Goal: Information Seeking & Learning: Check status

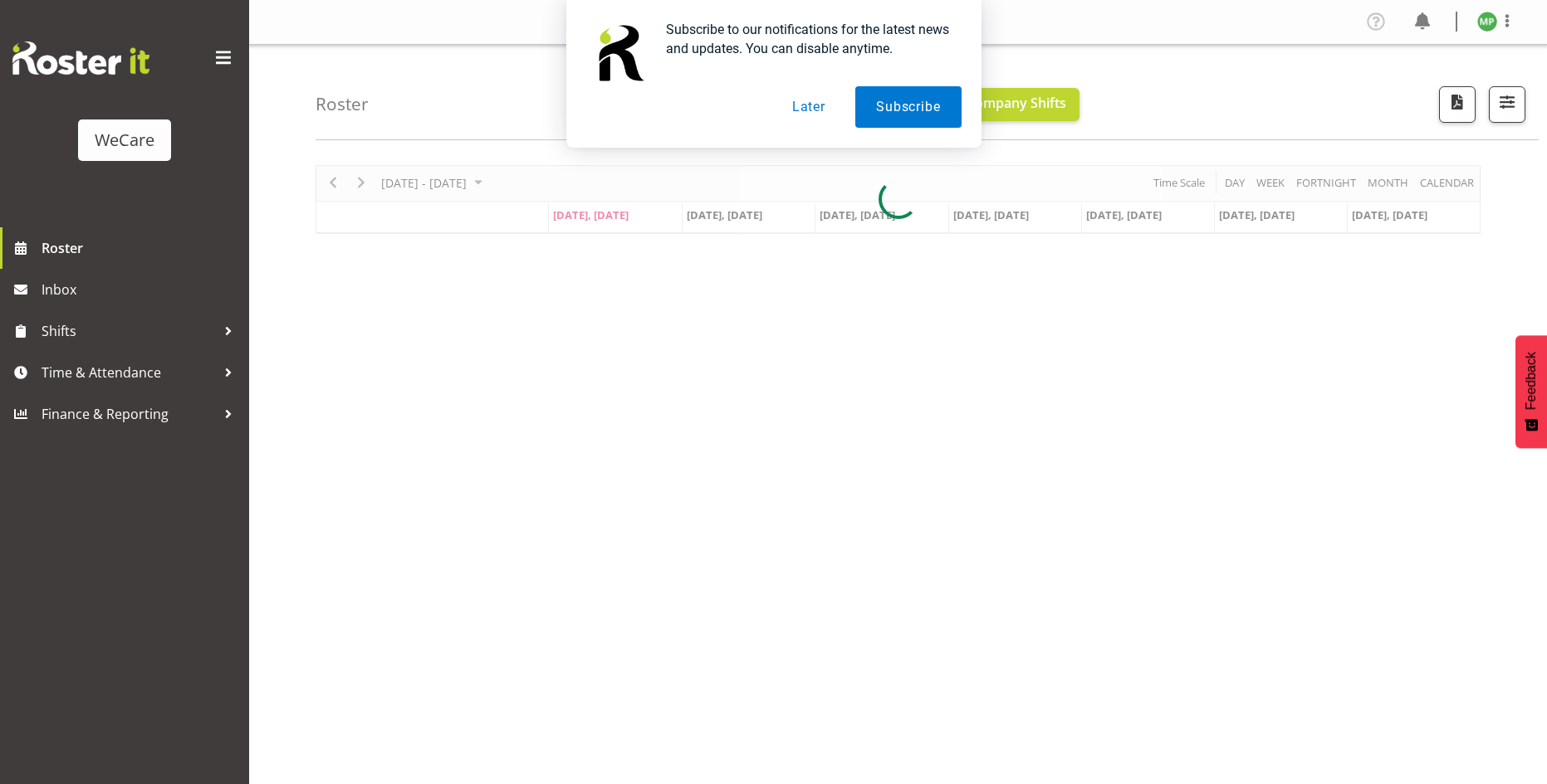
click at [796, 103] on button "Later" at bounding box center [809, 107] width 75 height 42
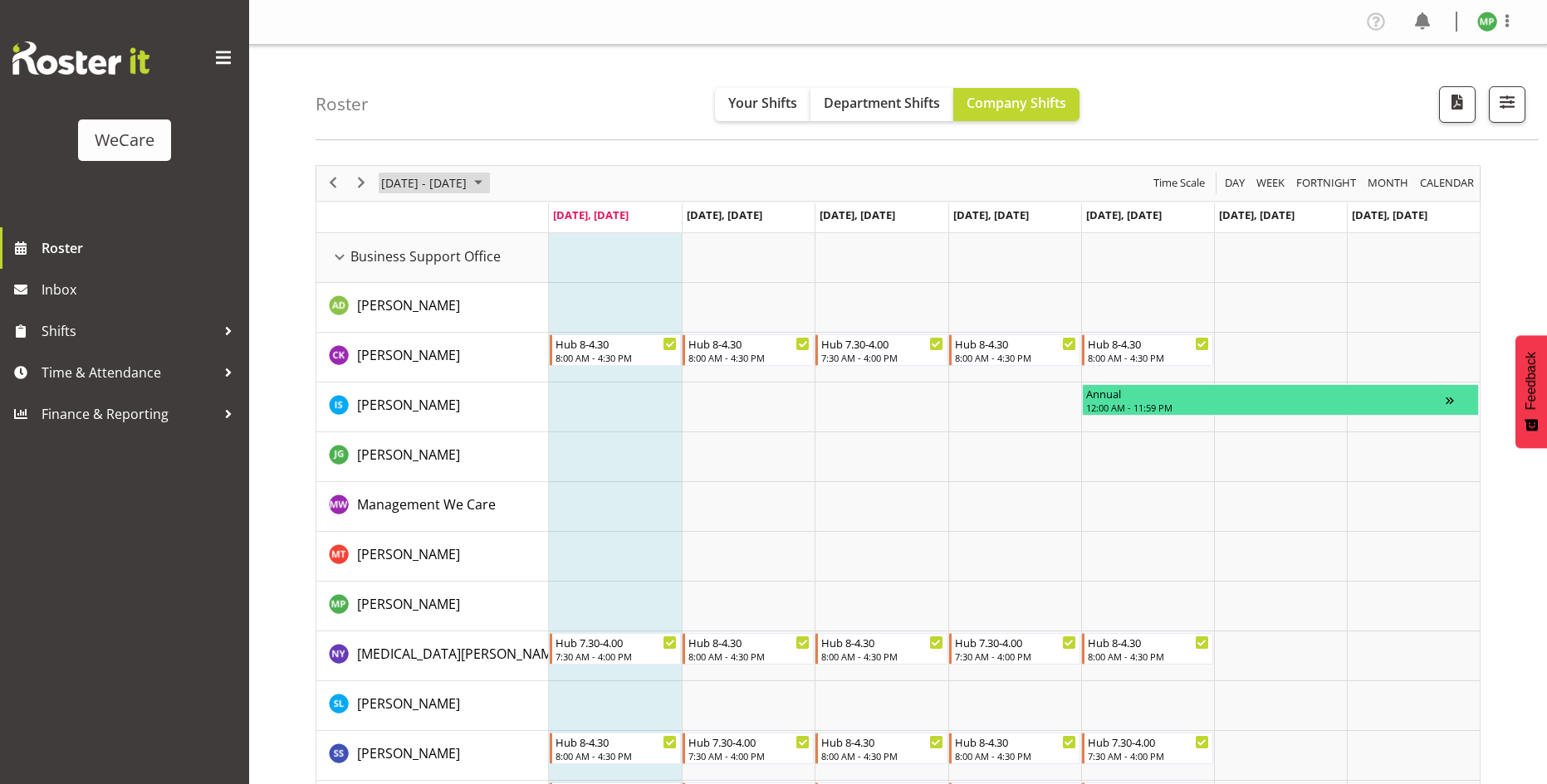
click at [468, 184] on span "[DATE] - [DATE]" at bounding box center [424, 183] width 89 height 21
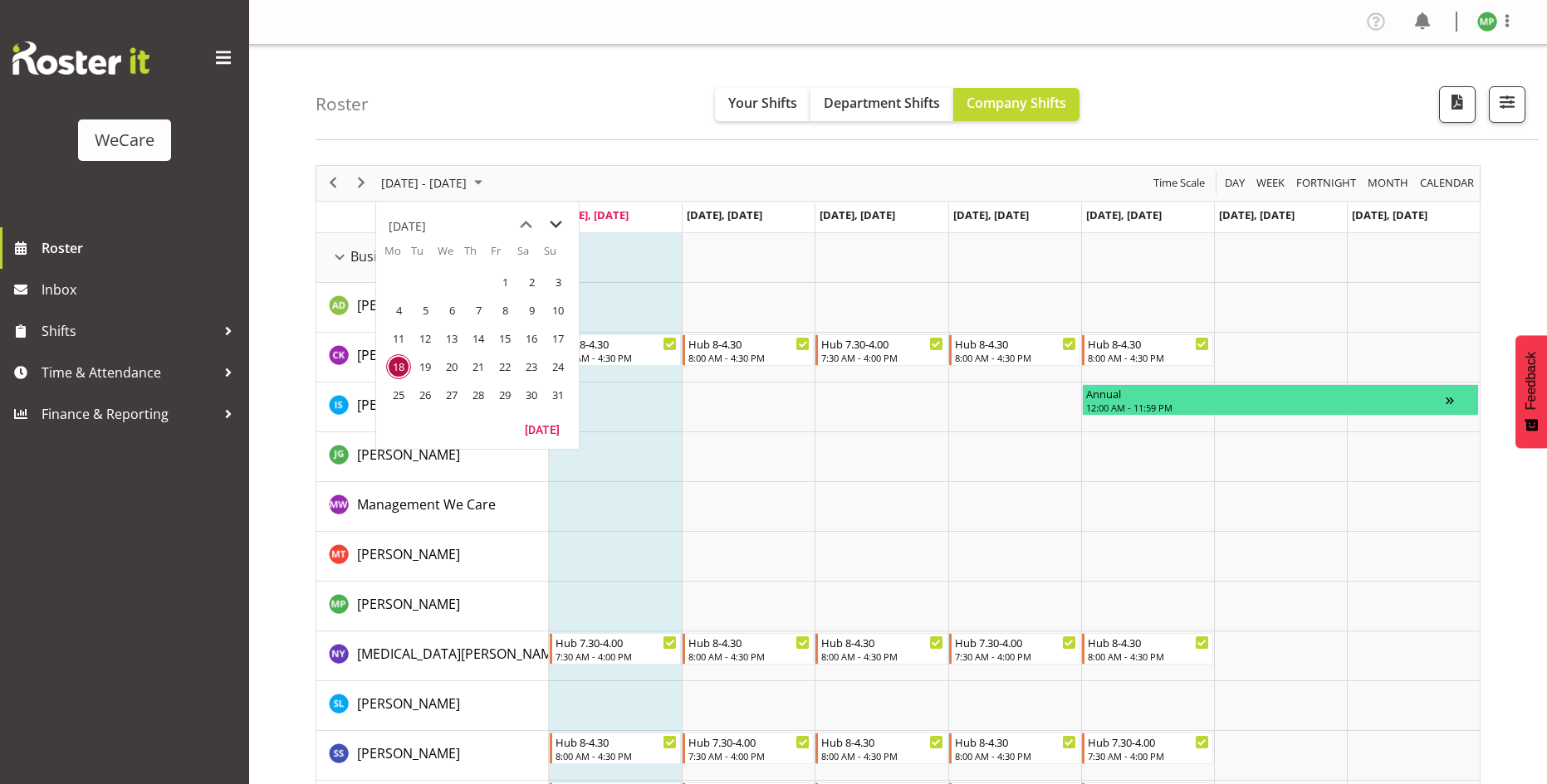
click at [556, 224] on span "next month" at bounding box center [556, 225] width 29 height 30
click at [399, 307] on span "8" at bounding box center [398, 310] width 25 height 25
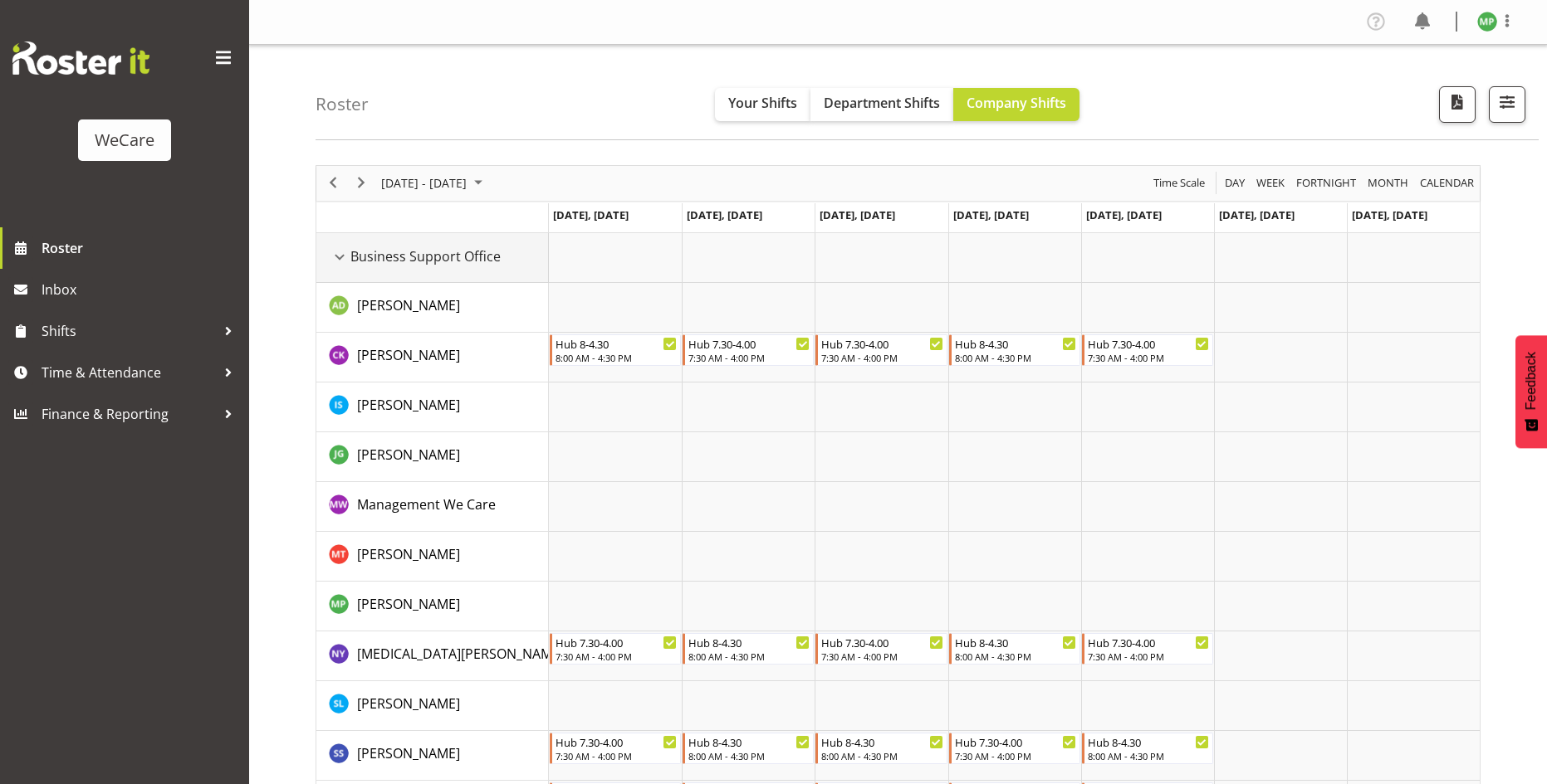
click at [351, 258] on span "Business Support Office" at bounding box center [425, 256] width 150 height 20
click at [328, 253] on td "Business Support Office" at bounding box center [432, 258] width 232 height 50
click at [347, 262] on div "Business Support Office resource" at bounding box center [339, 257] width 22 height 22
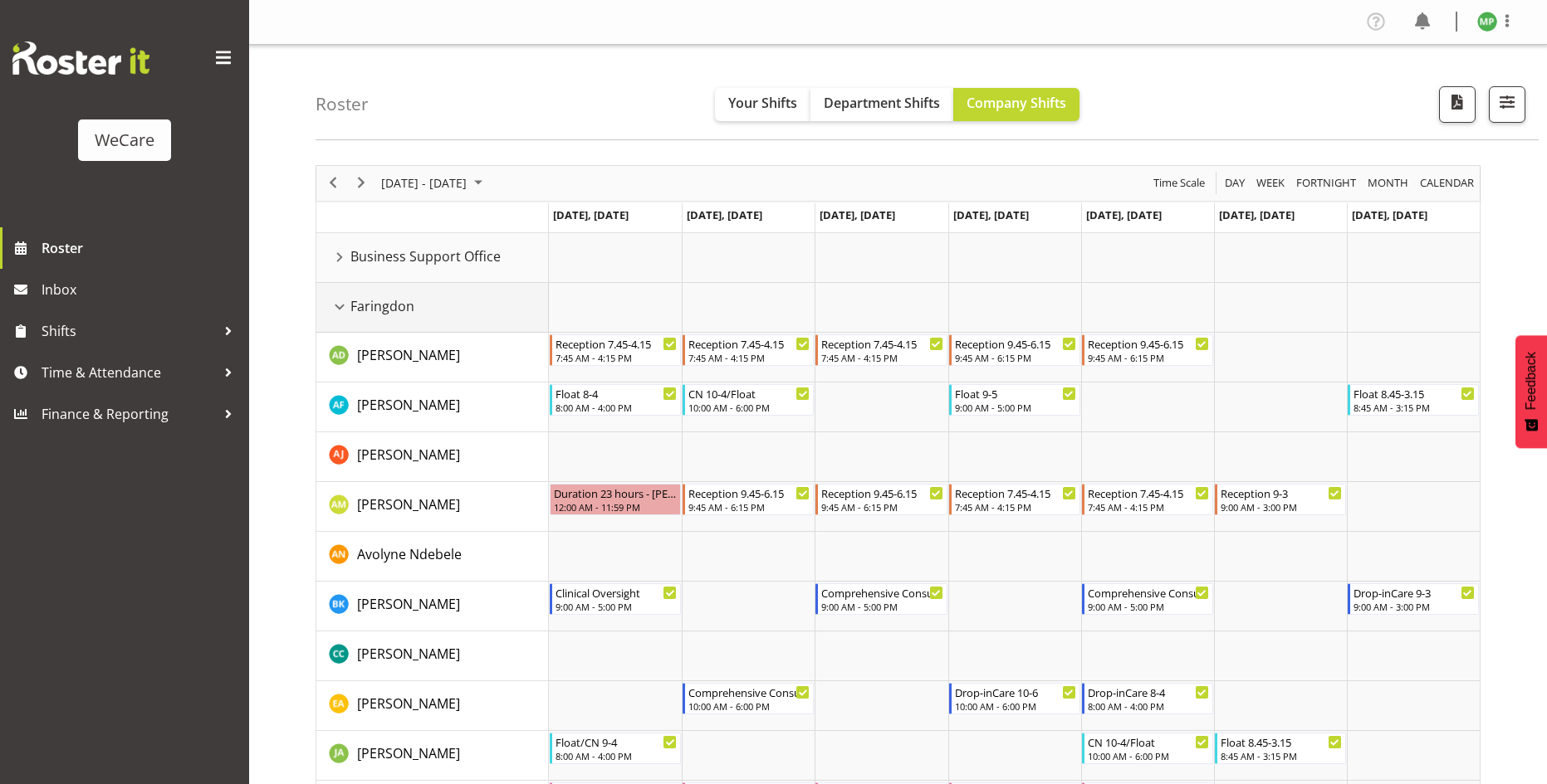
click at [342, 305] on div "Faringdon resource" at bounding box center [339, 306] width 22 height 22
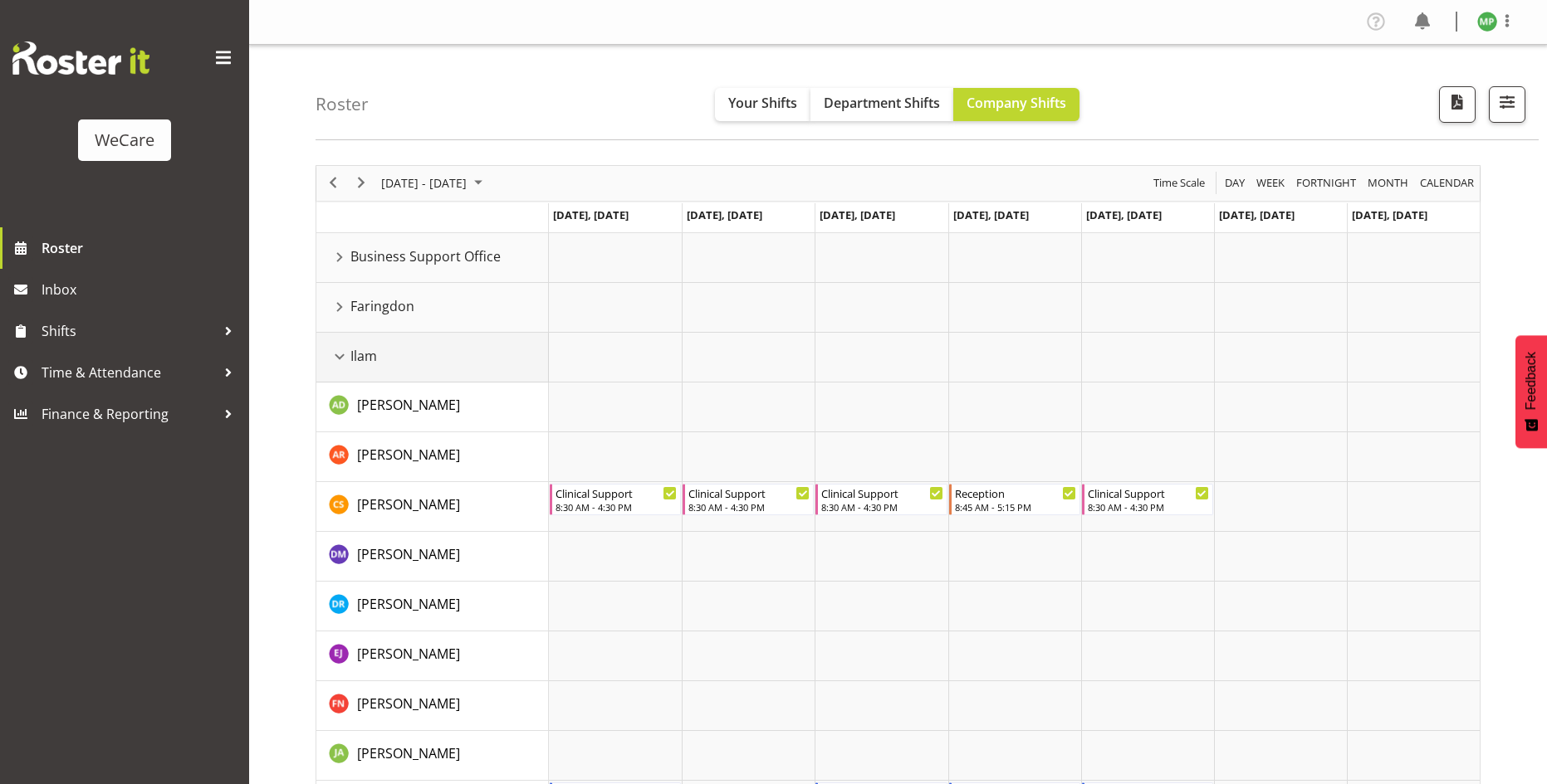
click at [333, 369] on td "Ilam" at bounding box center [432, 357] width 232 height 50
click at [337, 359] on div "Ilam resource" at bounding box center [339, 356] width 22 height 22
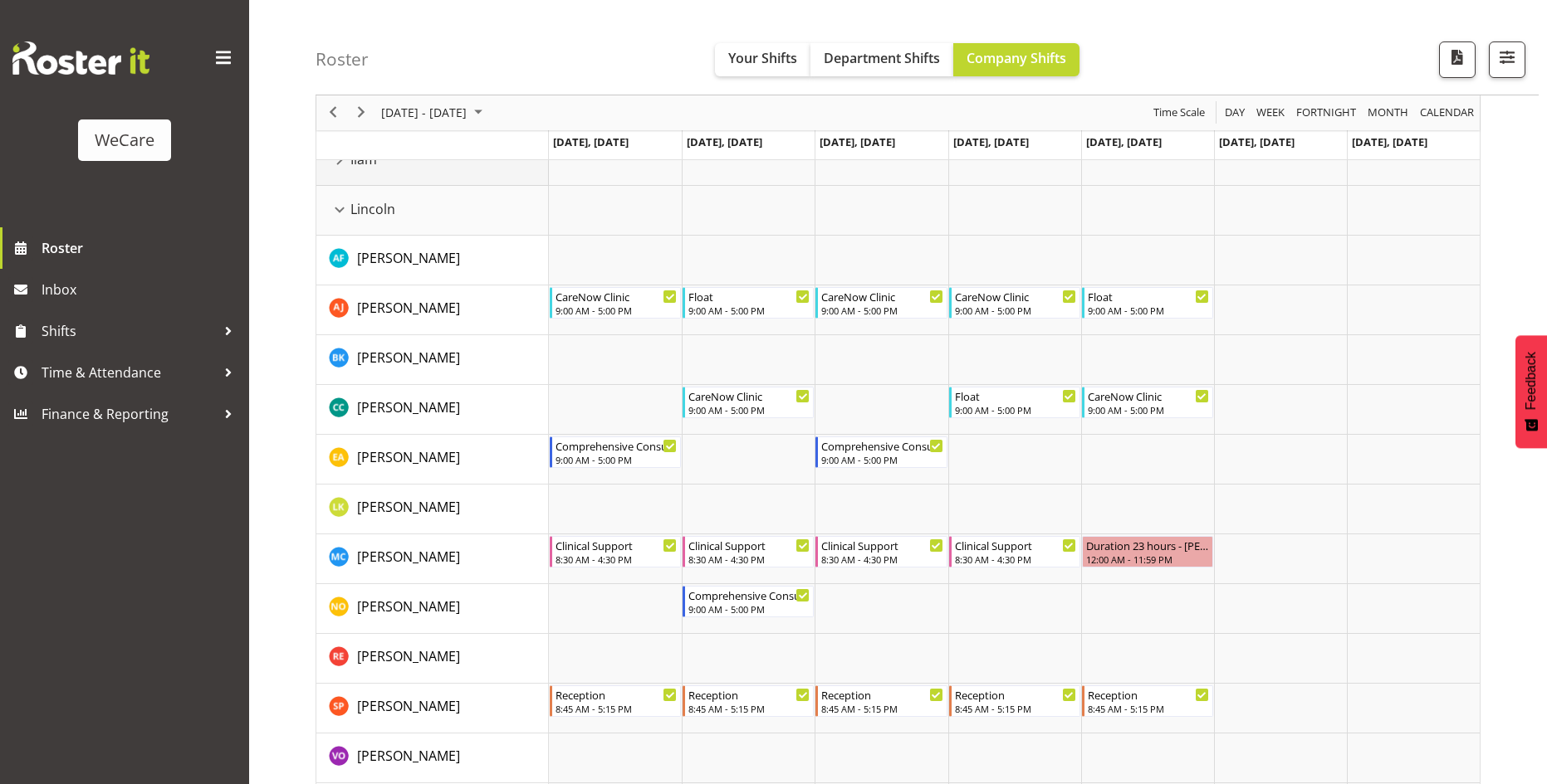
scroll to position [415, 0]
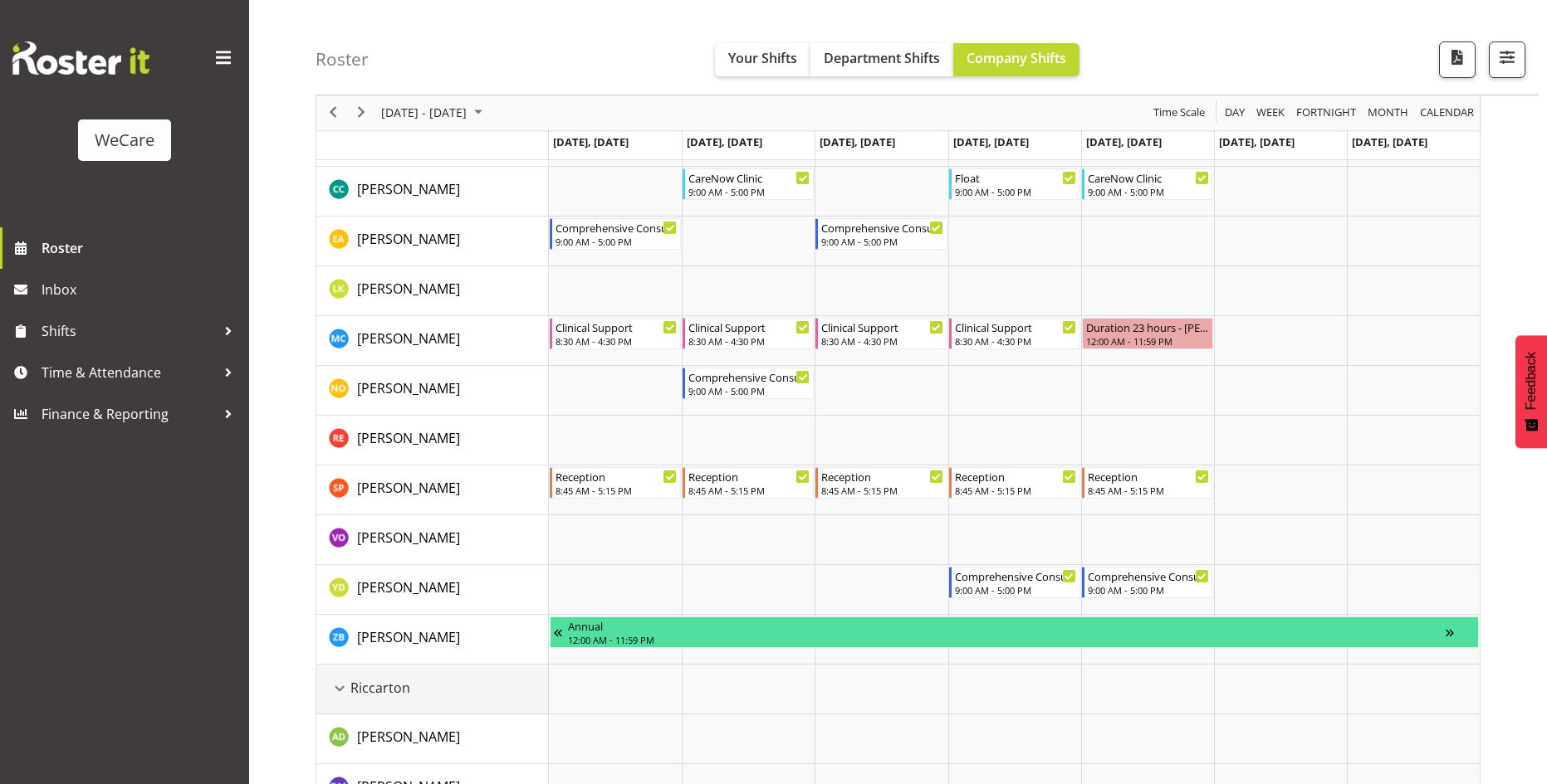
drag, startPoint x: 343, startPoint y: 684, endPoint x: 429, endPoint y: 512, distance: 192.3
click at [343, 684] on div "Riccarton resource" at bounding box center [339, 689] width 22 height 22
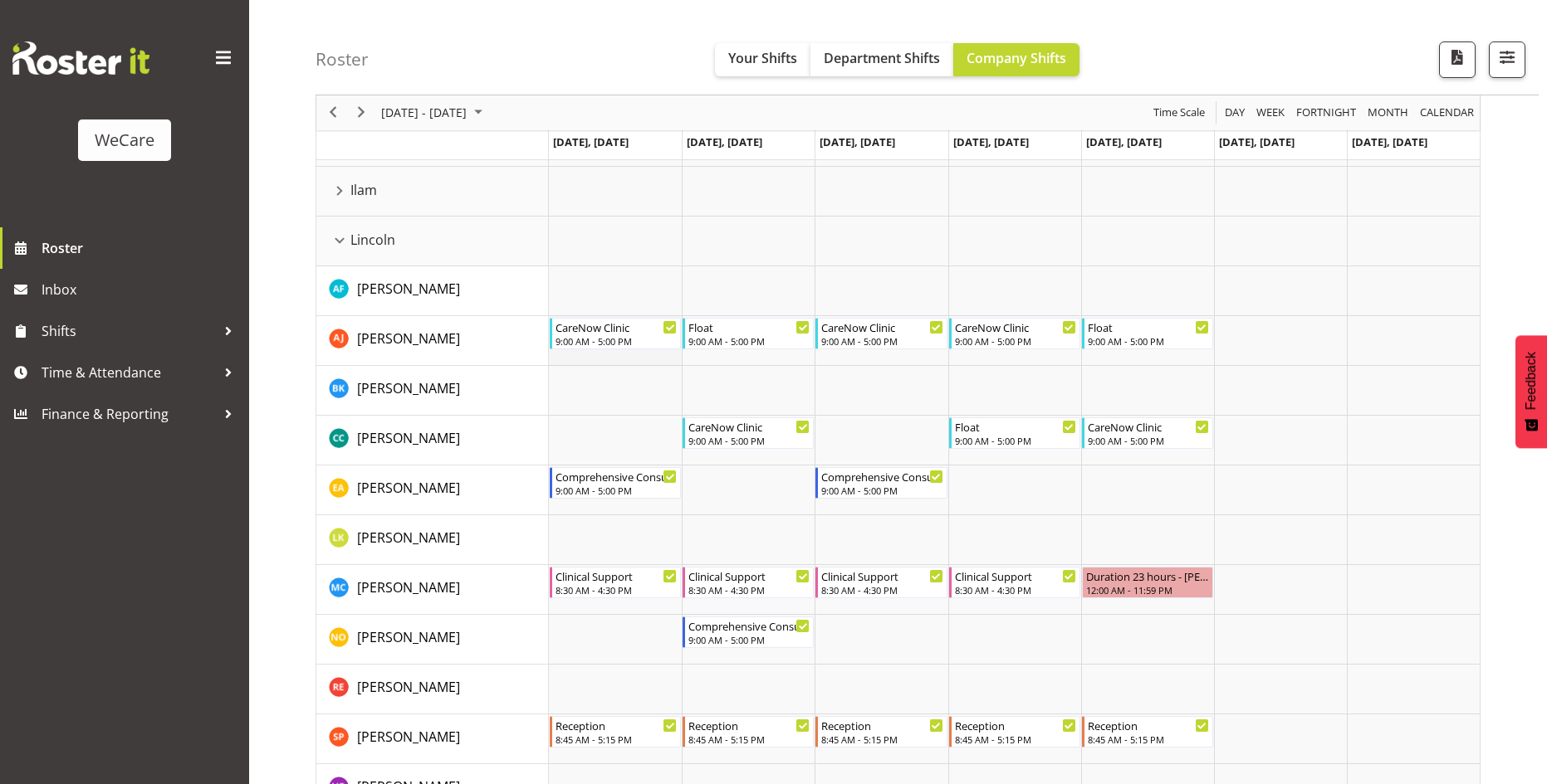
scroll to position [83, 0]
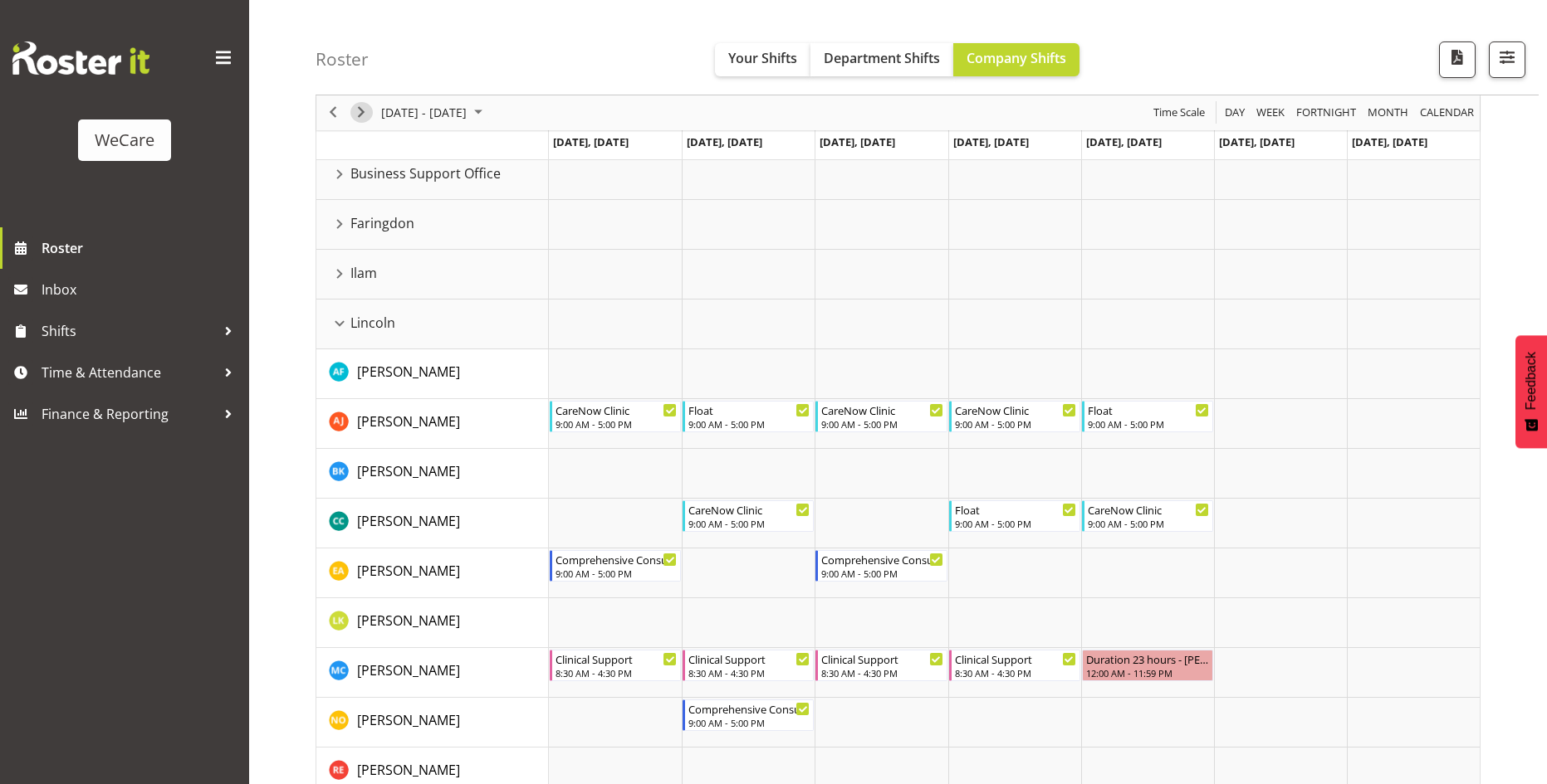
drag, startPoint x: 359, startPoint y: 113, endPoint x: 1020, endPoint y: 356, distance: 704.3
click at [359, 113] on span "Next" at bounding box center [361, 113] width 20 height 21
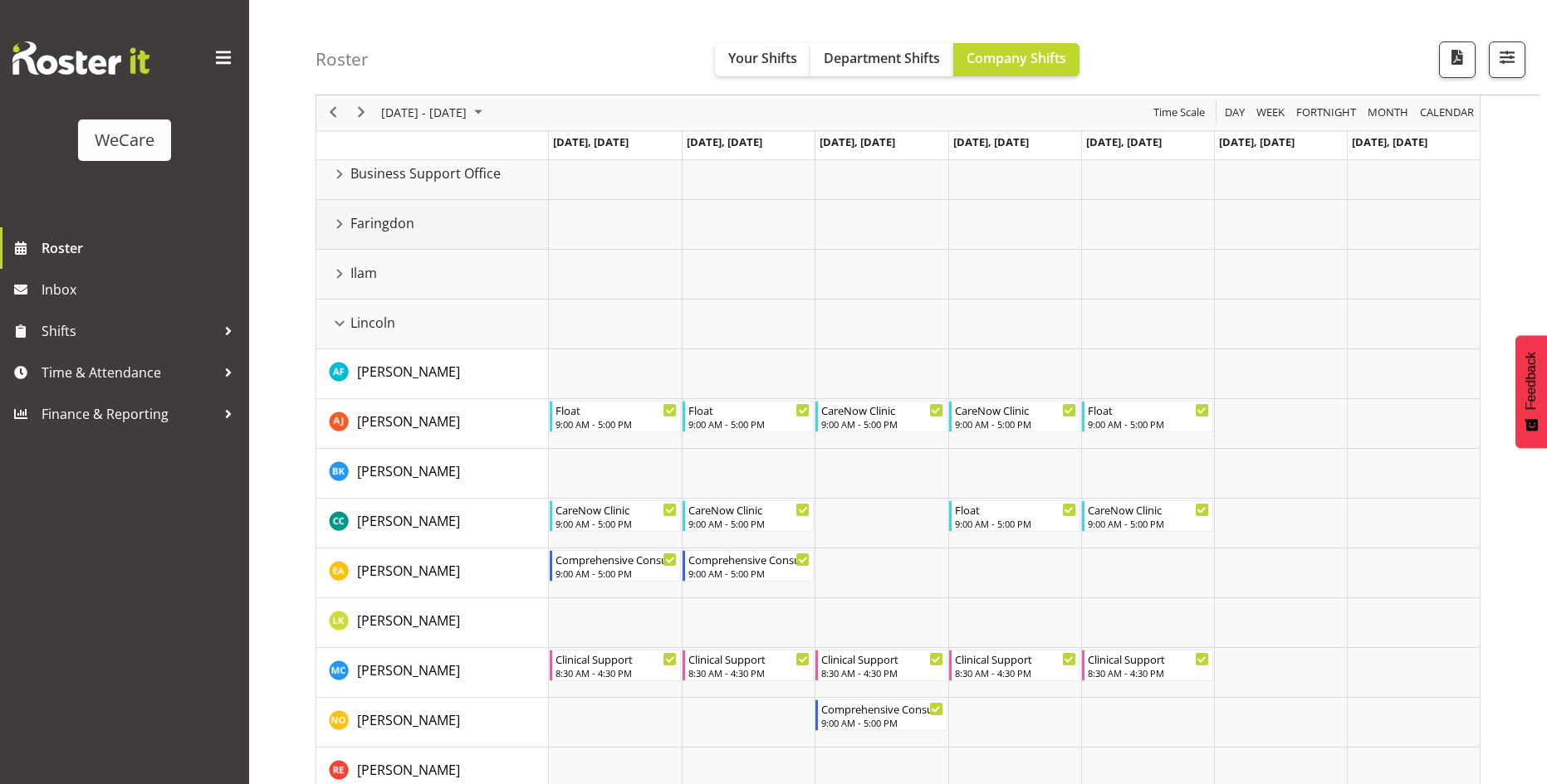
click at [344, 227] on div "Faringdon resource" at bounding box center [339, 224] width 22 height 22
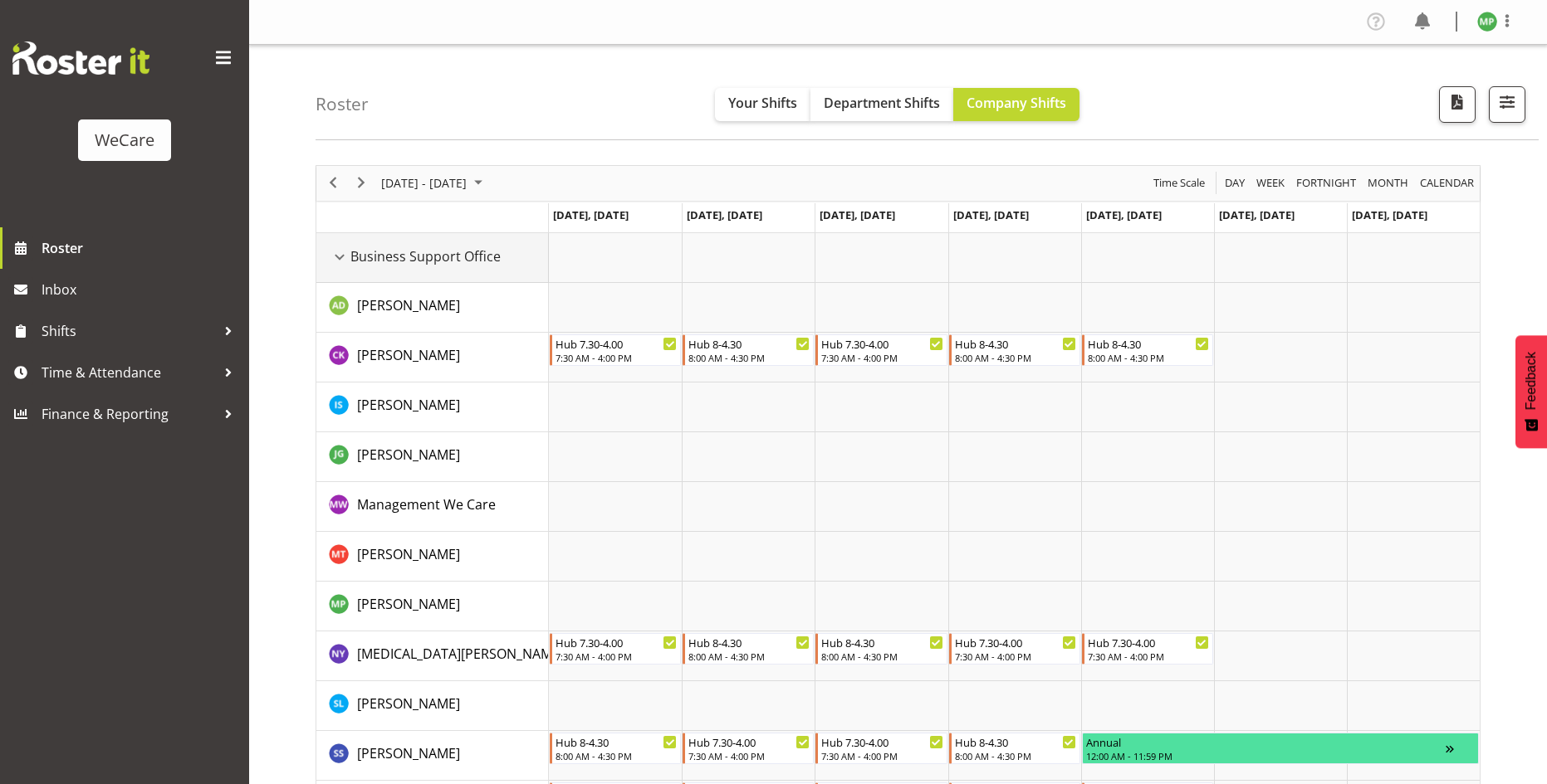
drag, startPoint x: 349, startPoint y: 265, endPoint x: 363, endPoint y: 363, distance: 99.0
click at [349, 265] on div "Business Support Office resource" at bounding box center [339, 257] width 22 height 22
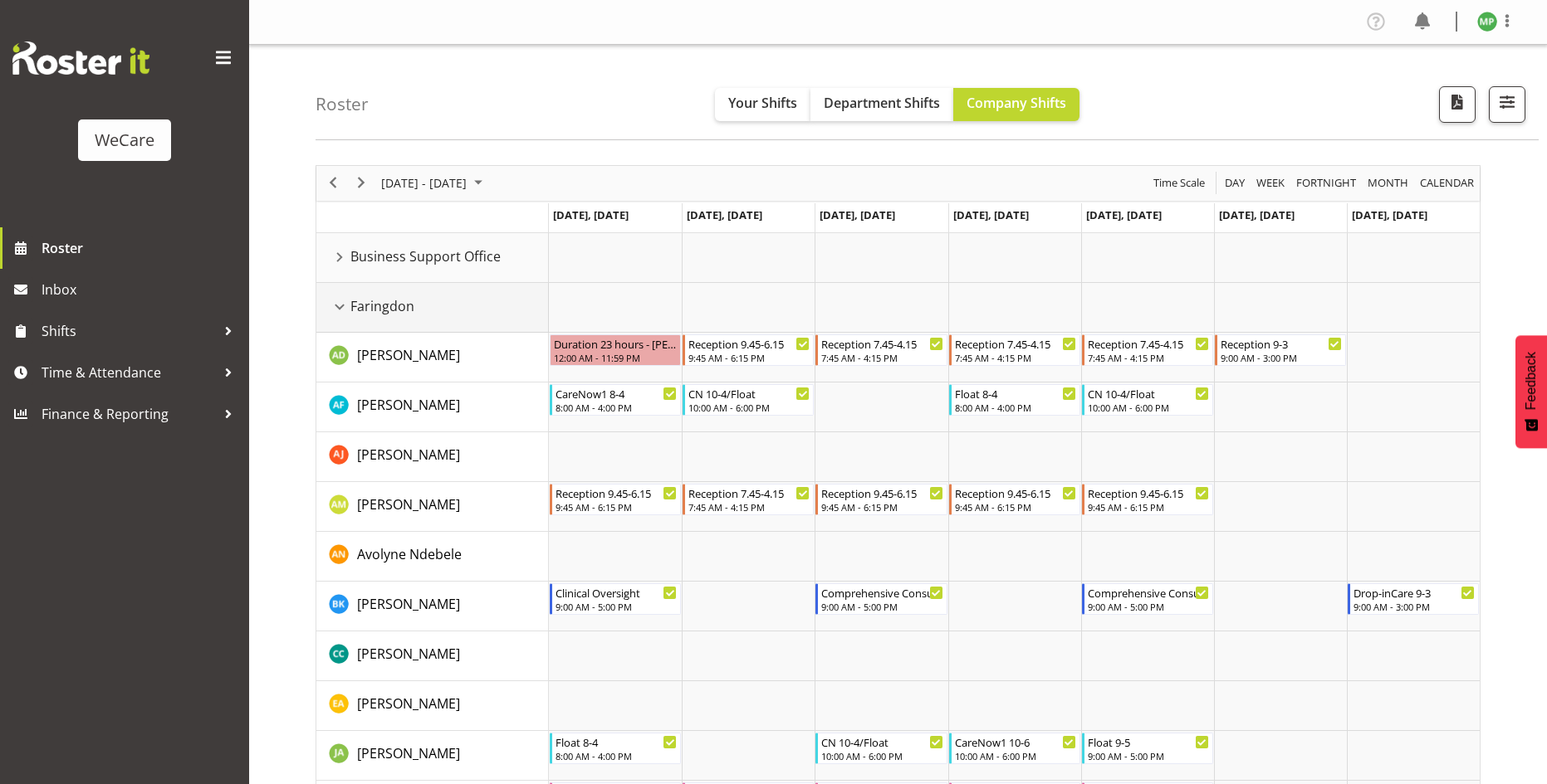
click at [340, 314] on div "Faringdon resource" at bounding box center [339, 306] width 22 height 22
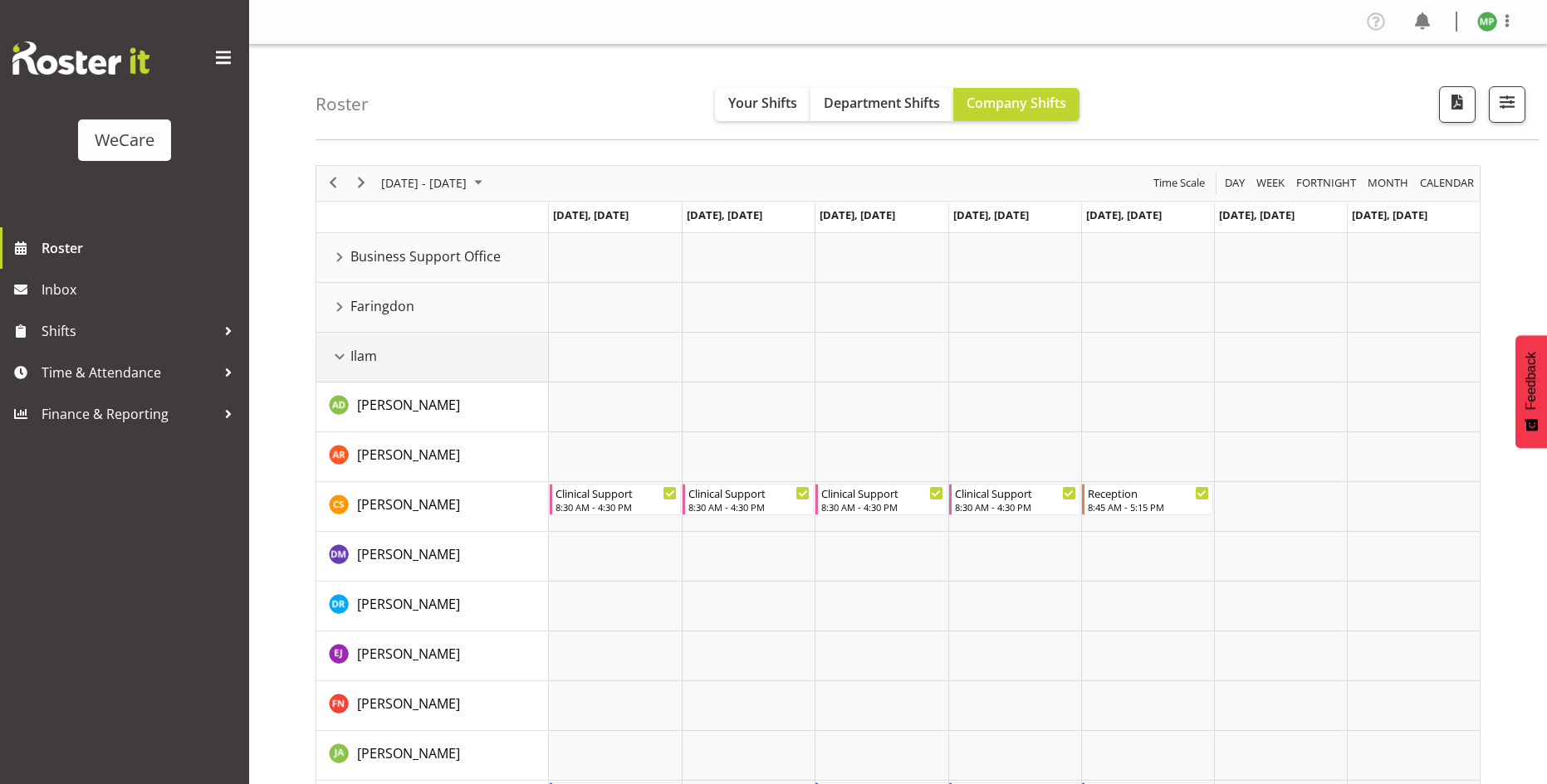
drag, startPoint x: 347, startPoint y: 354, endPoint x: 832, endPoint y: 224, distance: 502.1
click at [366, 344] on td "Ilam" at bounding box center [432, 357] width 232 height 50
click at [343, 344] on td "Ilam" at bounding box center [432, 357] width 232 height 50
click at [334, 359] on div "Ilam resource" at bounding box center [339, 356] width 22 height 22
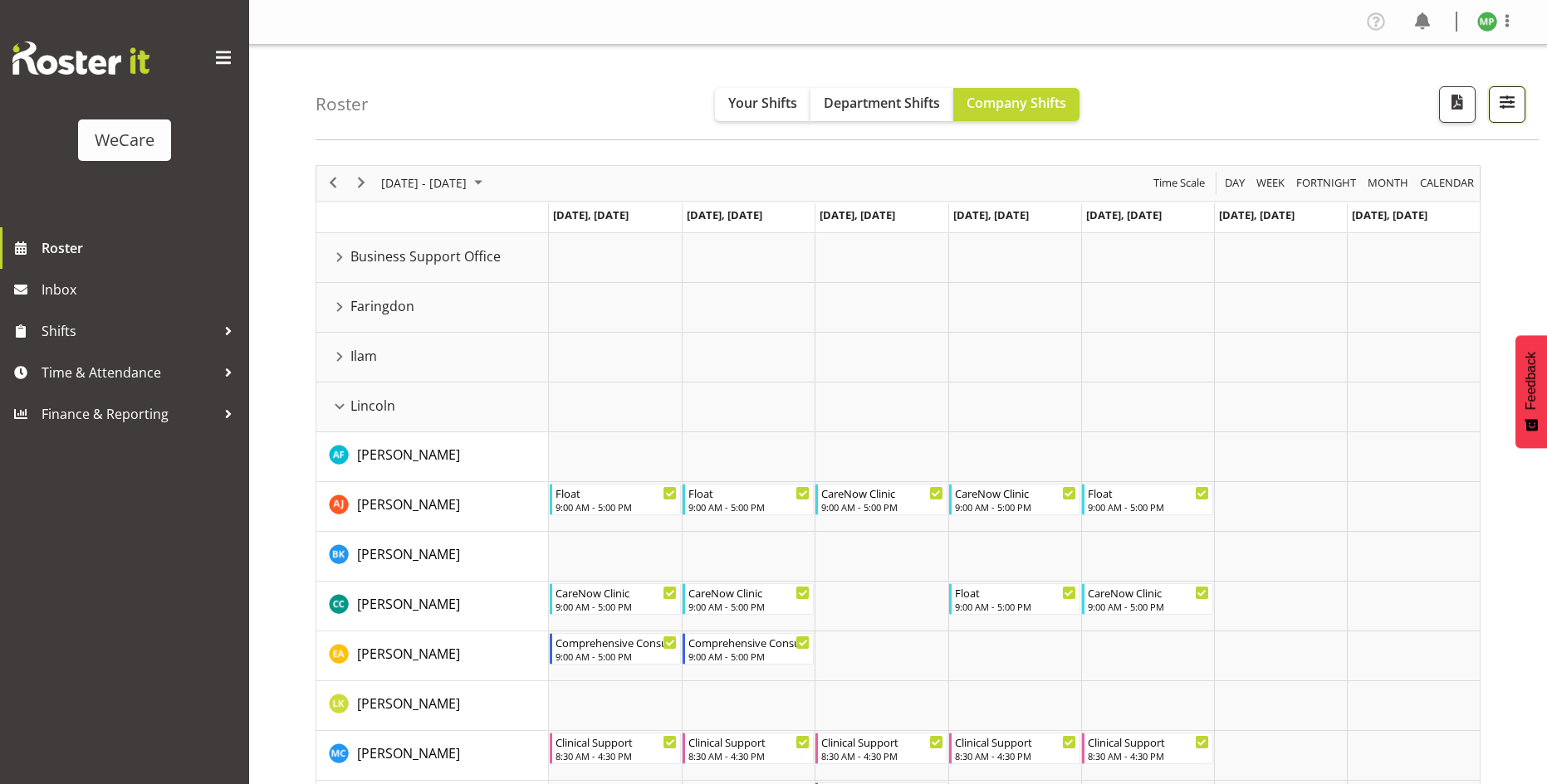
click at [1524, 109] on button "button" at bounding box center [1507, 105] width 37 height 37
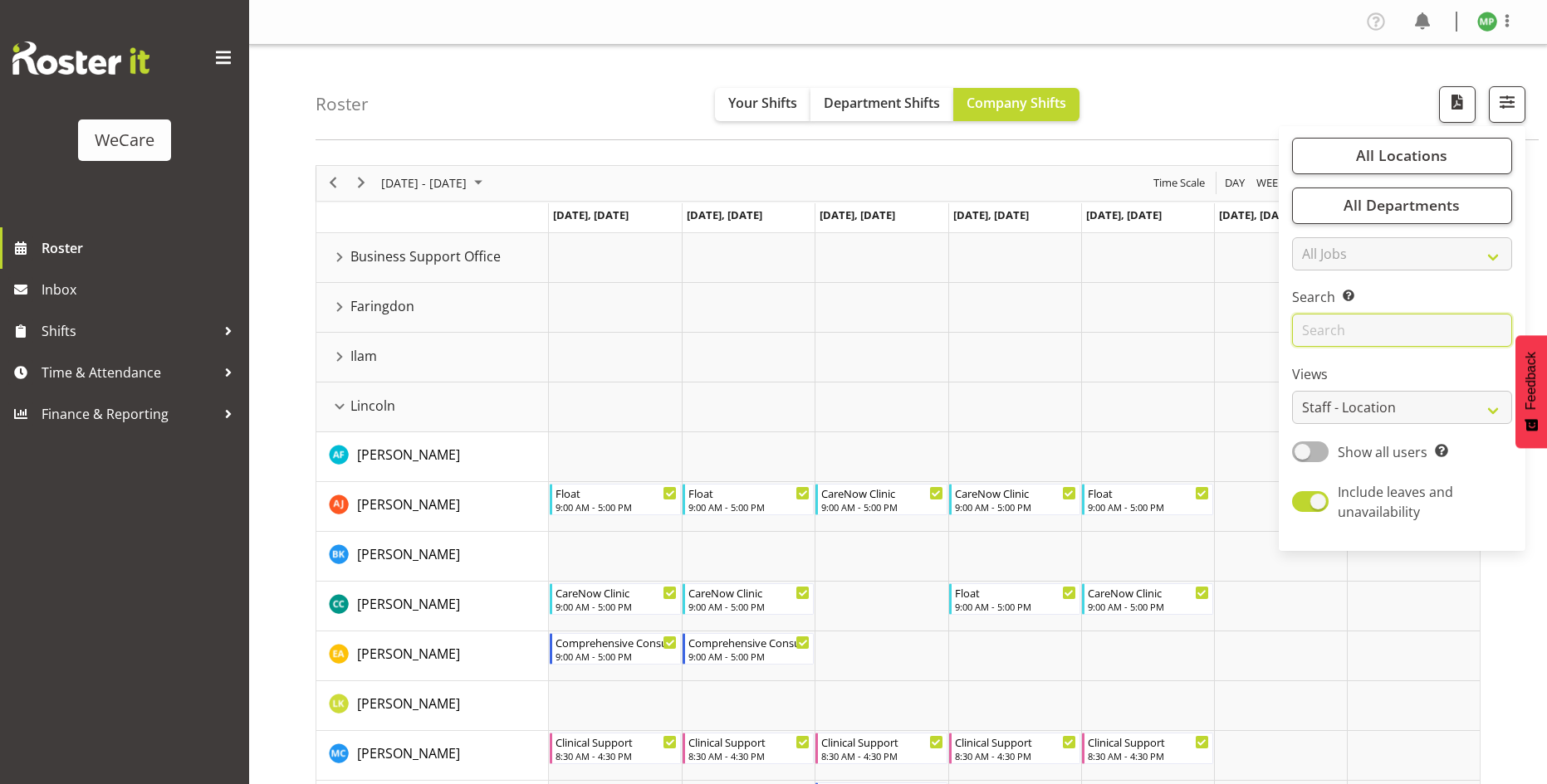
click at [1345, 328] on input "text" at bounding box center [1402, 330] width 220 height 33
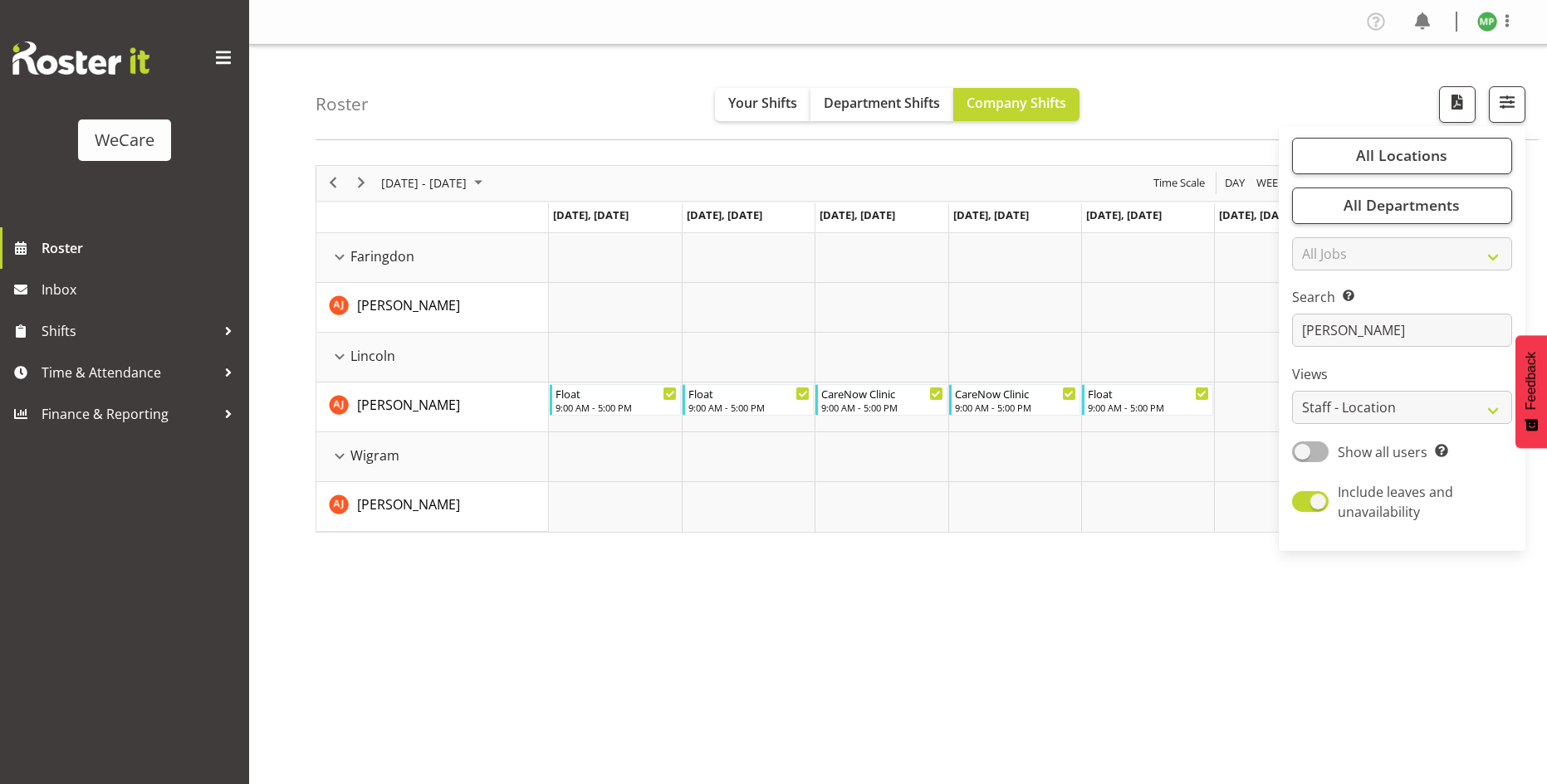
click at [766, 545] on div "September 15 - 21, 2025 Today Day Week Fortnight Month calendar Month Agenda Ti…" at bounding box center [931, 485] width 1232 height 664
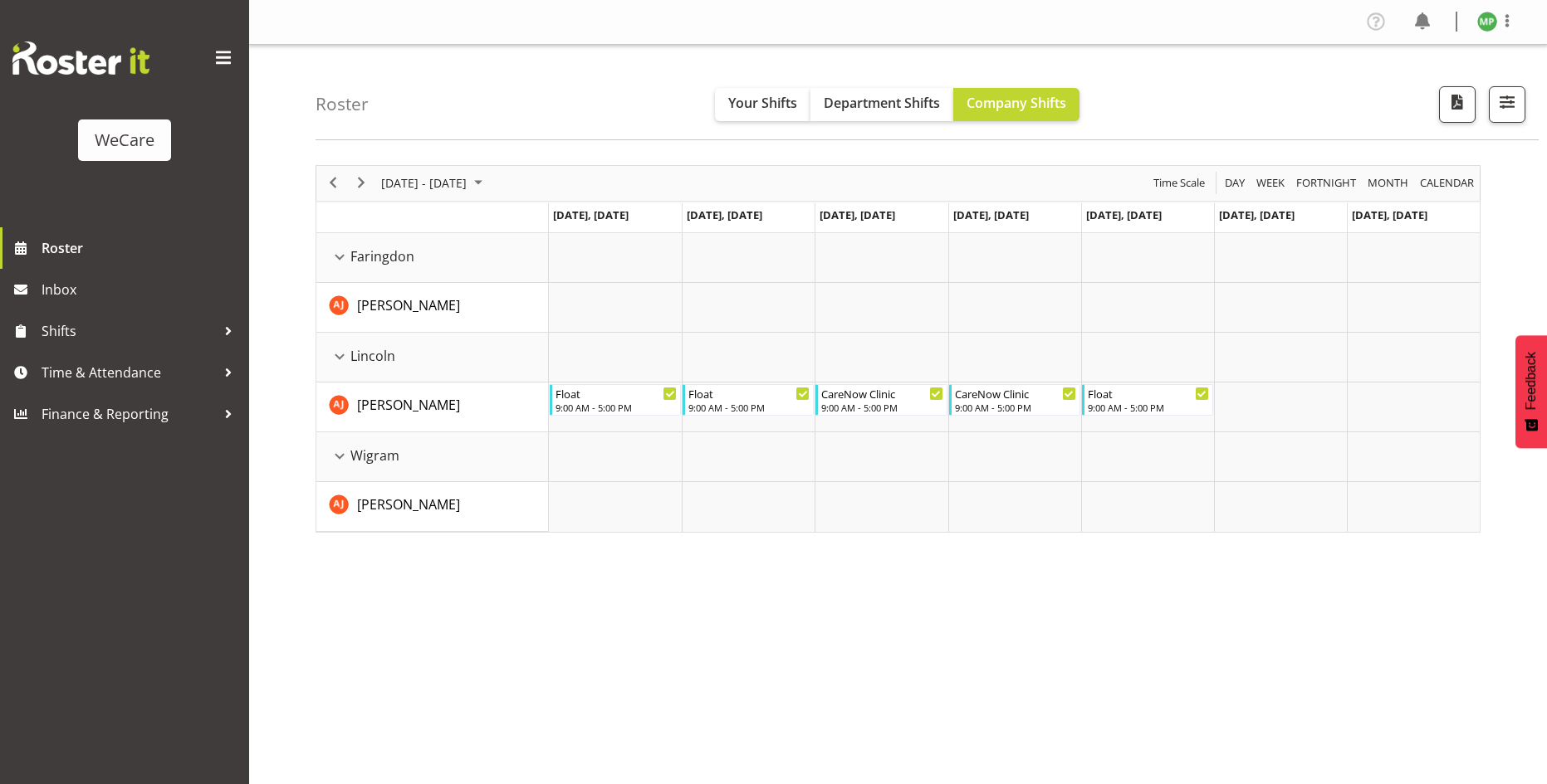
click at [349, 185] on div "next period" at bounding box center [361, 183] width 28 height 35
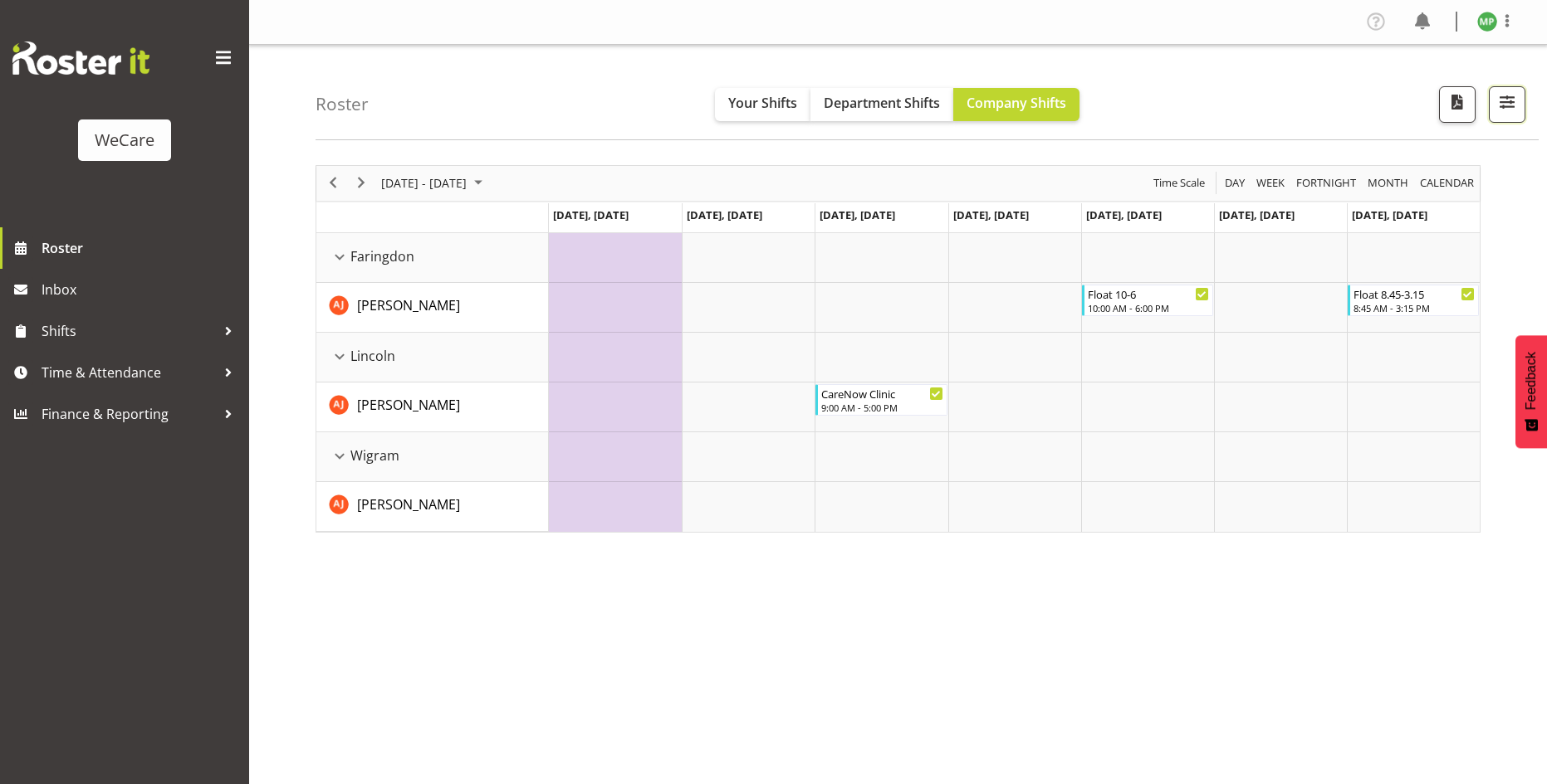
drag, startPoint x: 1503, startPoint y: 105, endPoint x: 1495, endPoint y: 151, distance: 46.7
click at [1503, 104] on span "button" at bounding box center [1507, 102] width 22 height 22
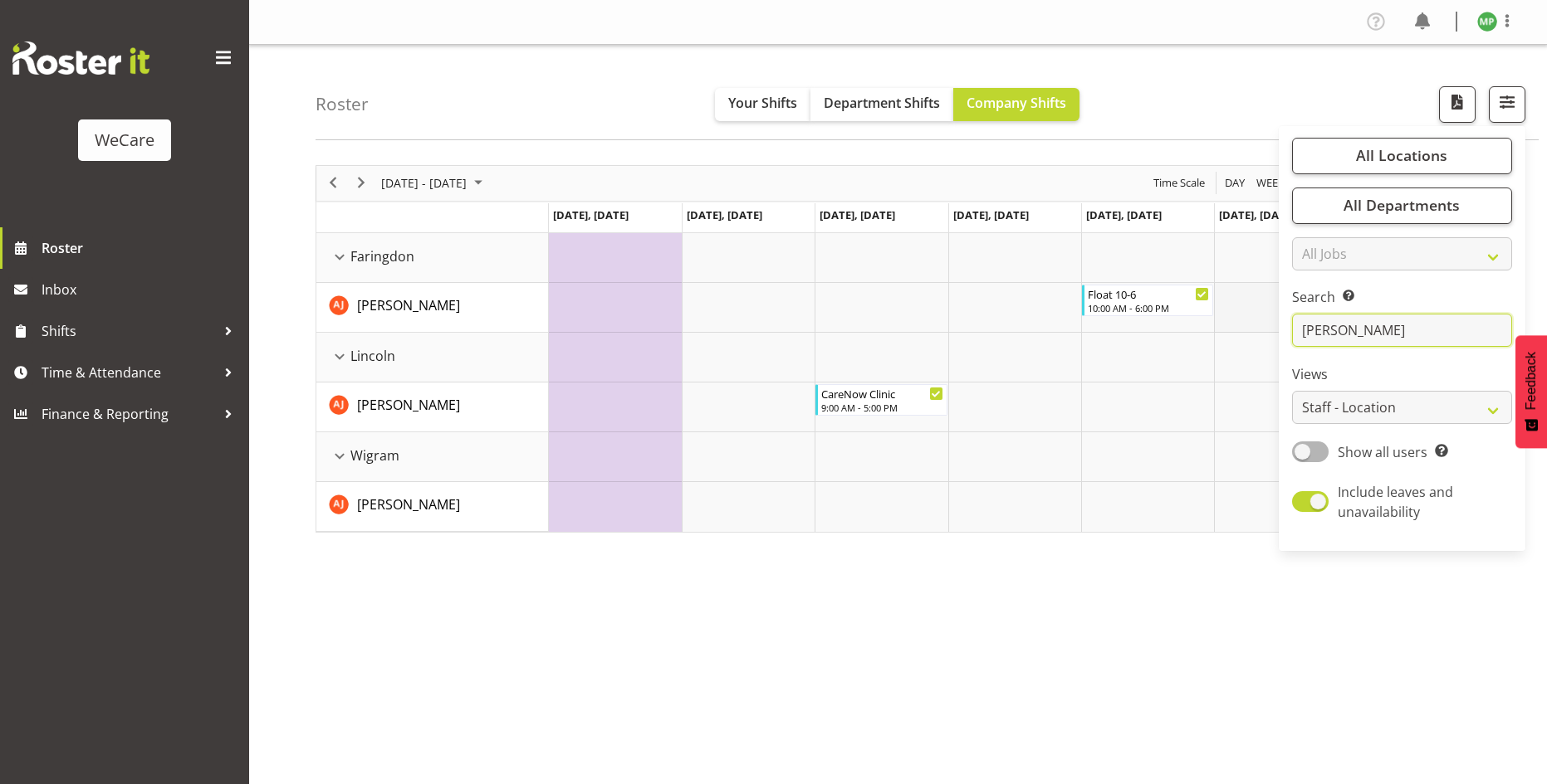
drag, startPoint x: 1358, startPoint y: 330, endPoint x: 1278, endPoint y: 312, distance: 82.0
click at [1278, 315] on div "Roster Your Shifts Department Shifts Company Shifts All Locations Clear Busines…" at bounding box center [898, 430] width 1298 height 772
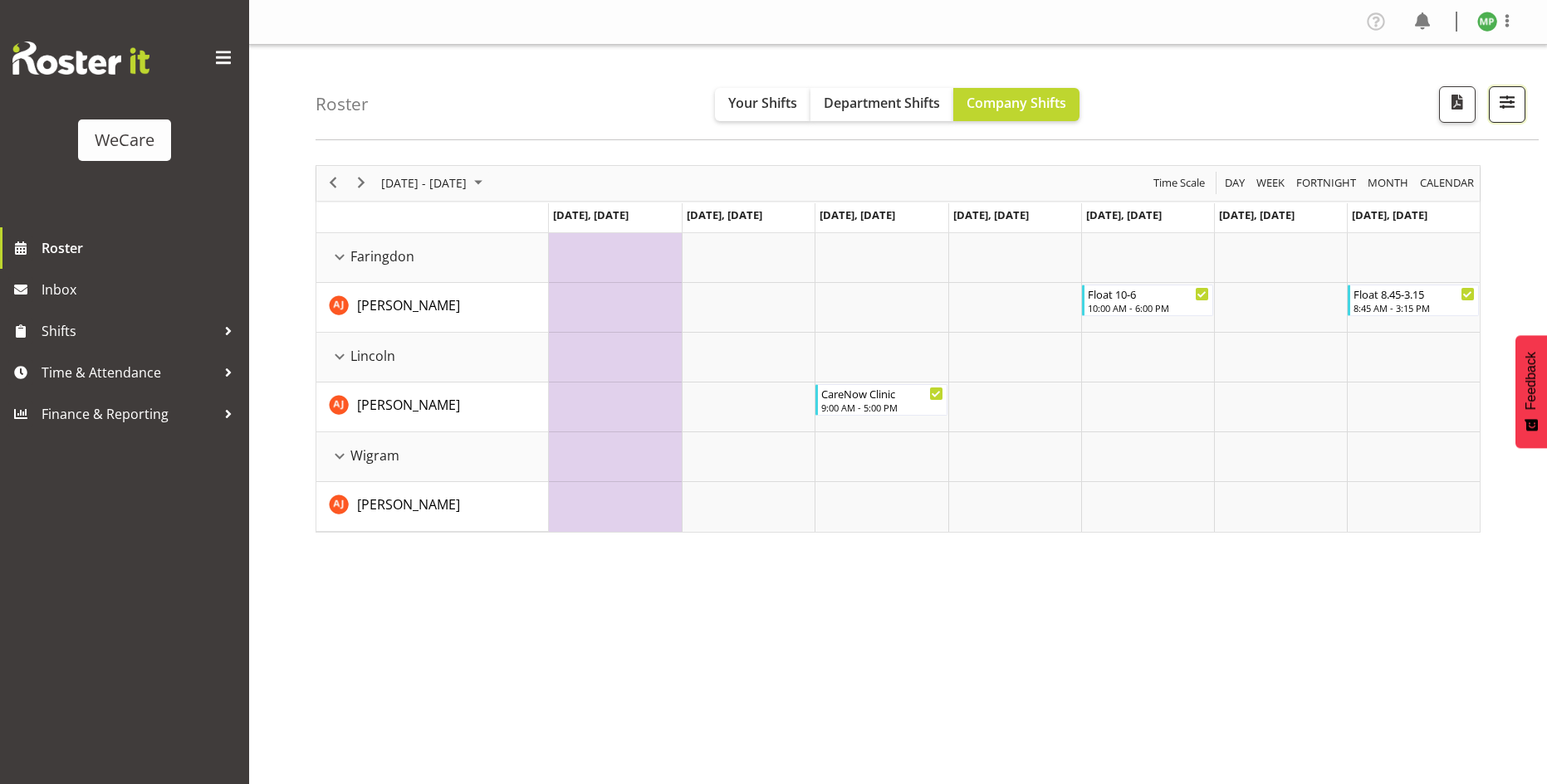
click at [1516, 111] on span "button" at bounding box center [1507, 102] width 22 height 22
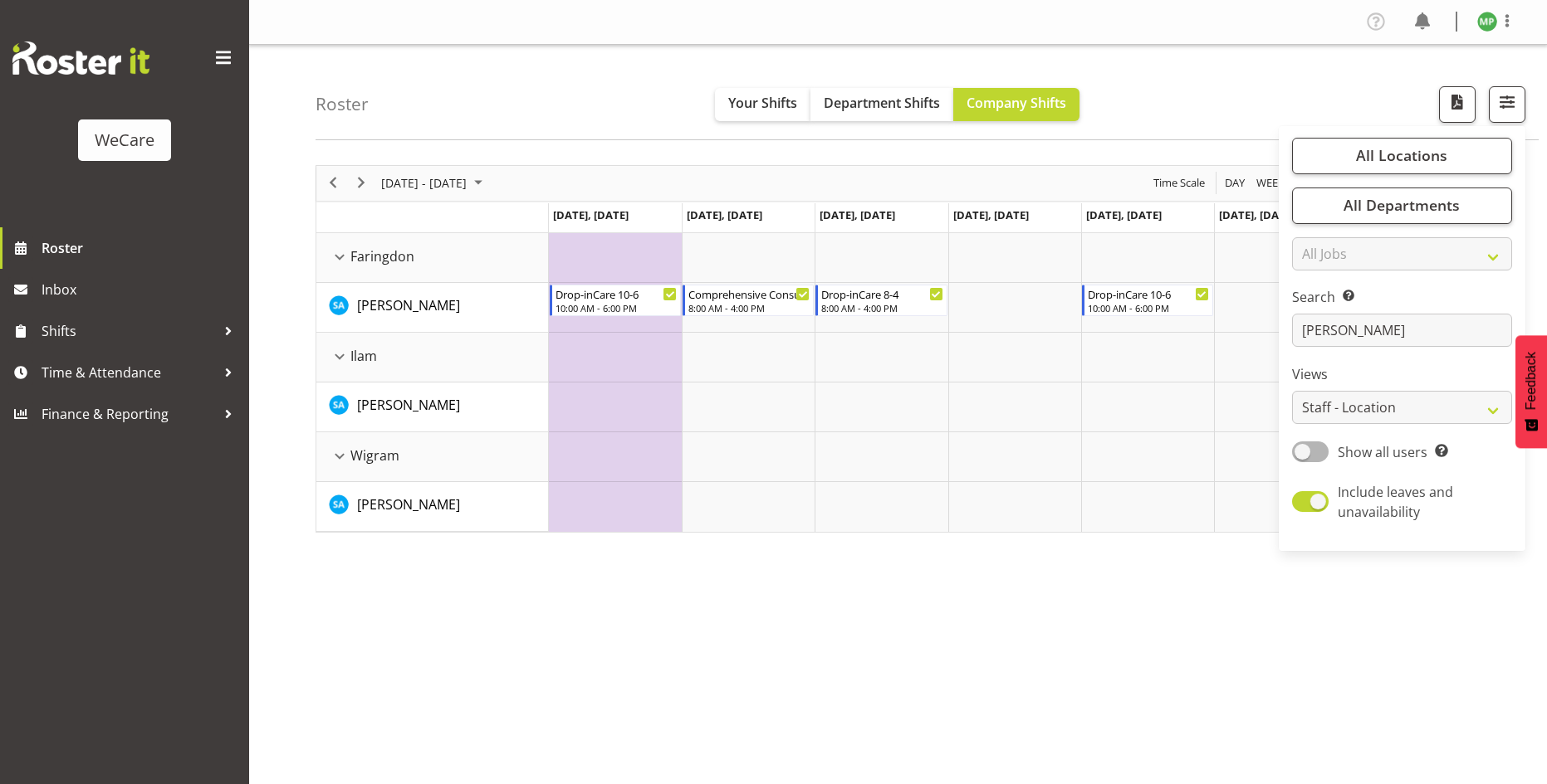
click at [844, 592] on div "September 22 - 28, 2025 Today Day Week Fortnight Month calendar Month Agenda Ti…" at bounding box center [931, 485] width 1232 height 664
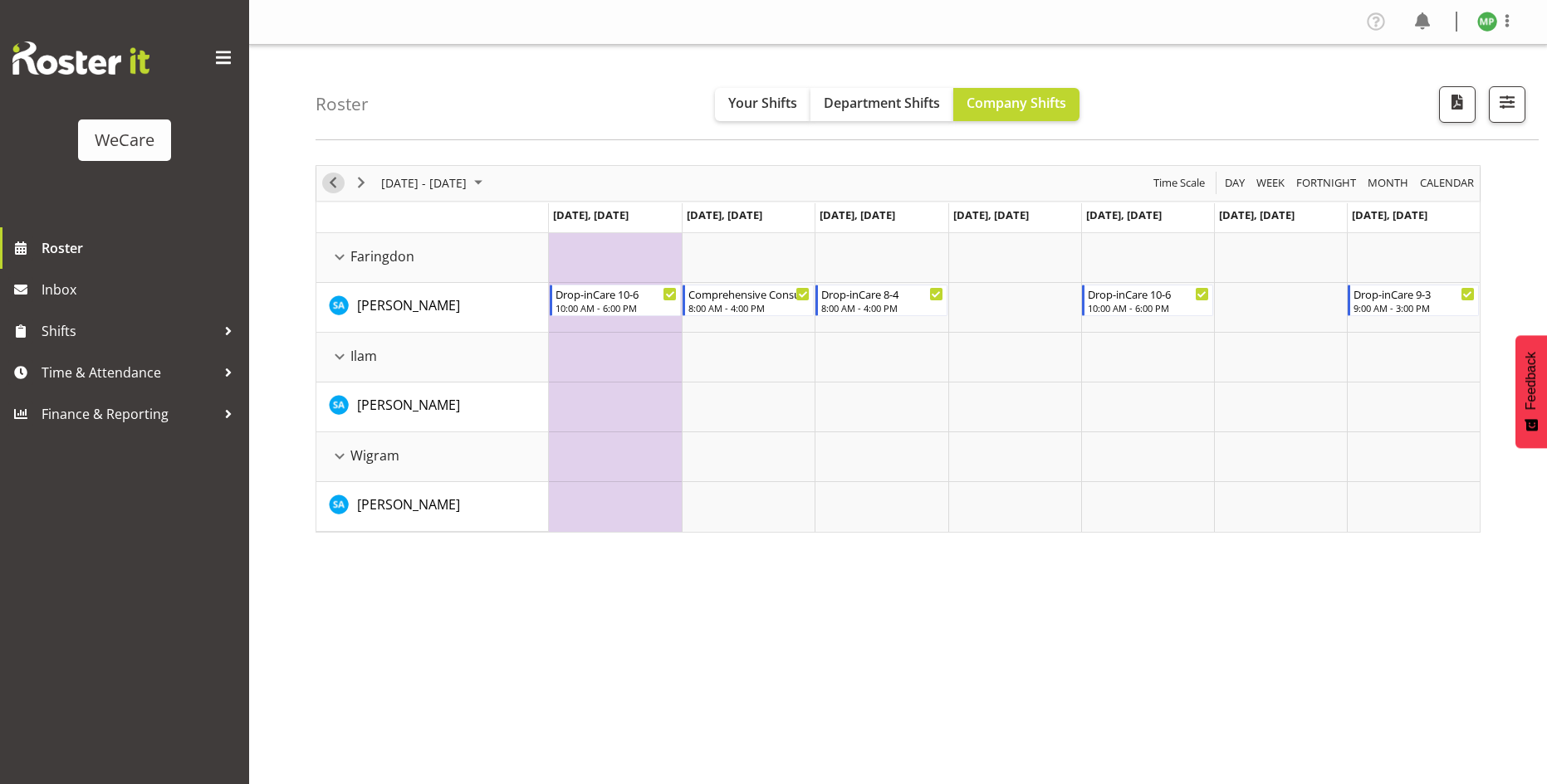
click at [336, 180] on span "Previous" at bounding box center [333, 183] width 20 height 21
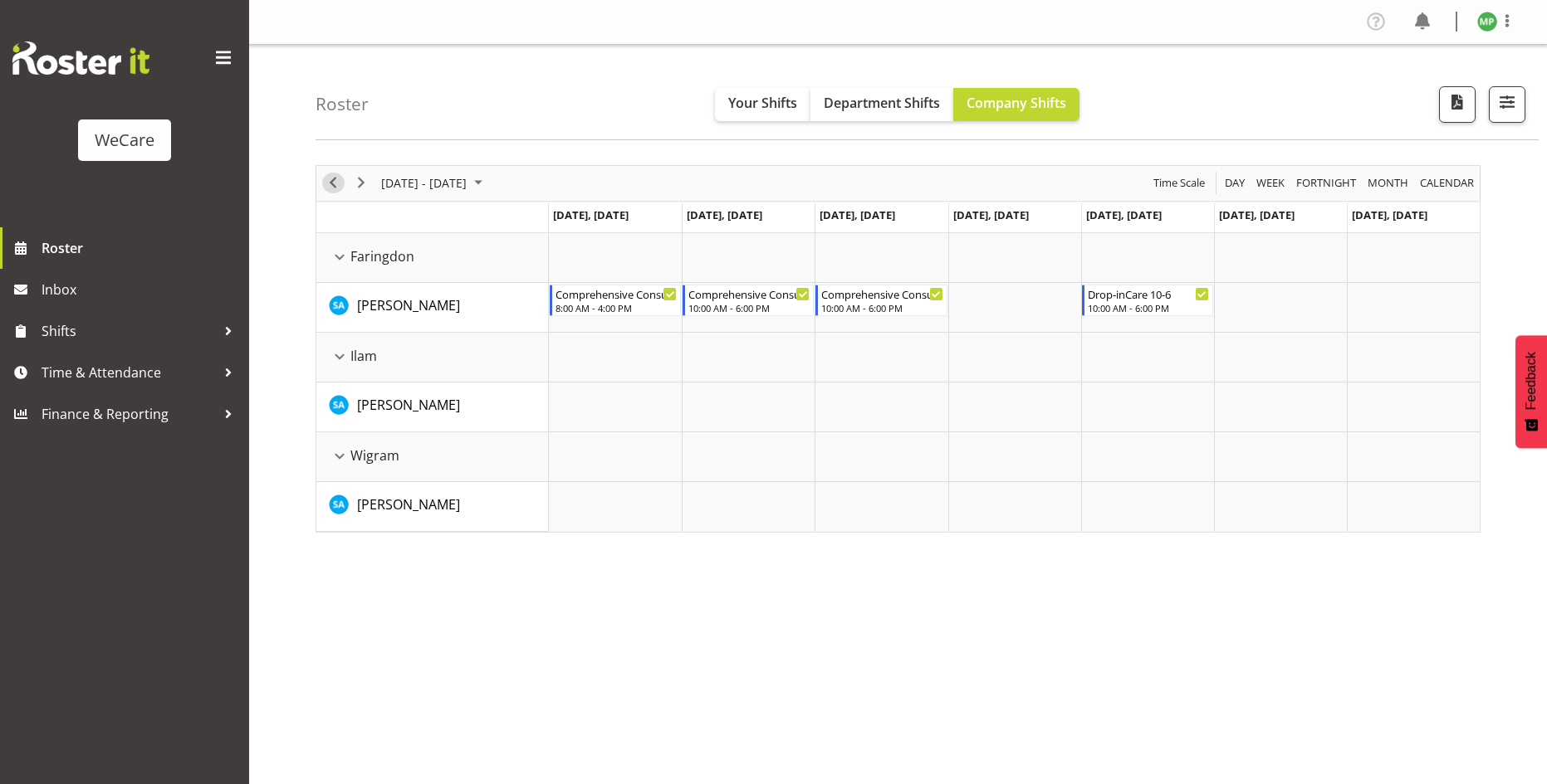
click at [335, 183] on span "Previous" at bounding box center [333, 183] width 20 height 21
click at [363, 187] on span "Next" at bounding box center [361, 183] width 20 height 21
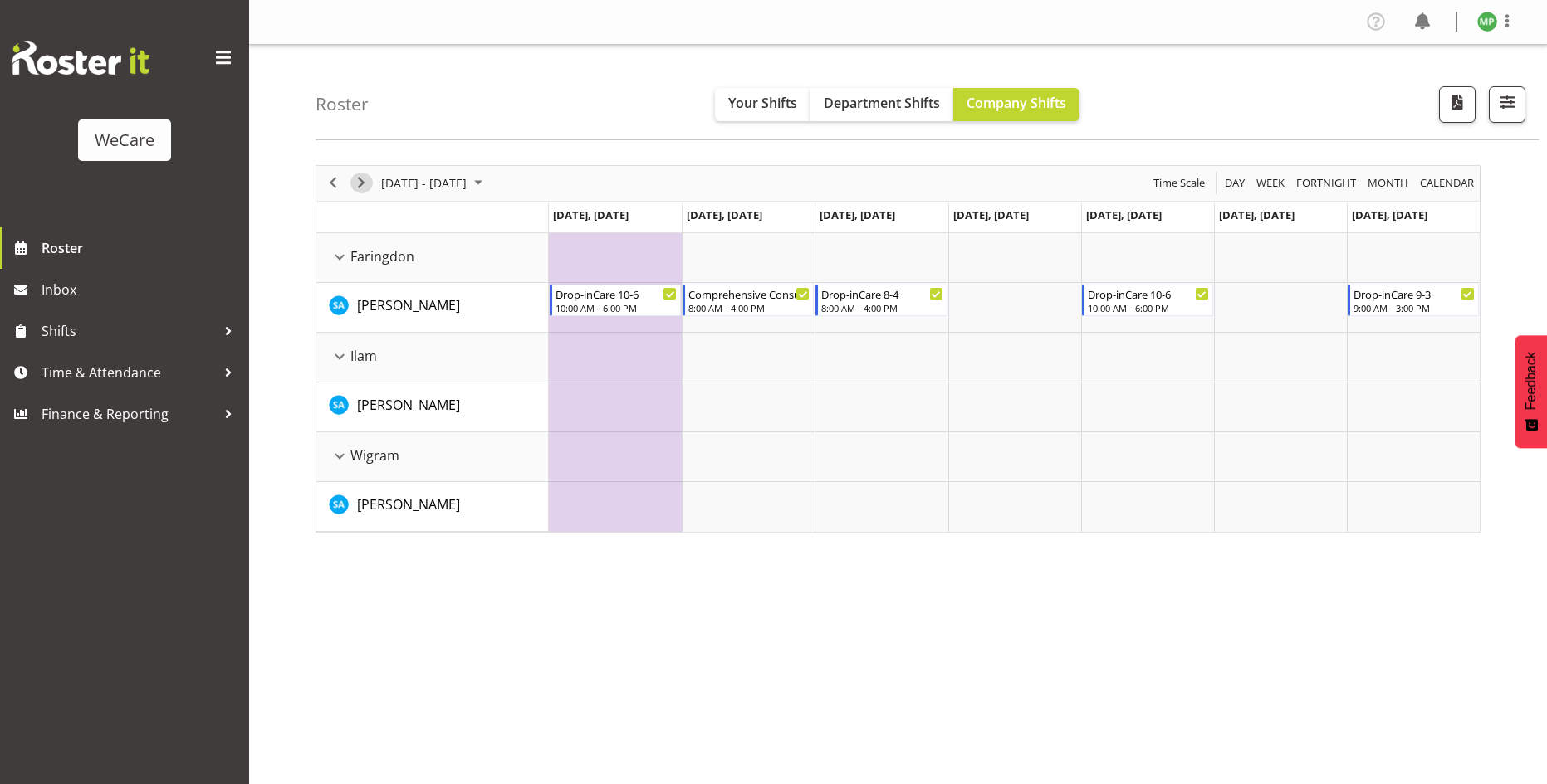
click at [363, 187] on span "Next" at bounding box center [361, 183] width 20 height 21
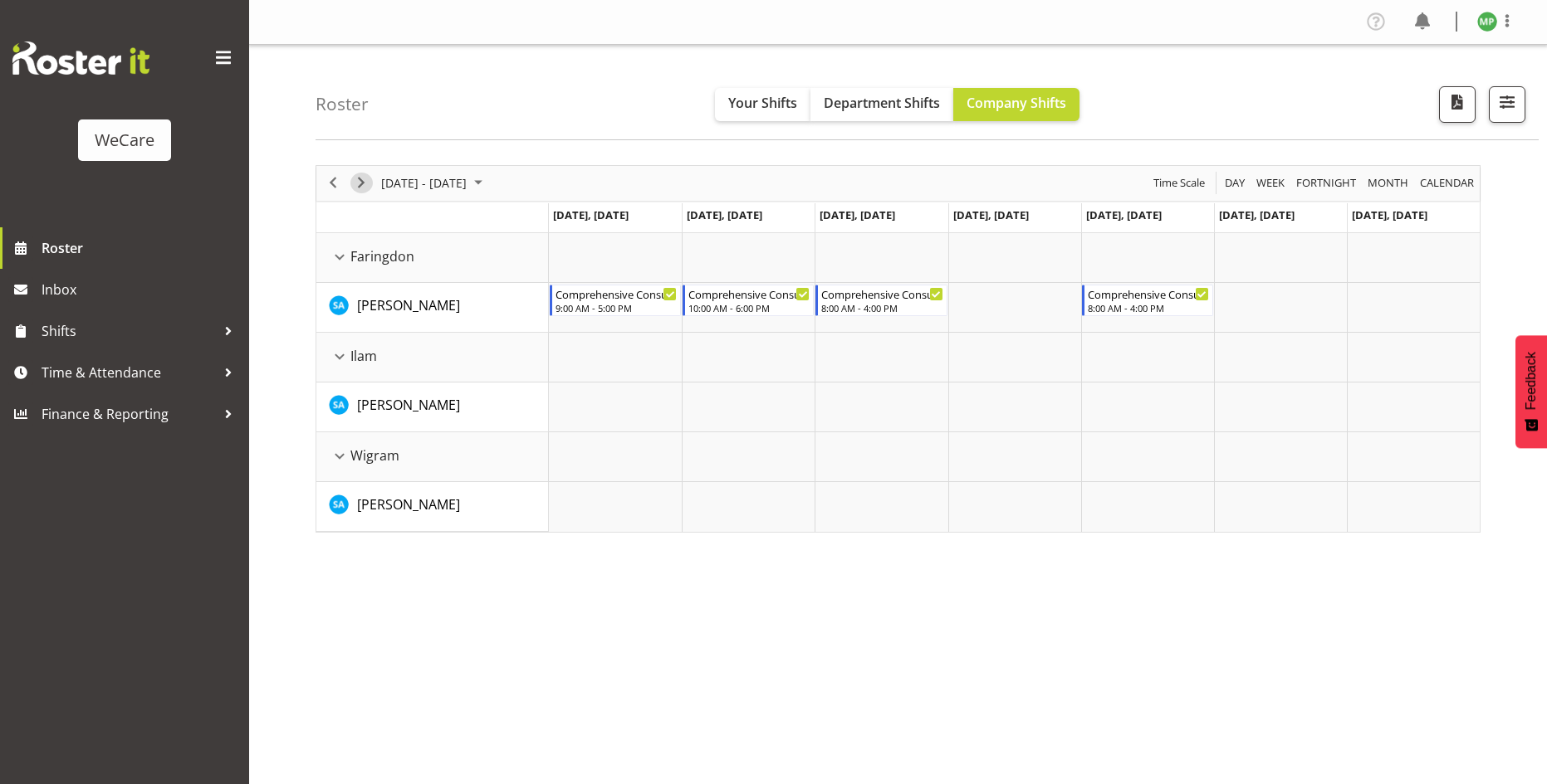
click at [363, 187] on span "Next" at bounding box center [361, 183] width 20 height 21
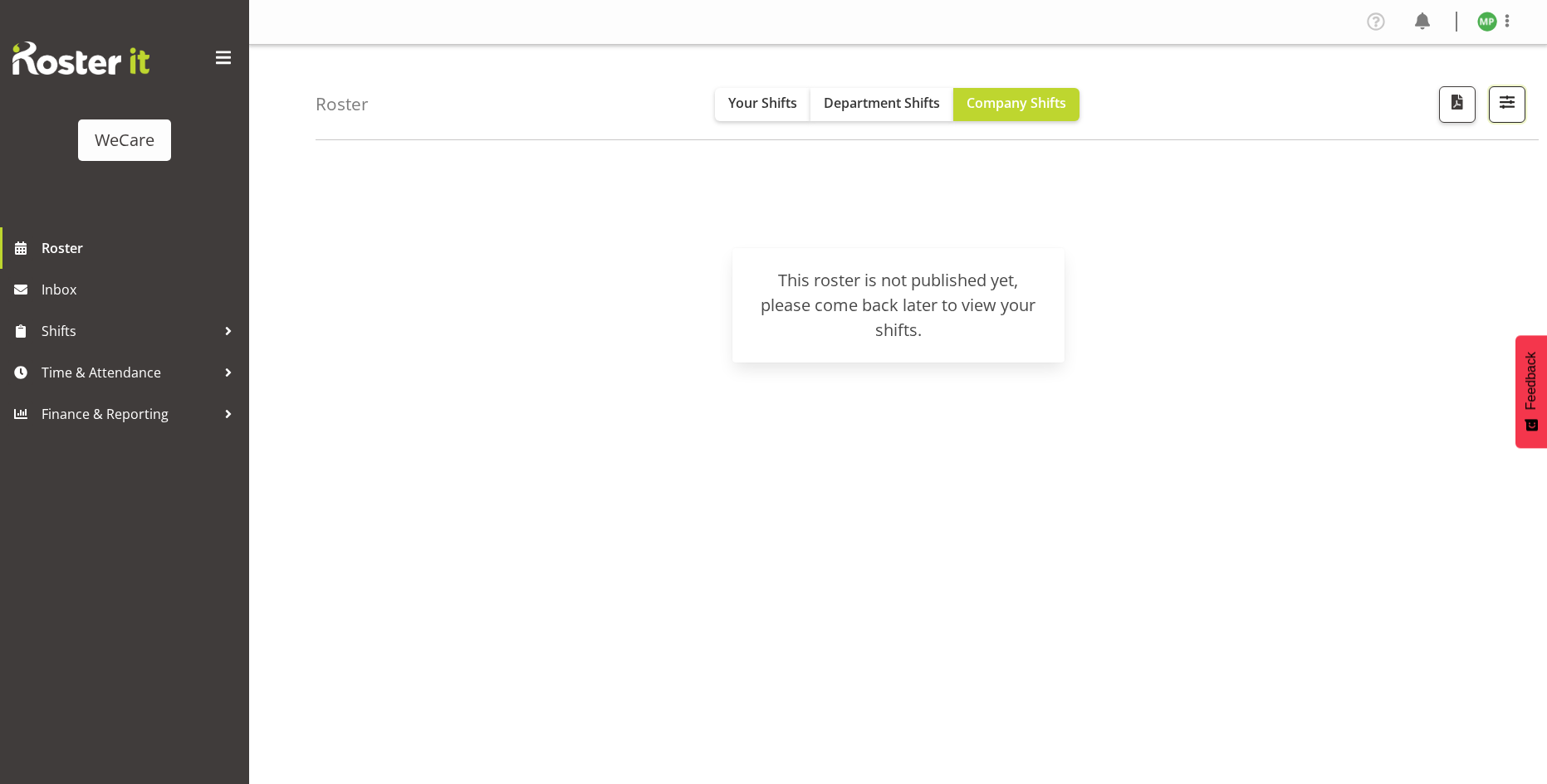
click at [1501, 103] on span "button" at bounding box center [1507, 102] width 22 height 22
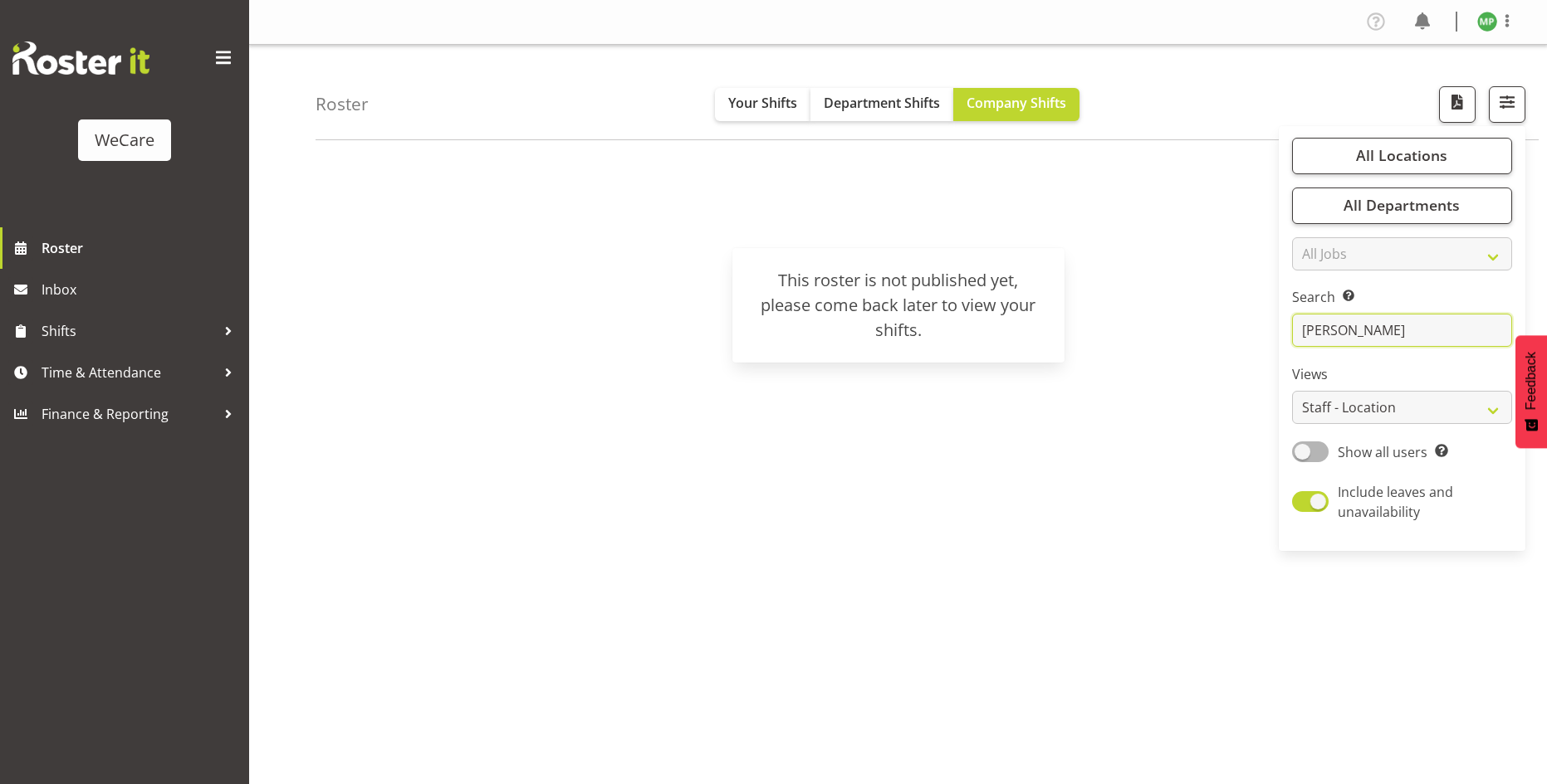
drag, startPoint x: 1363, startPoint y: 328, endPoint x: 1259, endPoint y: 324, distance: 104.1
click at [1259, 324] on div "Roster Your Shifts Department Shifts Company Shifts All Locations Clear Busines…" at bounding box center [898, 430] width 1298 height 772
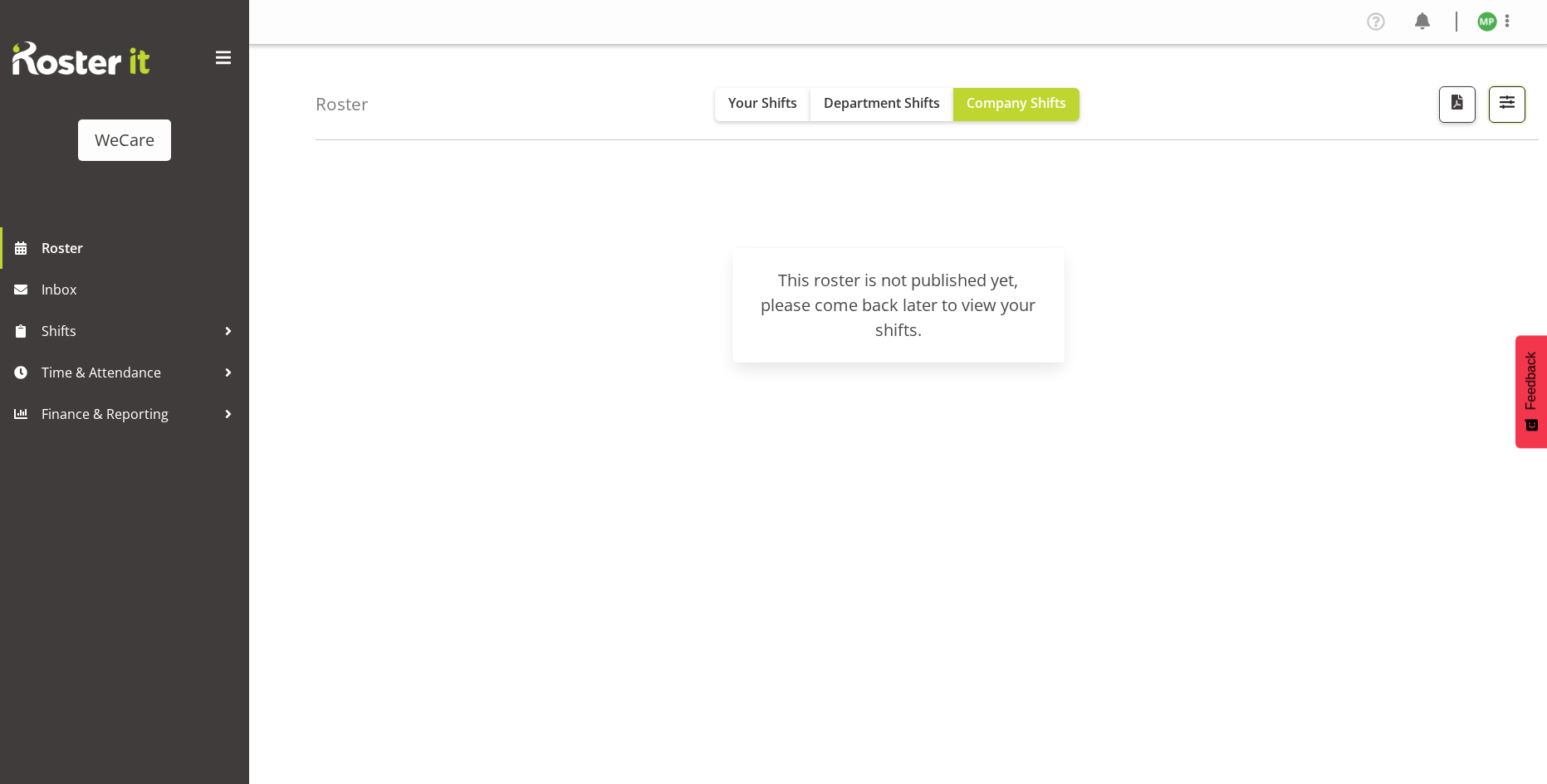
click at [1513, 101] on span "button" at bounding box center [1507, 102] width 22 height 22
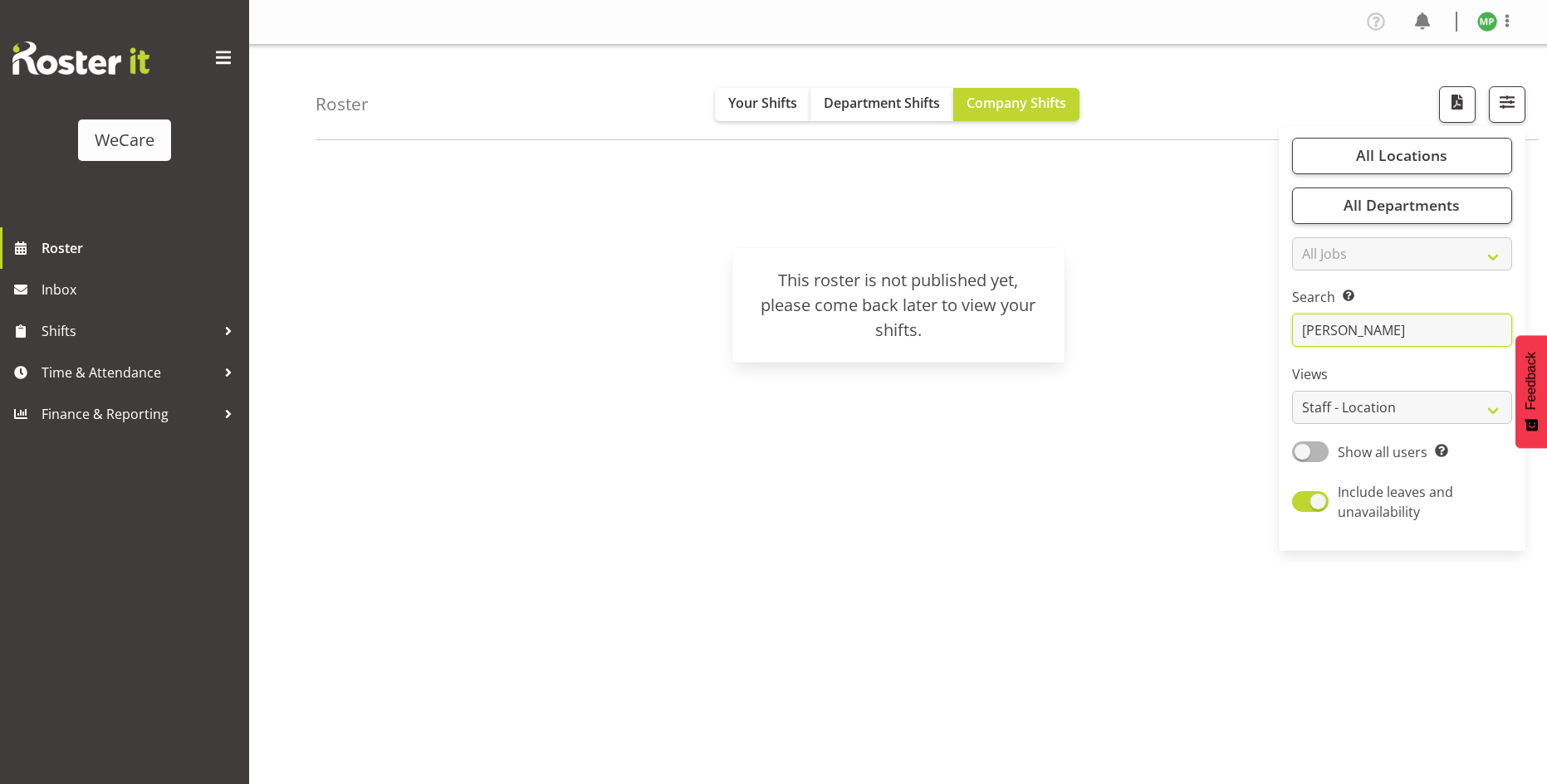
type input "yvonne"
click at [1367, 325] on input "yvonne" at bounding box center [1402, 330] width 220 height 33
click at [1378, 300] on label "Search Search for a particular employee" at bounding box center [1402, 297] width 220 height 20
click at [1379, 330] on input "yvonne" at bounding box center [1402, 330] width 220 height 33
drag, startPoint x: 1379, startPoint y: 330, endPoint x: 1189, endPoint y: 285, distance: 195.3
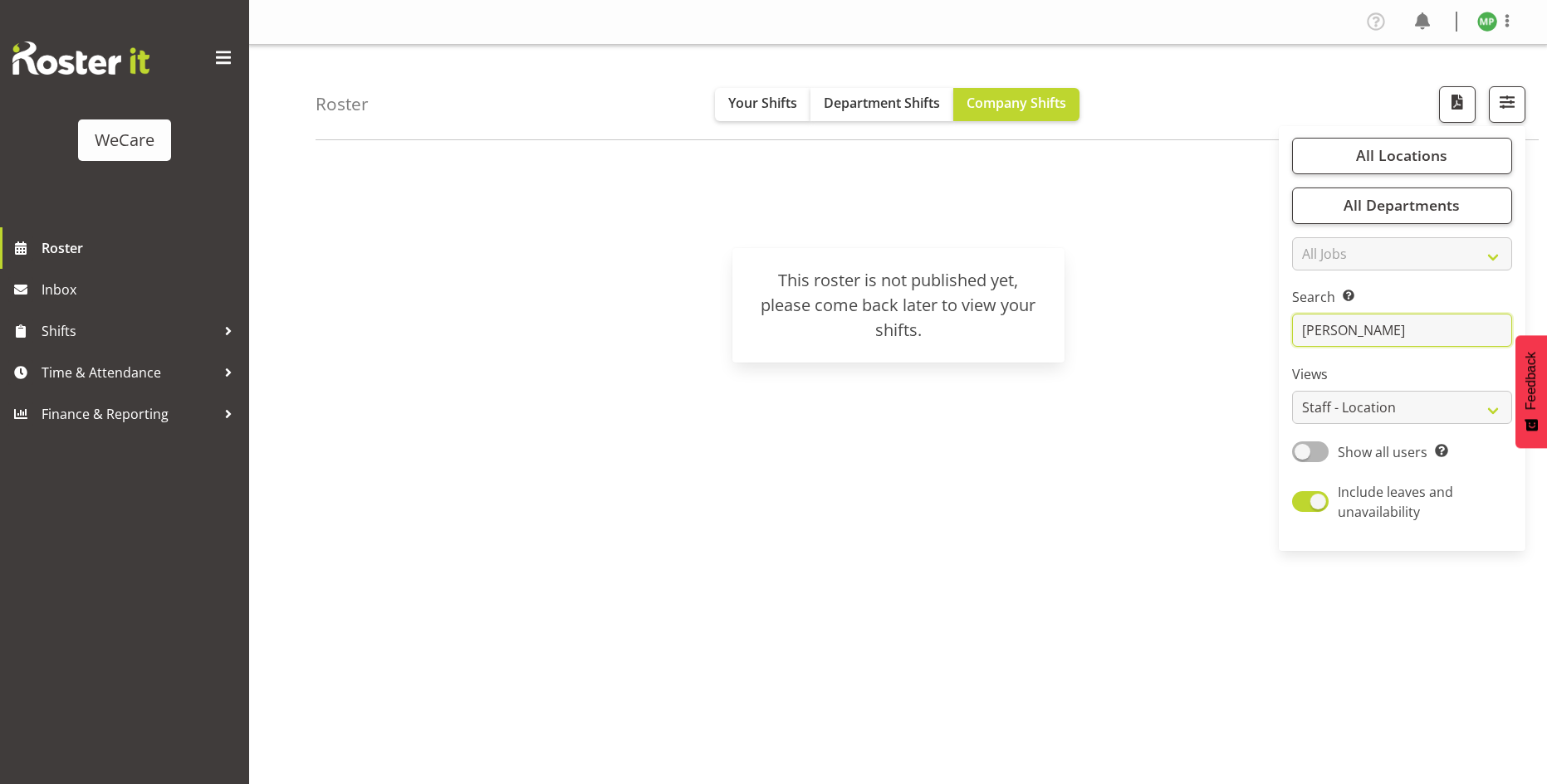
click at [1240, 324] on div "Roster Your Shifts Department Shifts Company Shifts All Locations Clear Busines…" at bounding box center [898, 430] width 1298 height 772
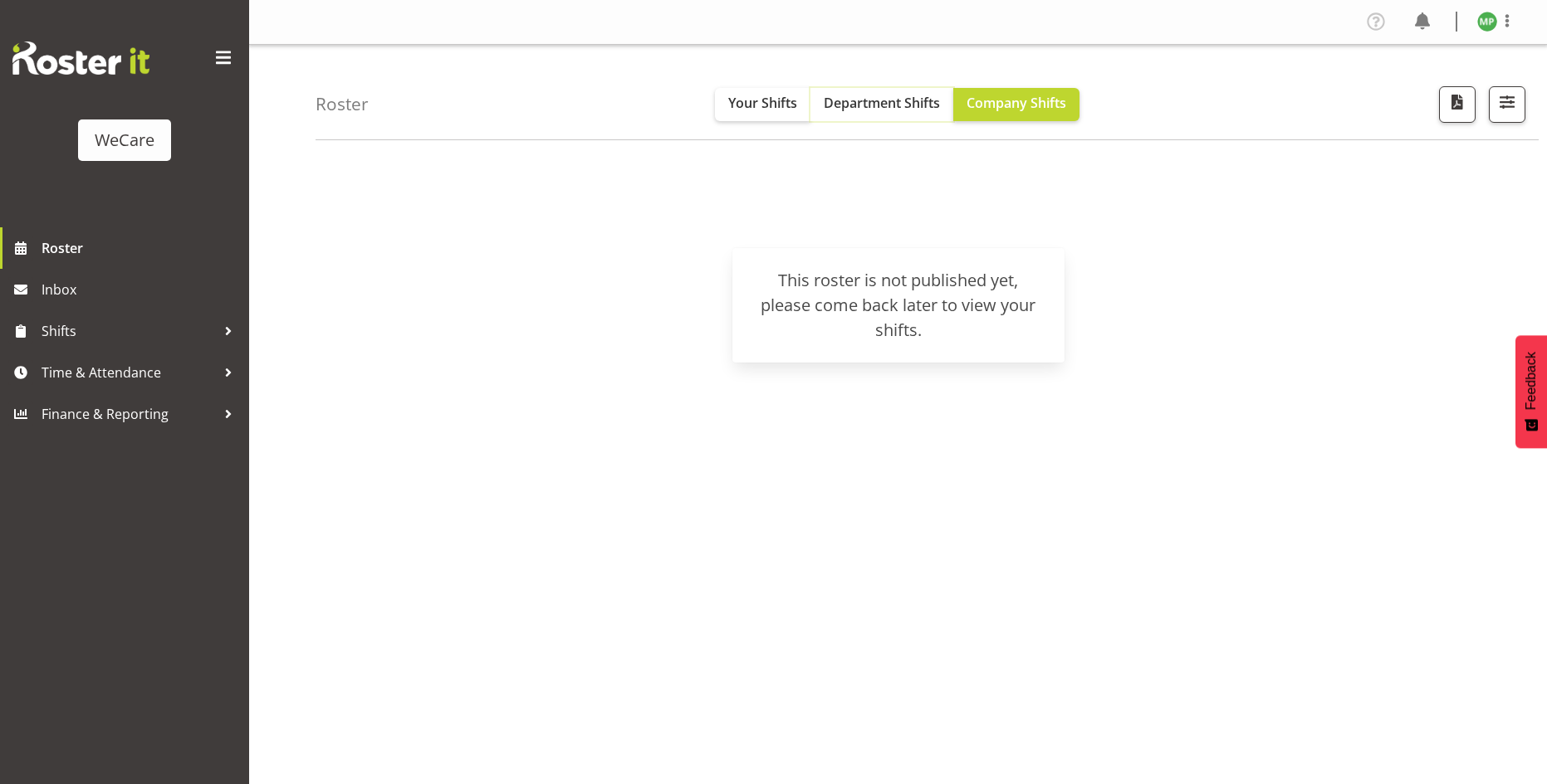
click at [861, 92] on button "Department Shifts" at bounding box center [882, 105] width 143 height 33
drag, startPoint x: 1012, startPoint y: 96, endPoint x: 916, endPoint y: 117, distance: 98.3
click at [1008, 98] on span "Company Shifts" at bounding box center [1016, 102] width 100 height 18
click at [336, 107] on h4 "Roster" at bounding box center [342, 104] width 53 height 19
click at [81, 247] on span "Roster" at bounding box center [142, 248] width 199 height 25
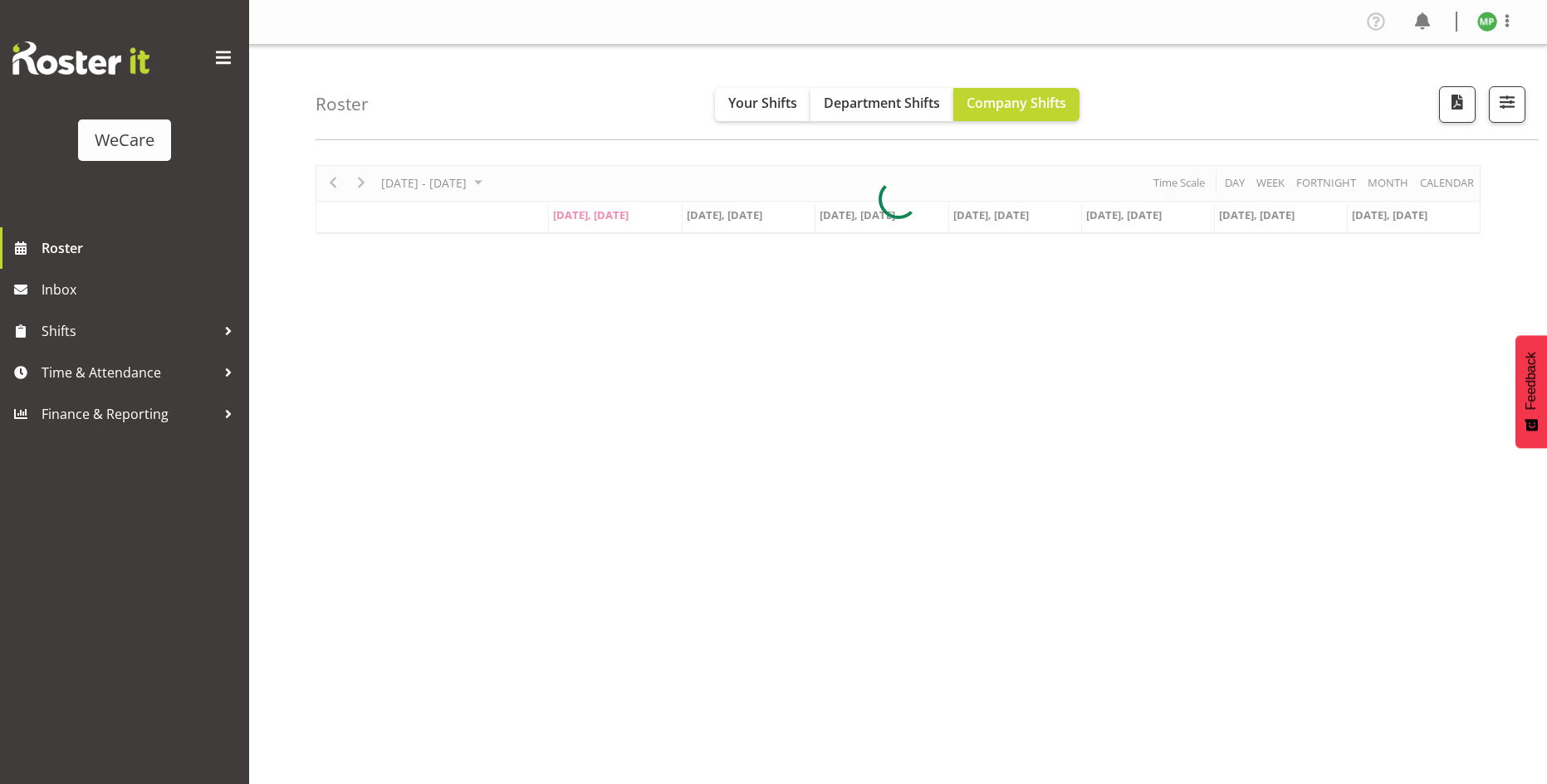
select select "location"
click at [1512, 109] on span "button" at bounding box center [1507, 102] width 22 height 22
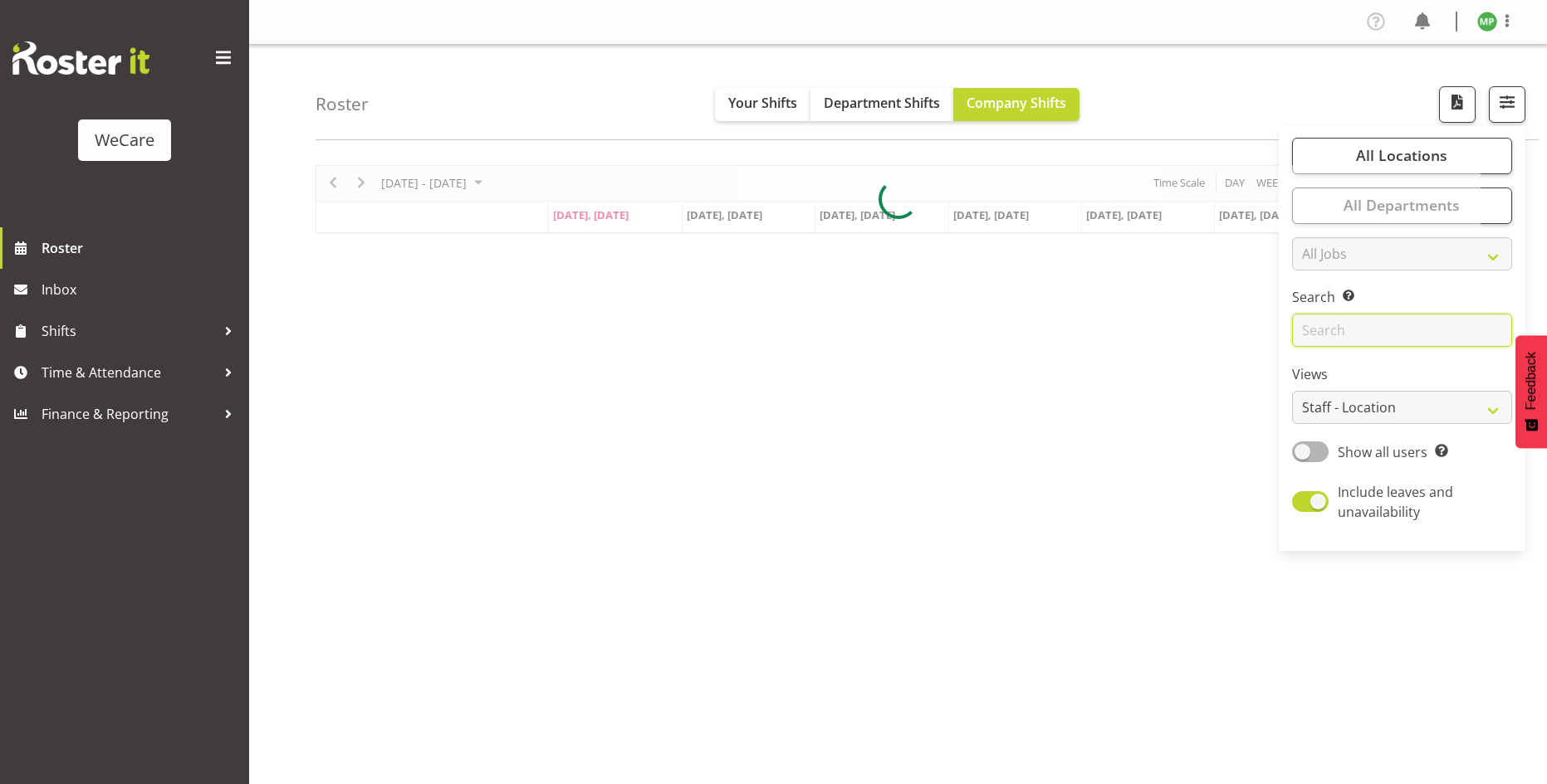
click at [1353, 331] on input "text" at bounding box center [1402, 330] width 220 height 33
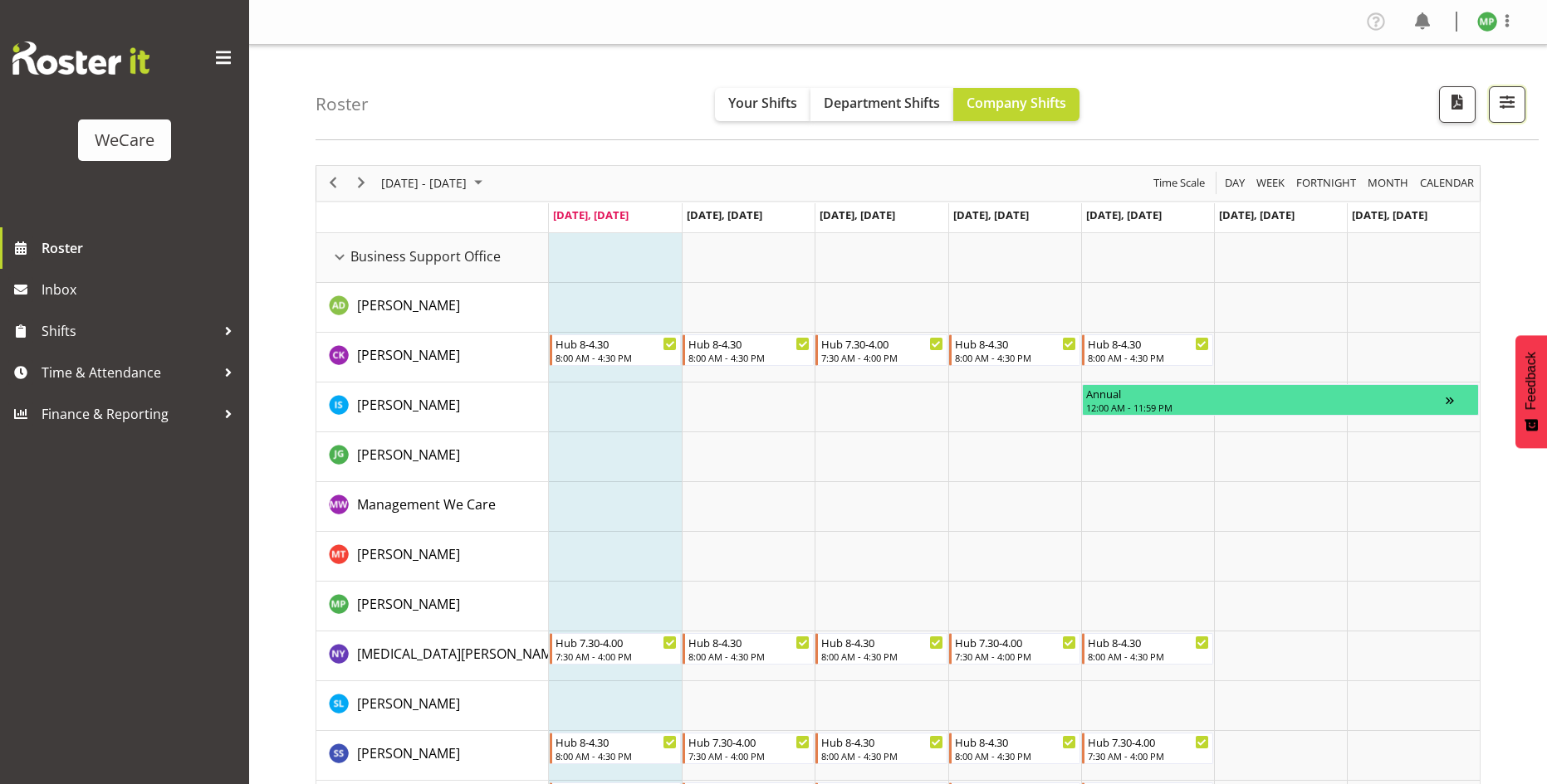
click at [1497, 119] on button "button" at bounding box center [1507, 105] width 37 height 37
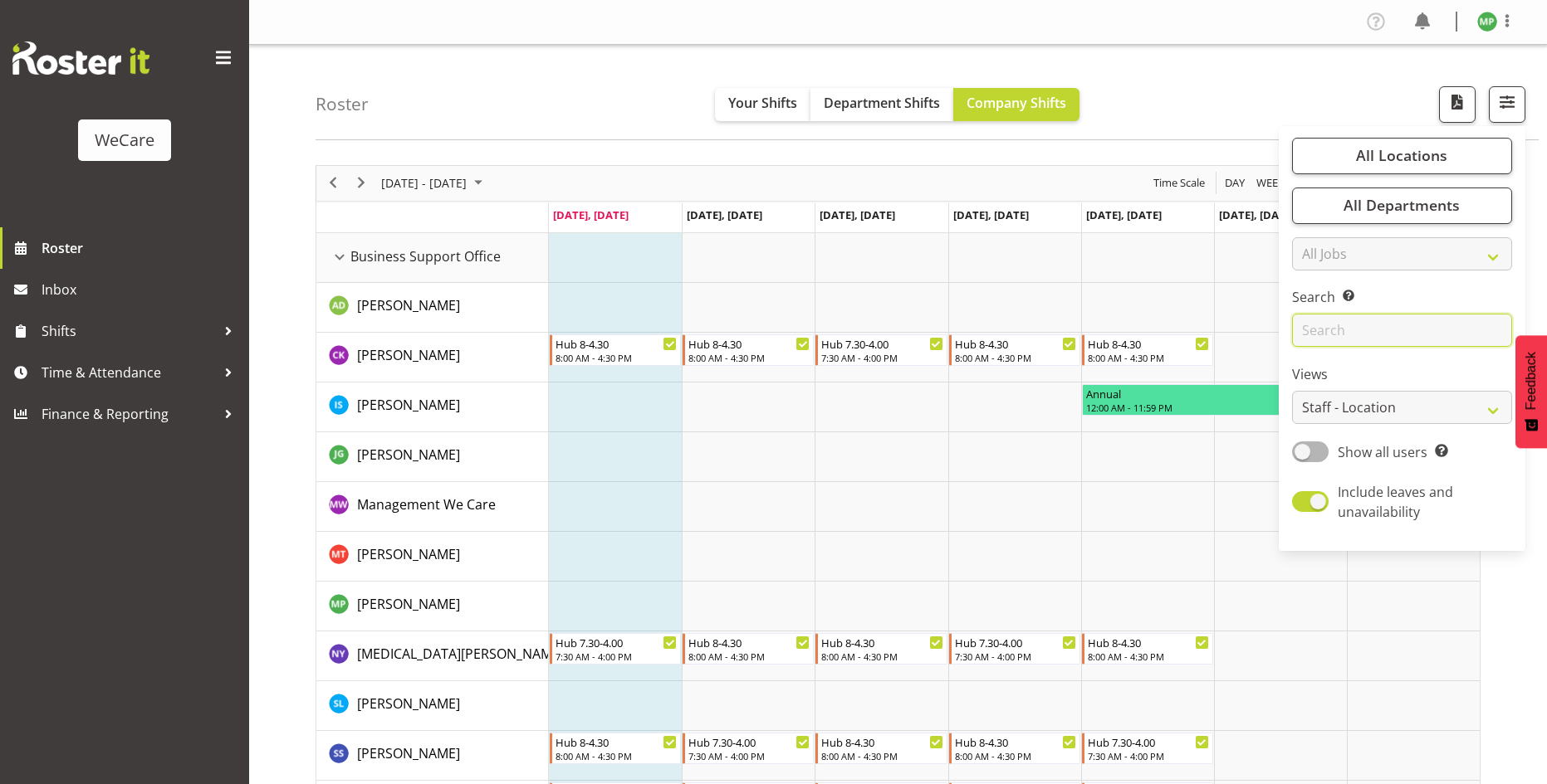
click at [1336, 339] on input "text" at bounding box center [1402, 330] width 220 height 33
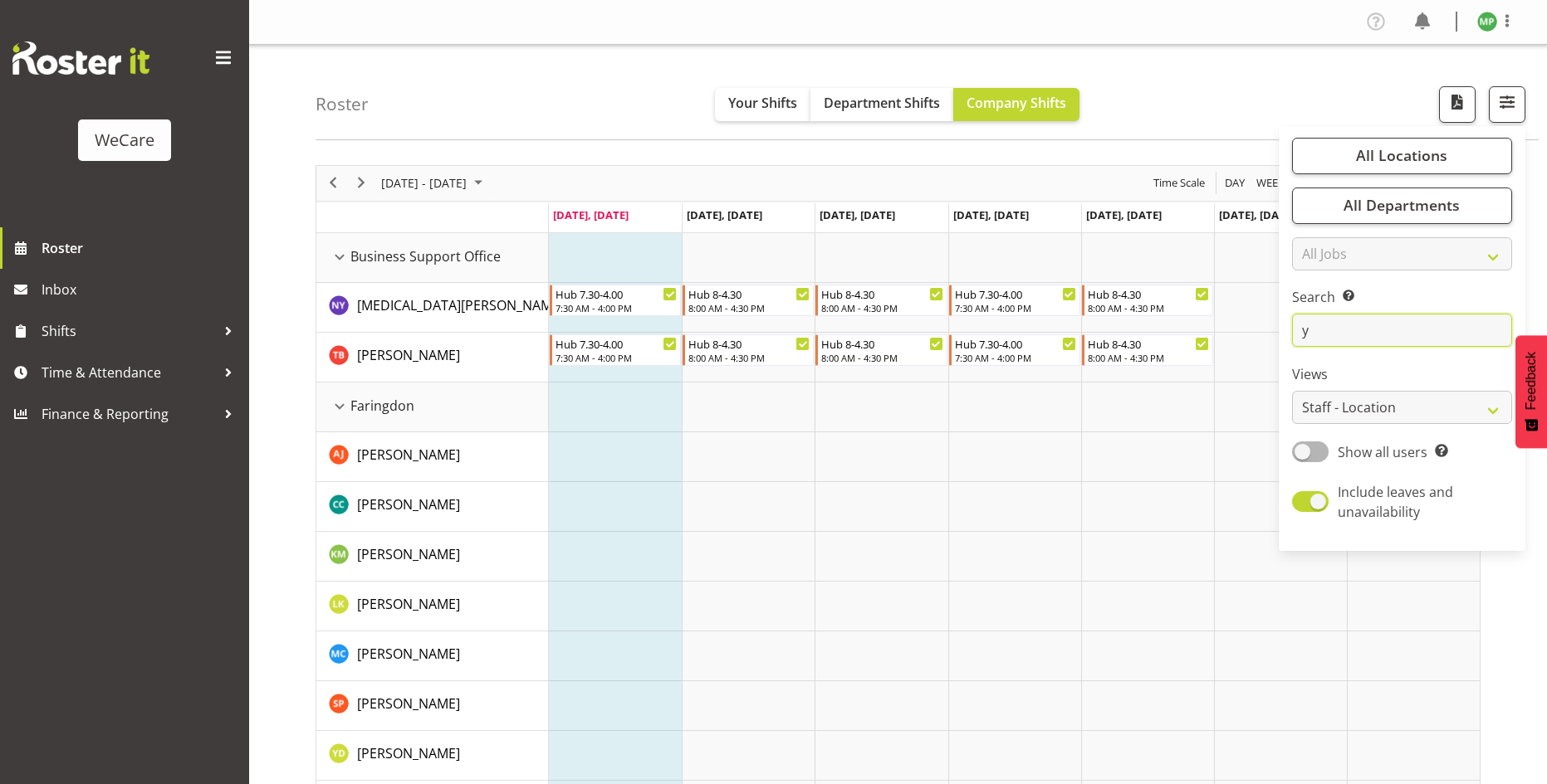
type input "yvonne"
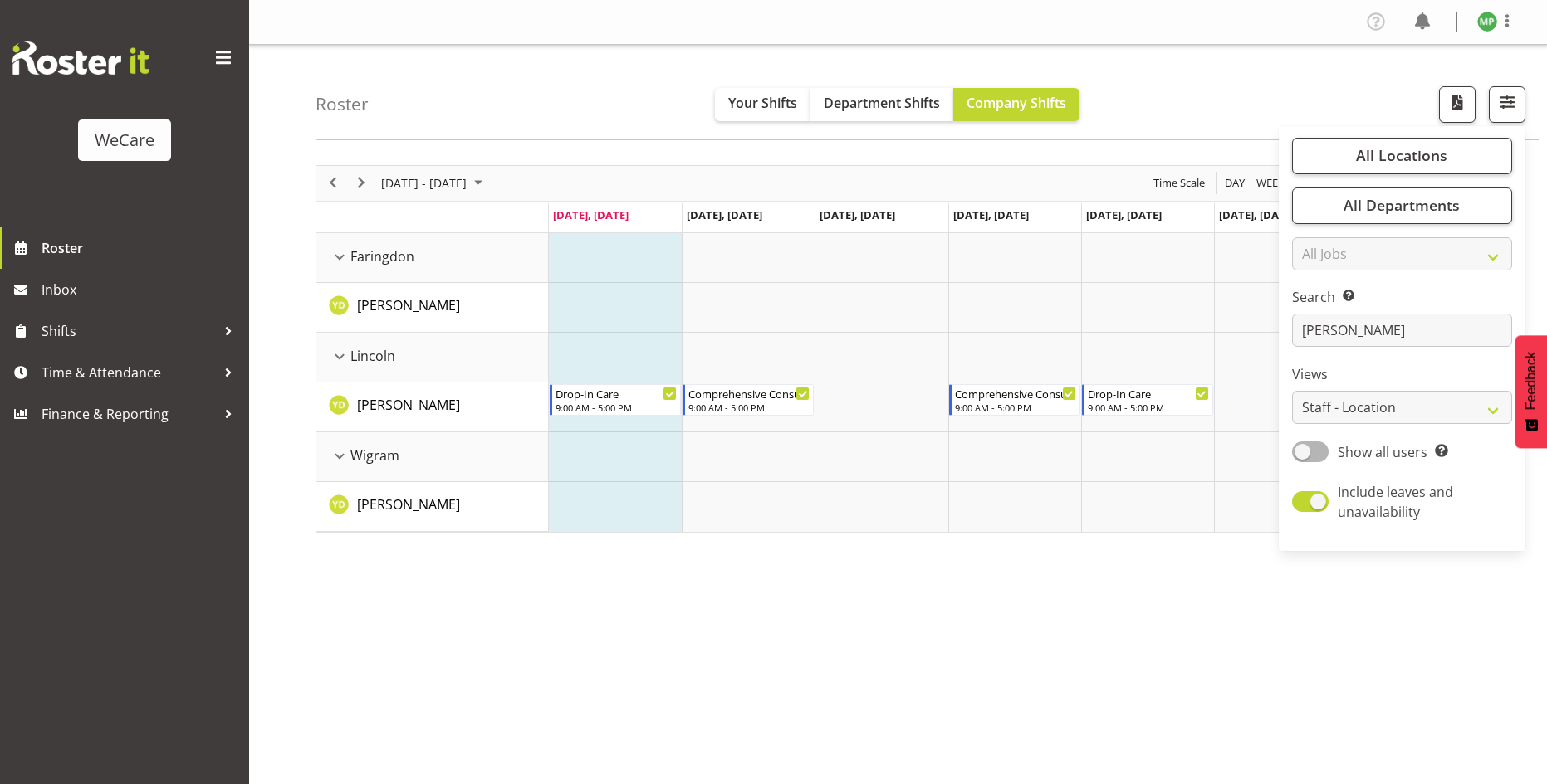
drag, startPoint x: 611, startPoint y: 623, endPoint x: 511, endPoint y: 500, distance: 158.5
click at [610, 623] on div "August 18 - 24, 2025 Today Day Week Fortnight Month calendar Month Agenda Time …" at bounding box center [931, 485] width 1232 height 664
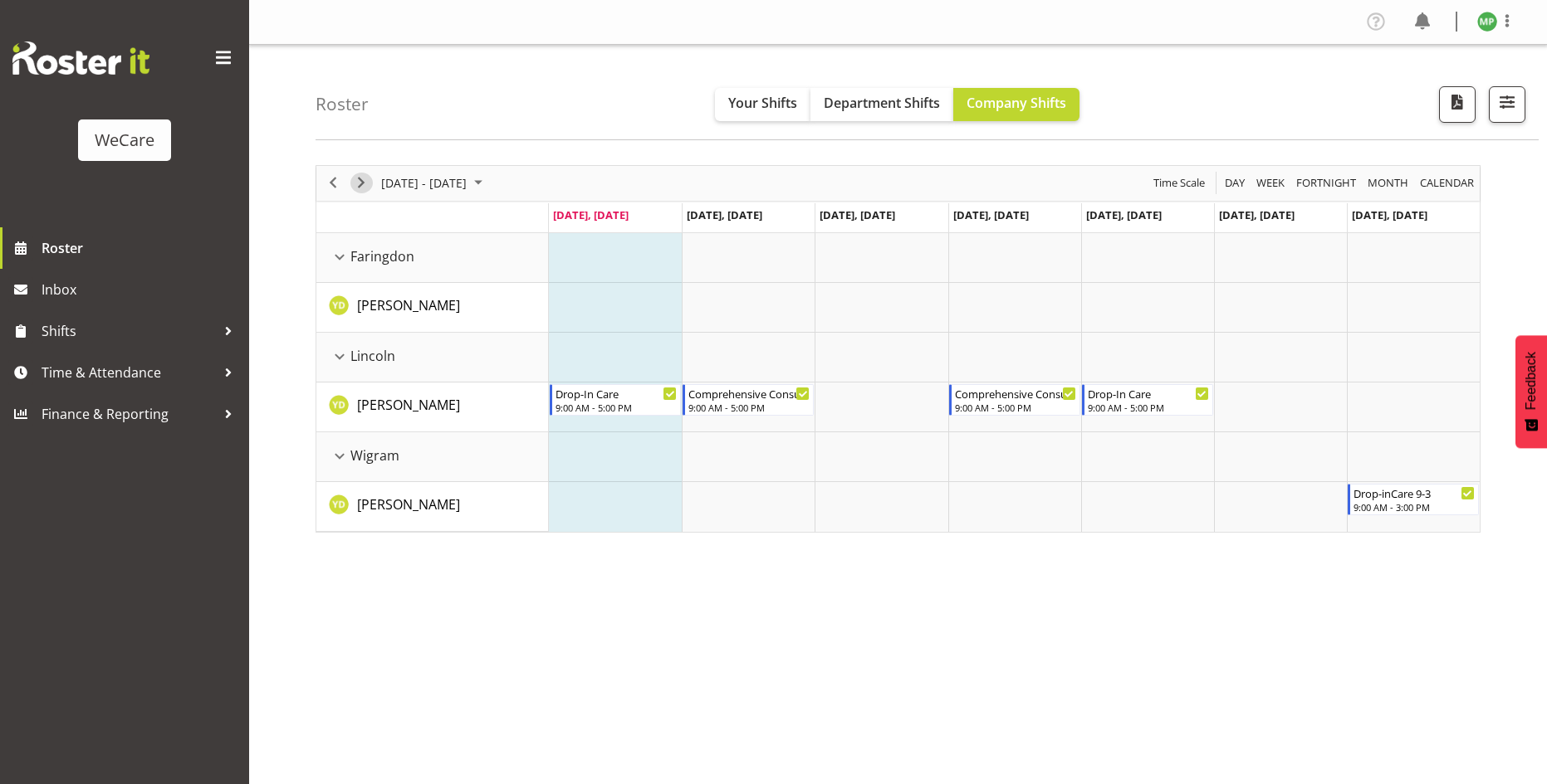
click at [369, 185] on span "Next" at bounding box center [361, 183] width 20 height 21
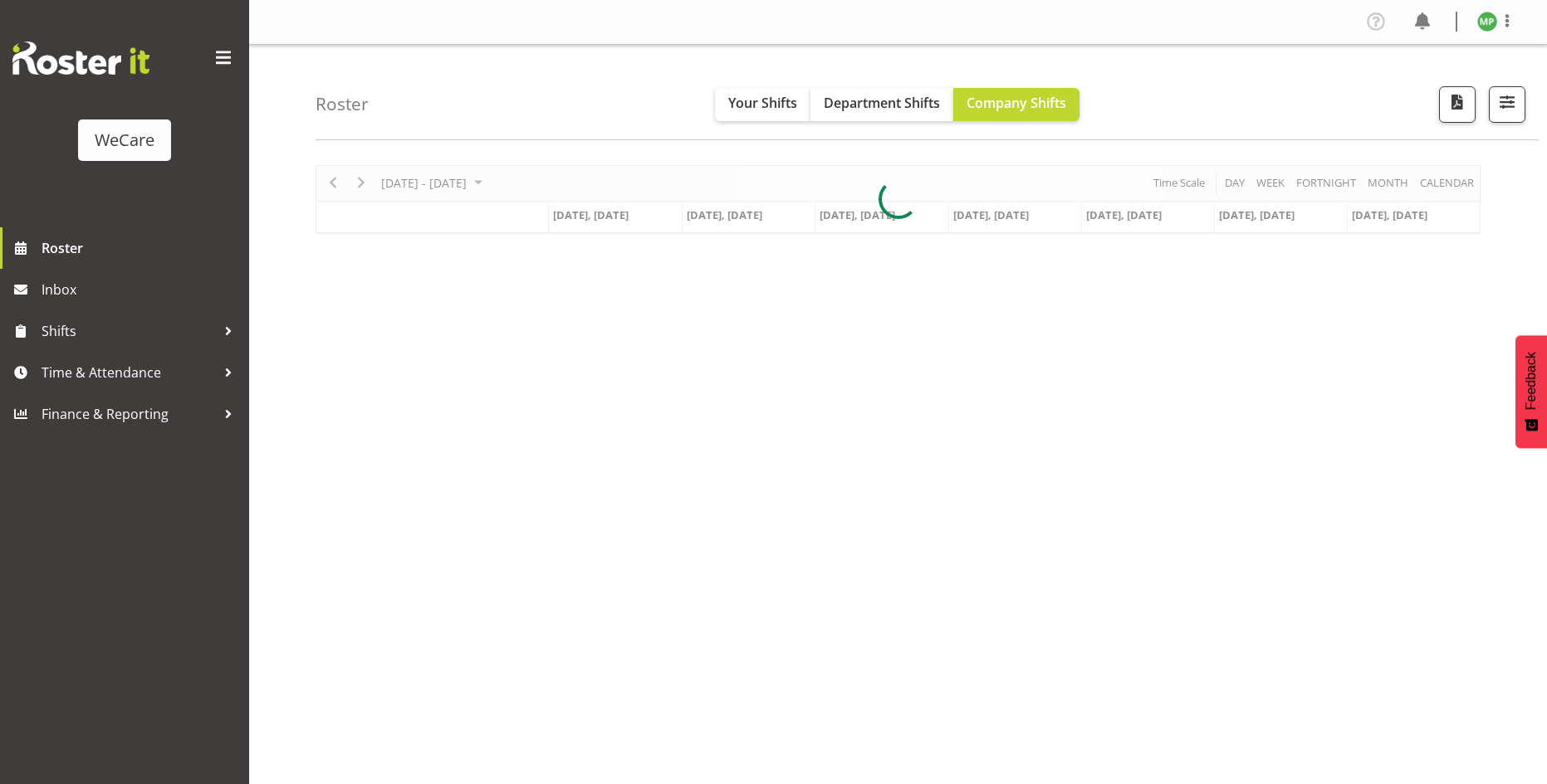
click at [479, 182] on div at bounding box center [898, 199] width 1165 height 69
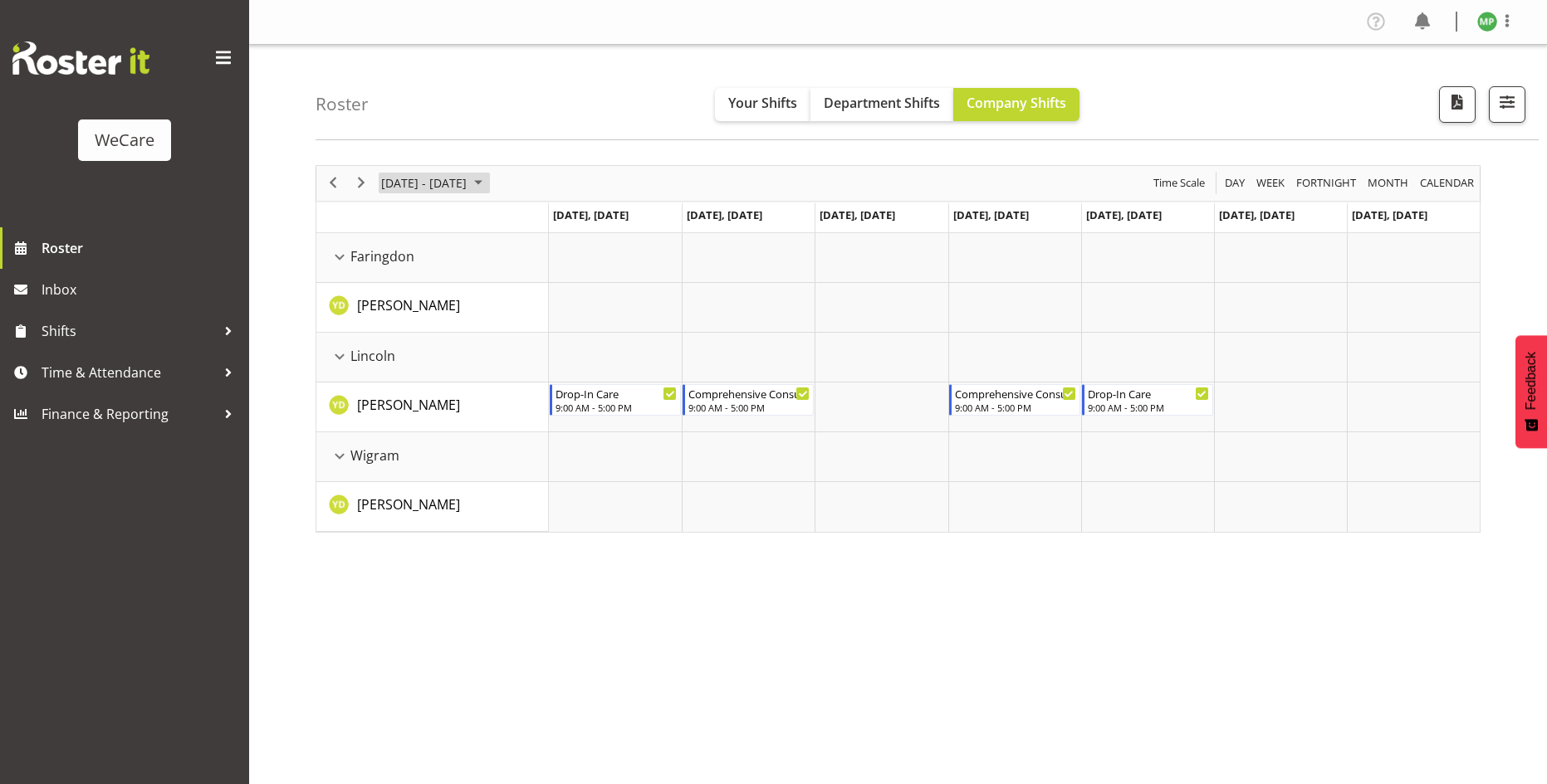
click at [488, 182] on span "August 2025" at bounding box center [478, 183] width 20 height 21
click at [558, 223] on span "next month" at bounding box center [556, 225] width 29 height 30
click at [549, 227] on span "next month" at bounding box center [556, 225] width 29 height 30
click at [403, 307] on span "8" at bounding box center [398, 310] width 25 height 25
click at [363, 189] on span "Next" at bounding box center [361, 183] width 20 height 21
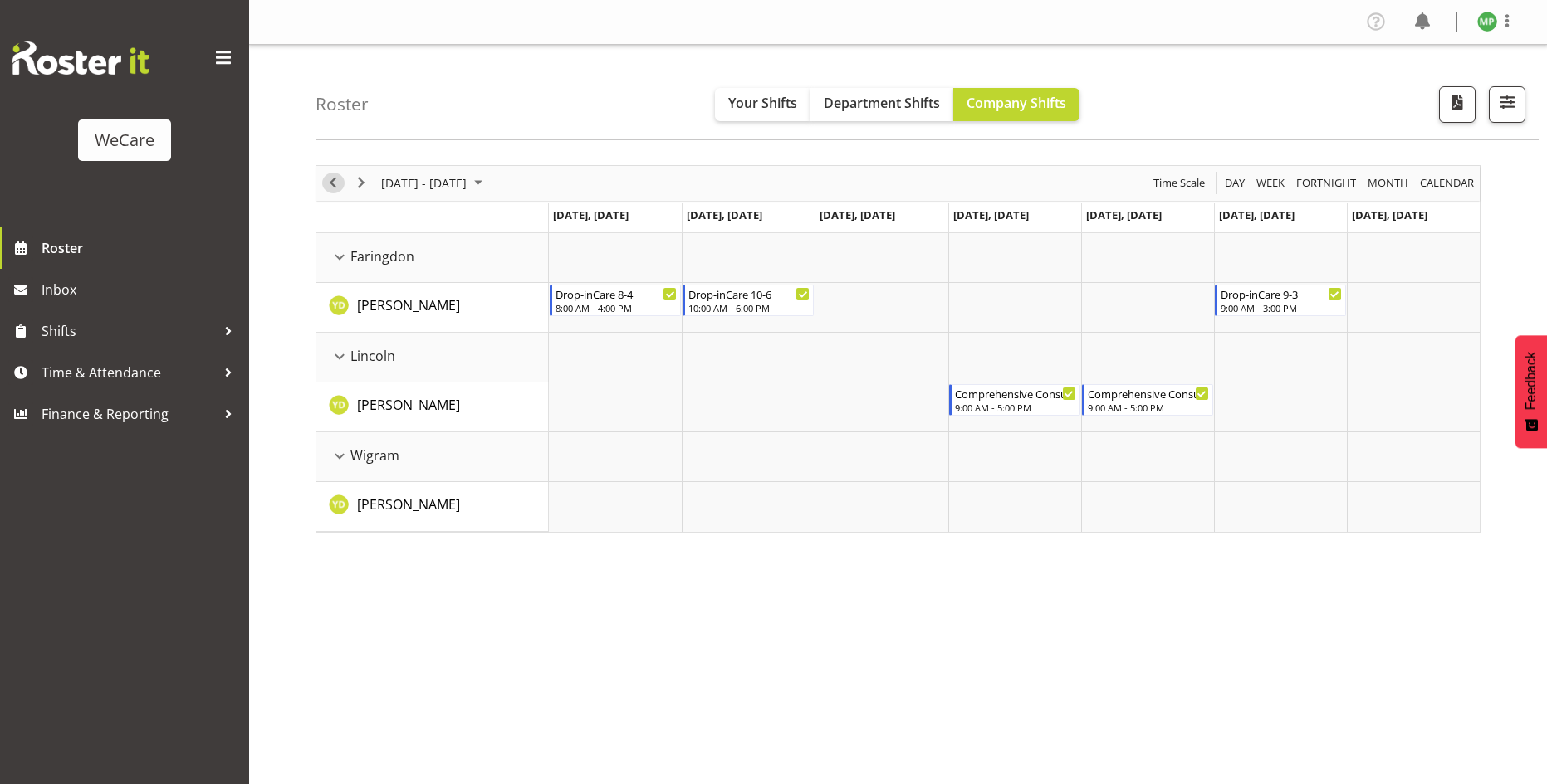
click at [334, 188] on span "Previous" at bounding box center [333, 183] width 20 height 21
click at [468, 177] on span "[DATE] - [DATE]" at bounding box center [424, 183] width 89 height 21
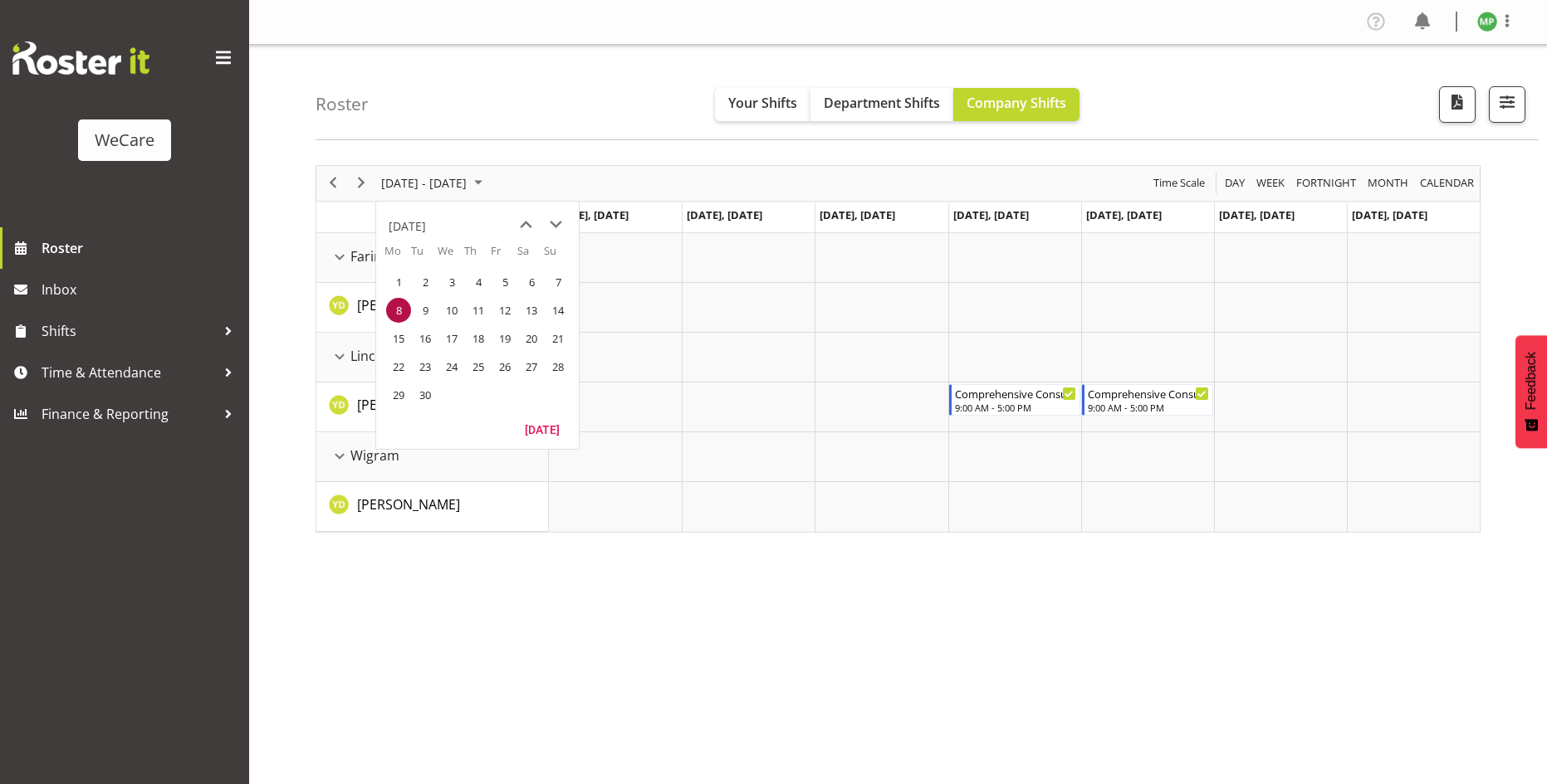
drag, startPoint x: 528, startPoint y: 112, endPoint x: 335, endPoint y: 208, distance: 215.6
click at [521, 113] on div "Roster Your Shifts Department Shifts Company Shifts All Locations Clear Busines…" at bounding box center [927, 92] width 1223 height 95
click at [357, 182] on span "Next" at bounding box center [361, 183] width 20 height 21
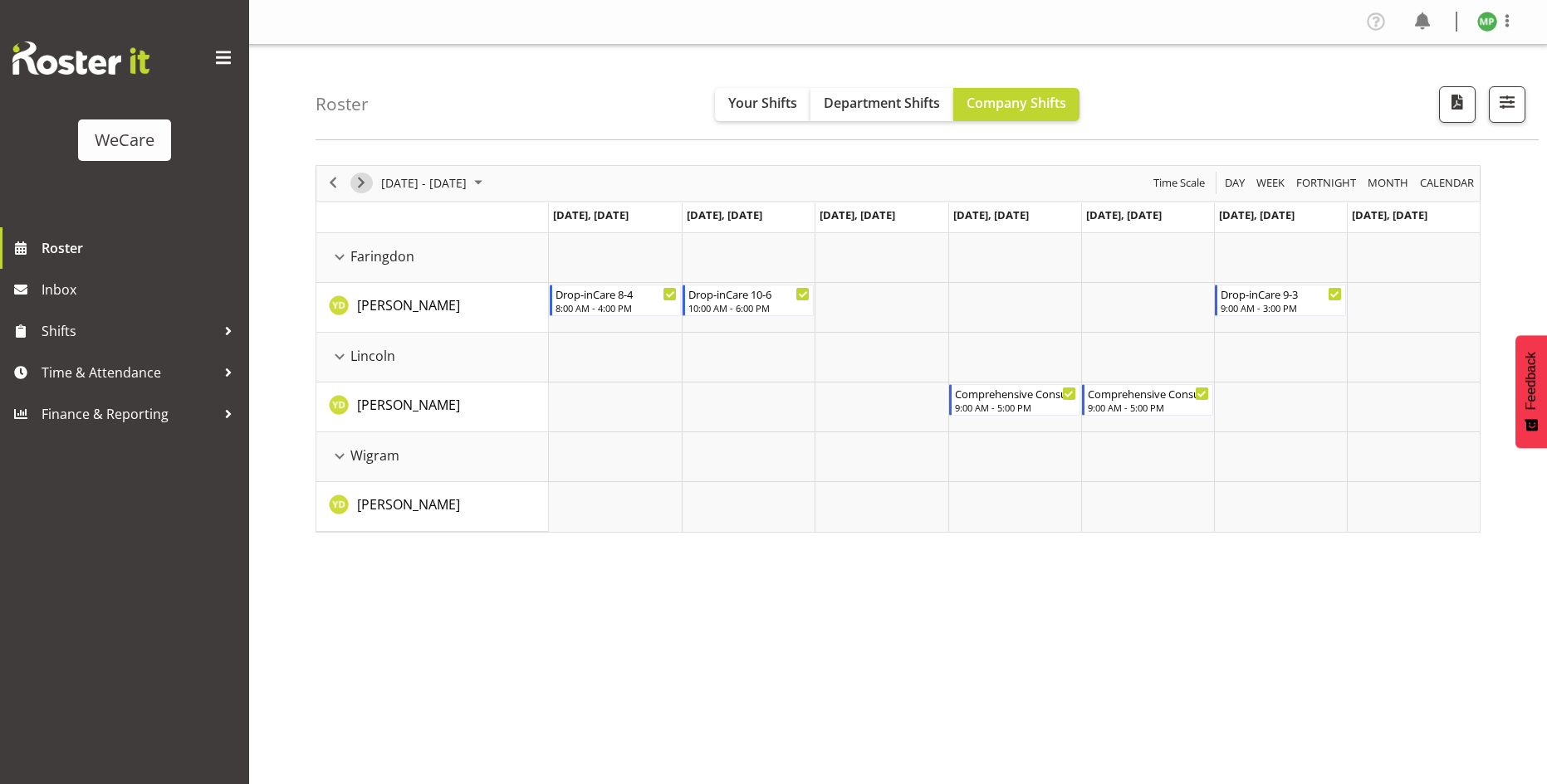
click at [357, 182] on span "Next" at bounding box center [361, 183] width 20 height 21
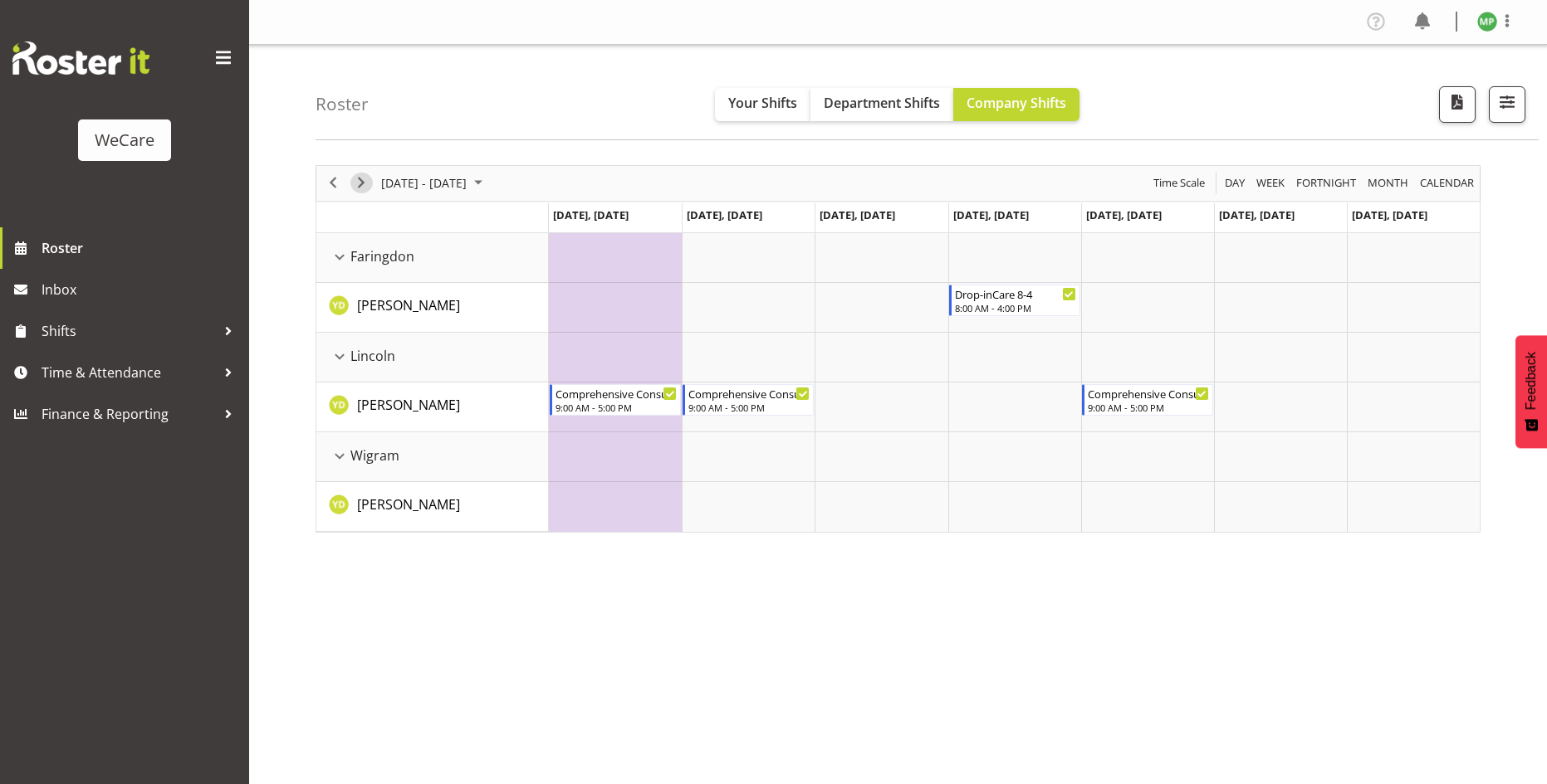
click at [363, 180] on span "Next" at bounding box center [361, 183] width 20 height 21
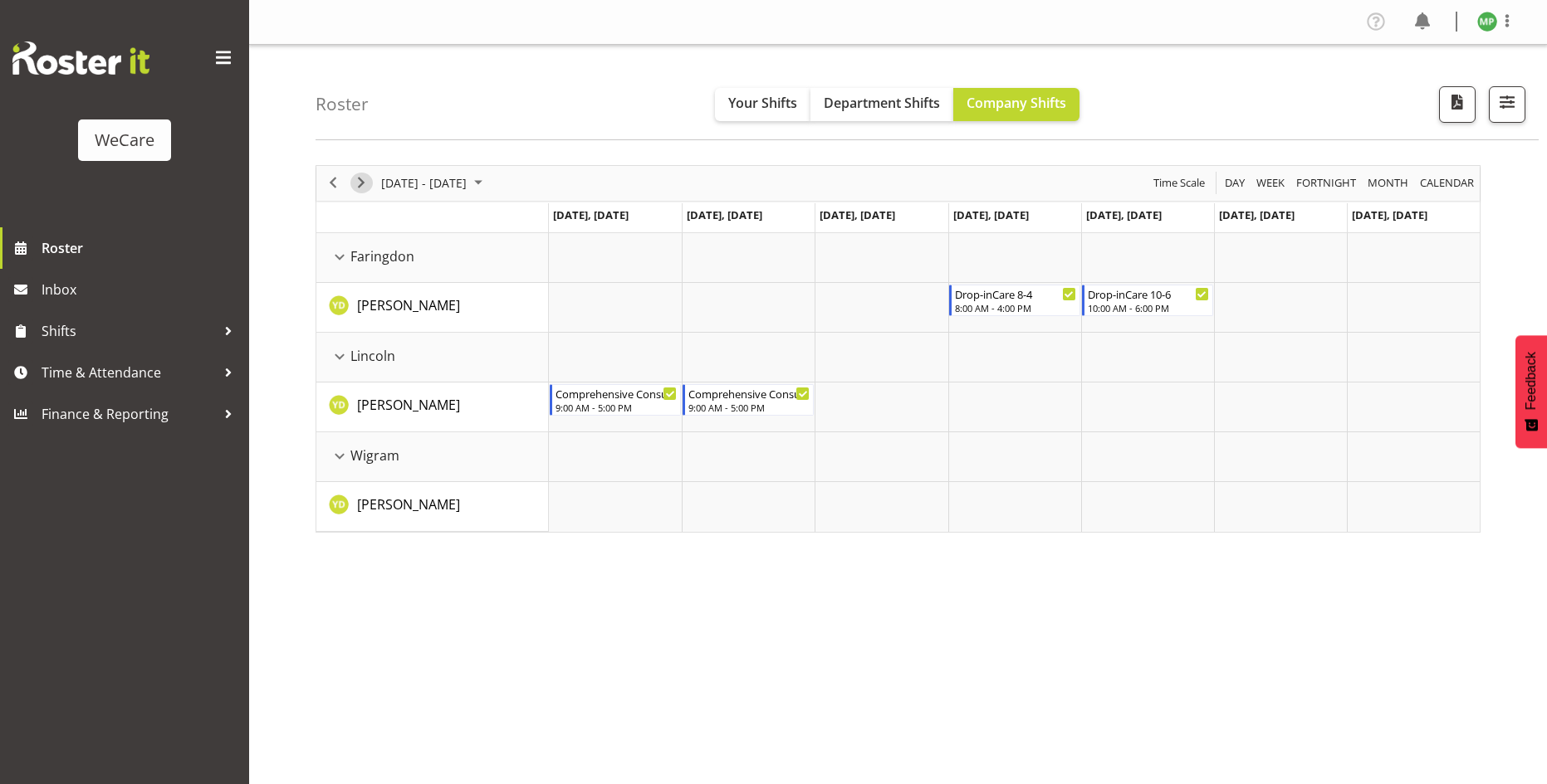
click at [371, 182] on button "Next" at bounding box center [362, 183] width 23 height 21
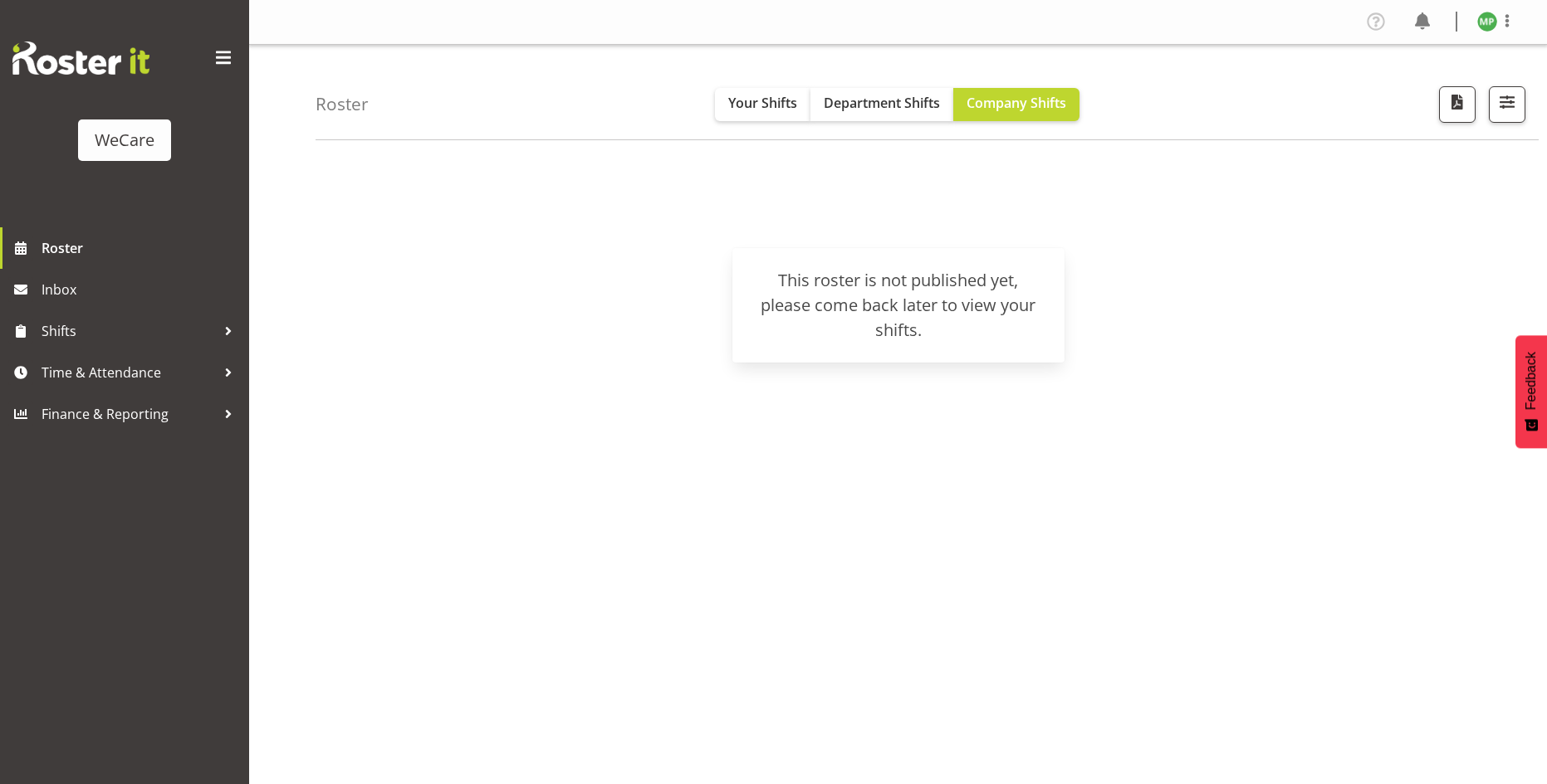
click at [226, 56] on span at bounding box center [224, 58] width 26 height 26
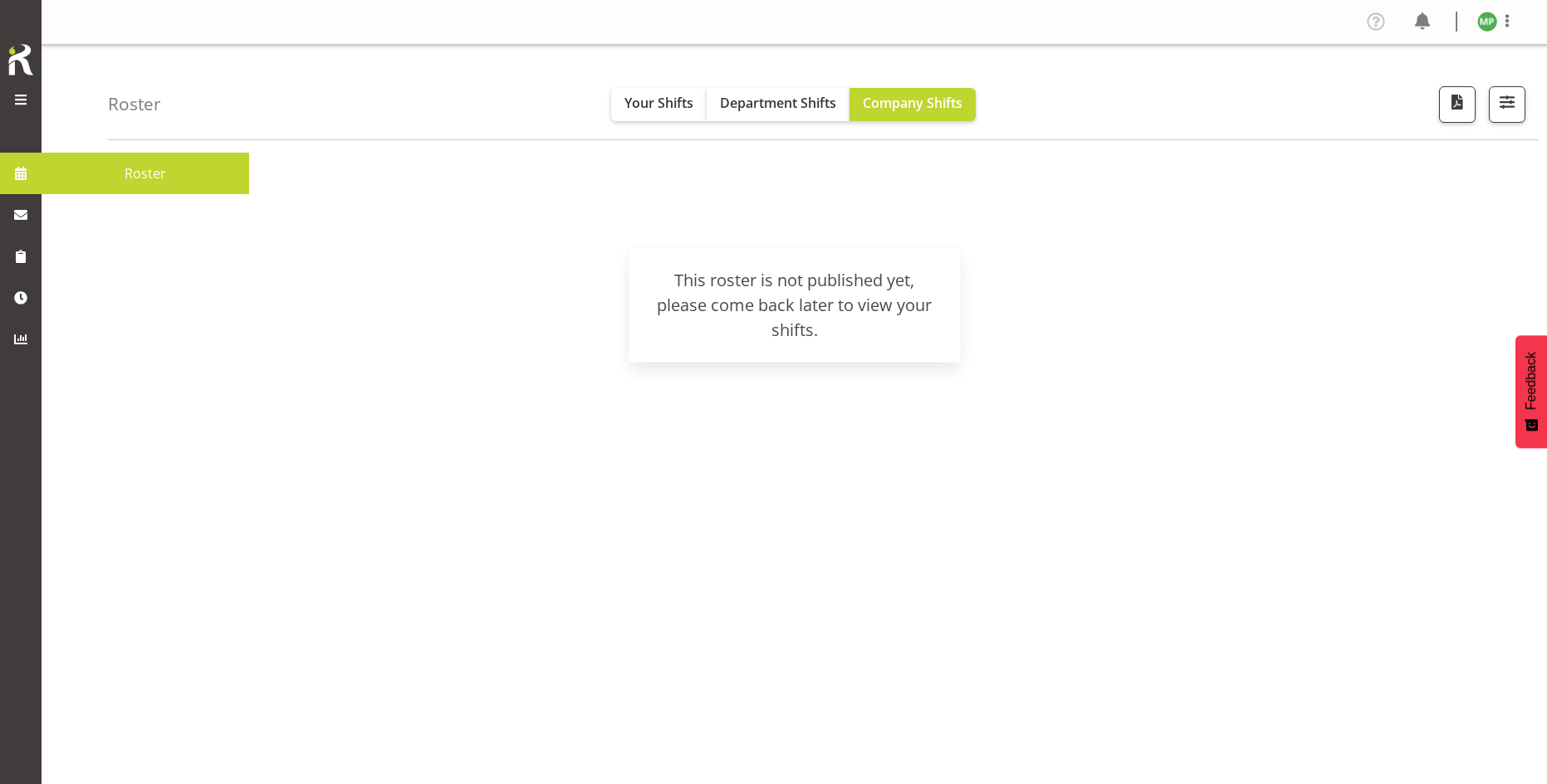
click at [24, 168] on span at bounding box center [21, 173] width 25 height 25
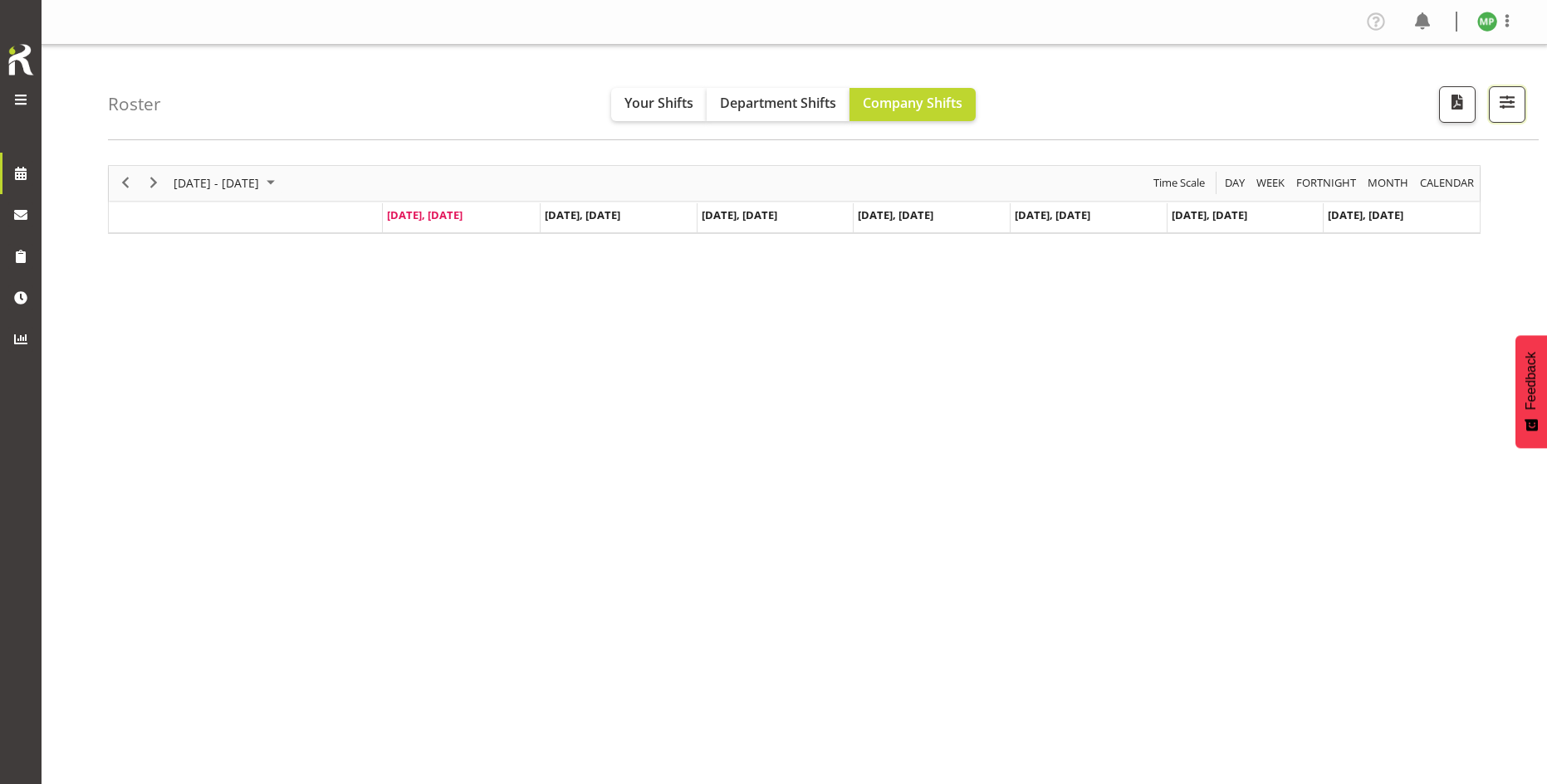
click at [1516, 95] on span "button" at bounding box center [1507, 102] width 22 height 22
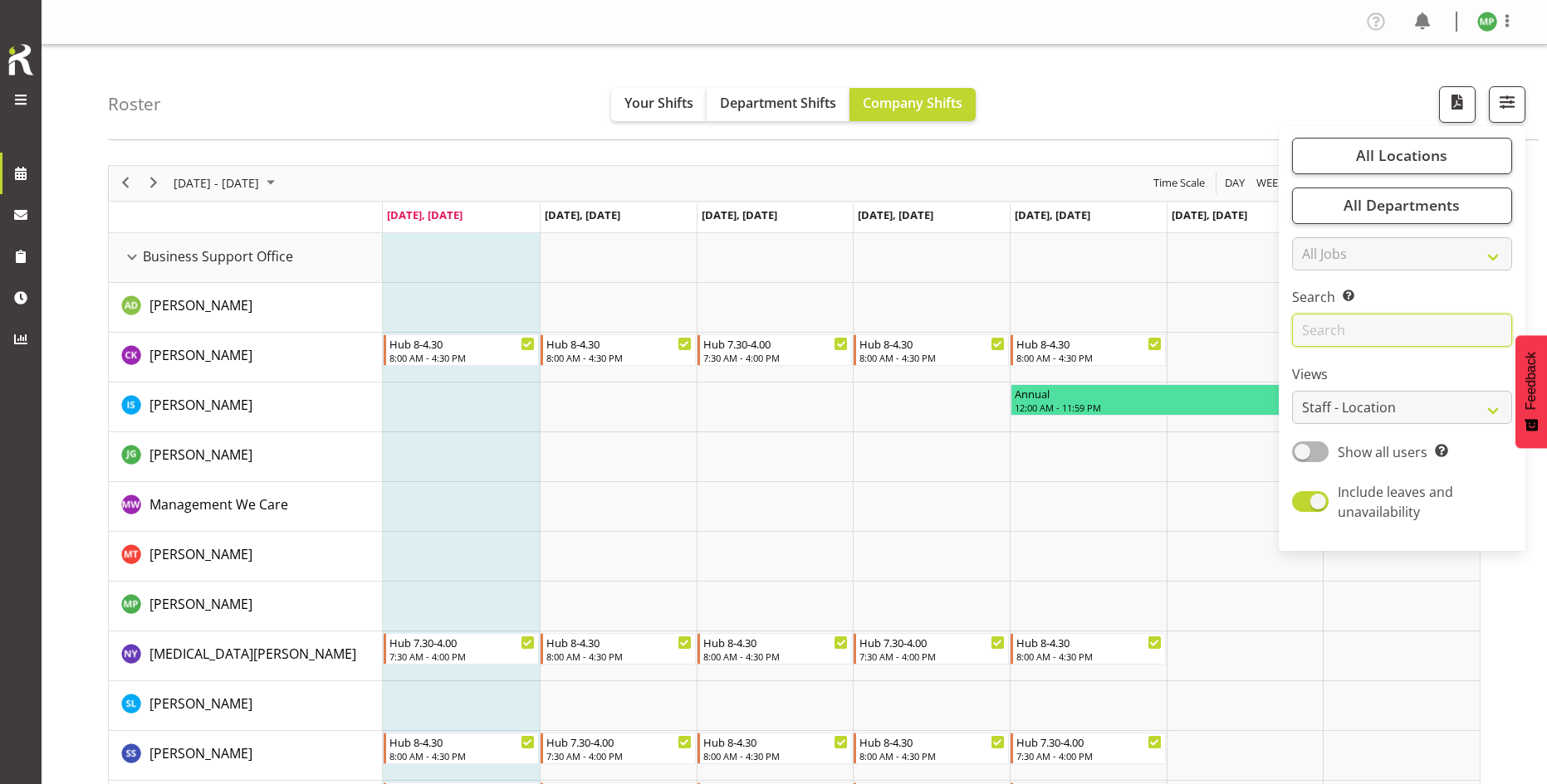
click at [1368, 339] on input "text" at bounding box center [1402, 330] width 220 height 33
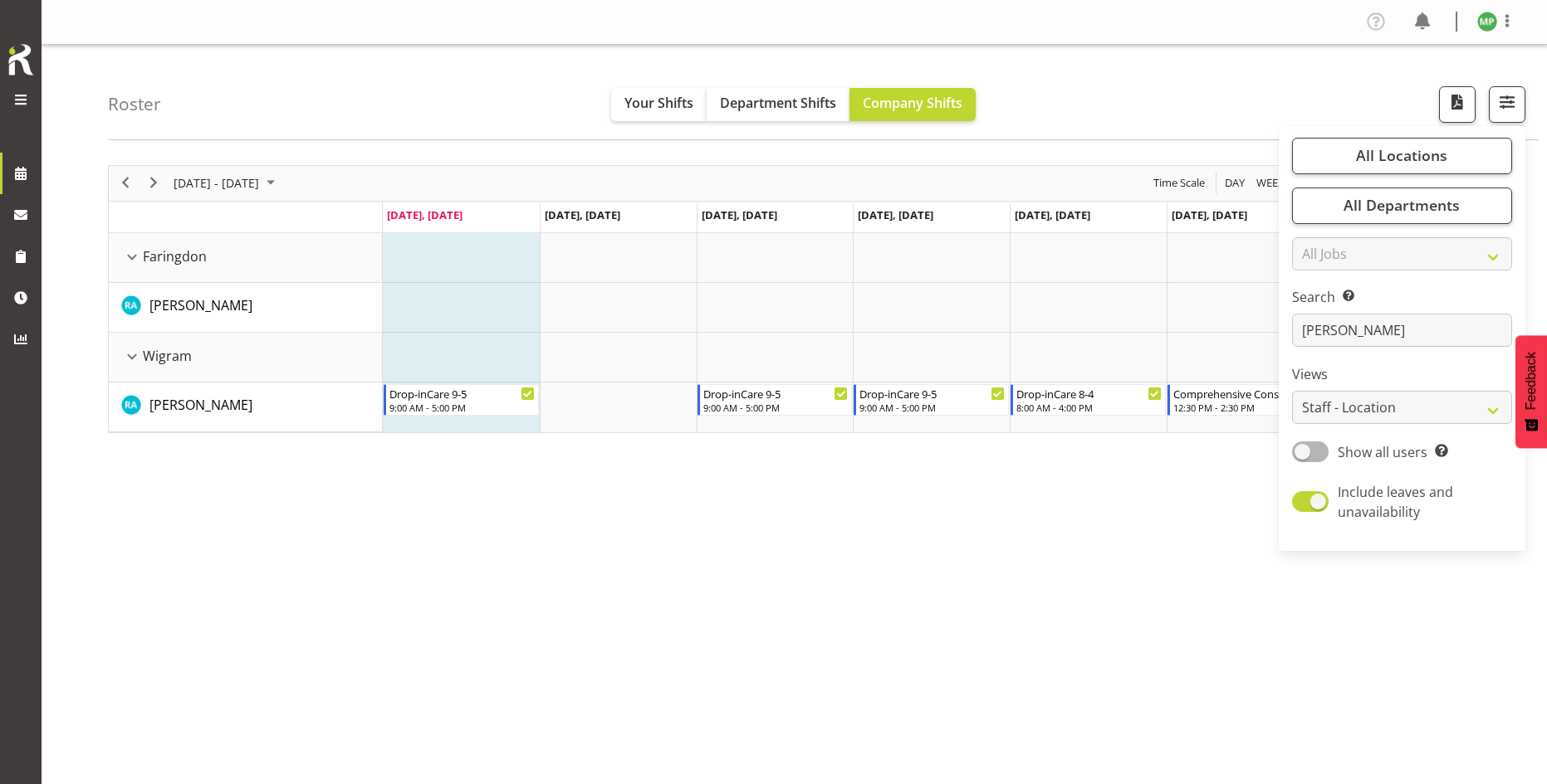
click at [491, 643] on div "[DATE] - [DATE] [DATE] Day Week Fortnight Month calendar Month Agenda Time Scal…" at bounding box center [827, 485] width 1439 height 664
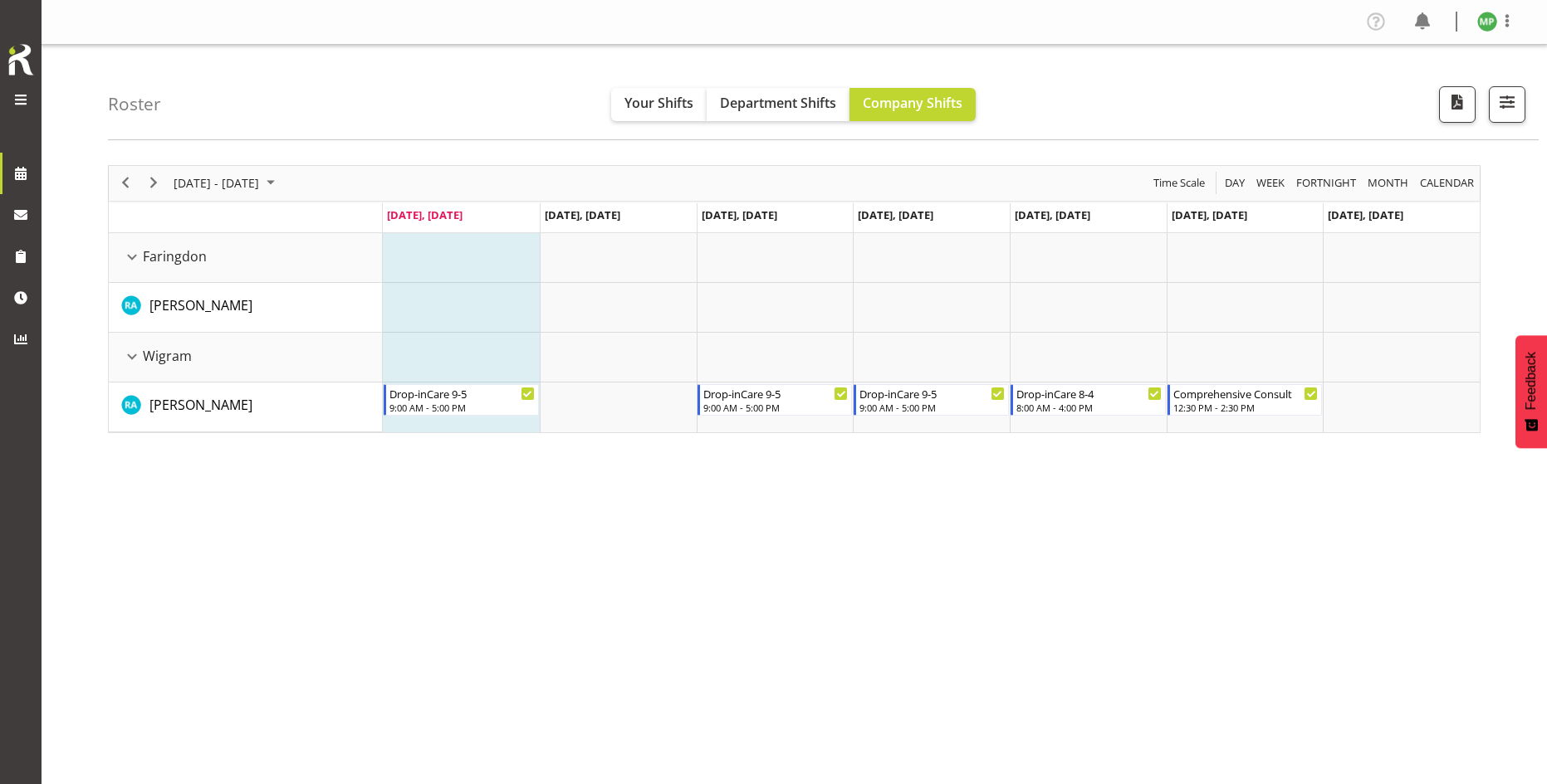
drag, startPoint x: 215, startPoint y: 134, endPoint x: 235, endPoint y: 196, distance: 65.1
click at [234, 185] on div "Roster Your Shifts Department Shifts Company Shifts All Locations Clear Busines…" at bounding box center [794, 430] width 1505 height 772
click at [260, 179] on span "[DATE] - [DATE]" at bounding box center [217, 183] width 89 height 21
click at [349, 223] on span "next month" at bounding box center [348, 225] width 29 height 30
click at [190, 311] on span "8" at bounding box center [190, 310] width 25 height 25
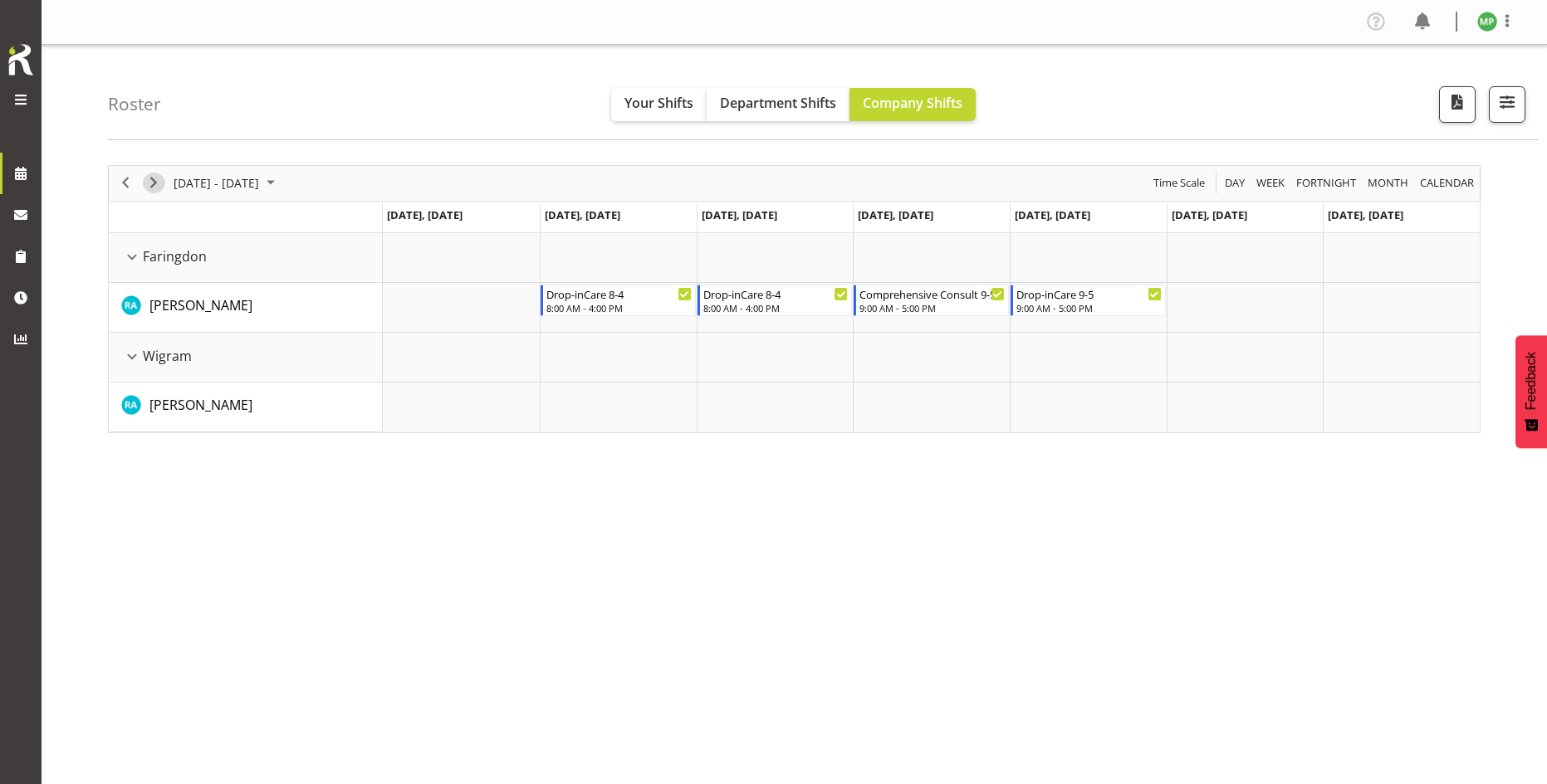
click at [156, 181] on span "Next" at bounding box center [153, 183] width 20 height 21
click at [1518, 84] on div "Roster Your Shifts Department Shifts Company Shifts All Locations Clear Busines…" at bounding box center [824, 92] width 1431 height 95
drag, startPoint x: 1504, startPoint y: 100, endPoint x: 1471, endPoint y: 254, distance: 157.5
click at [1504, 101] on span "button" at bounding box center [1507, 102] width 22 height 22
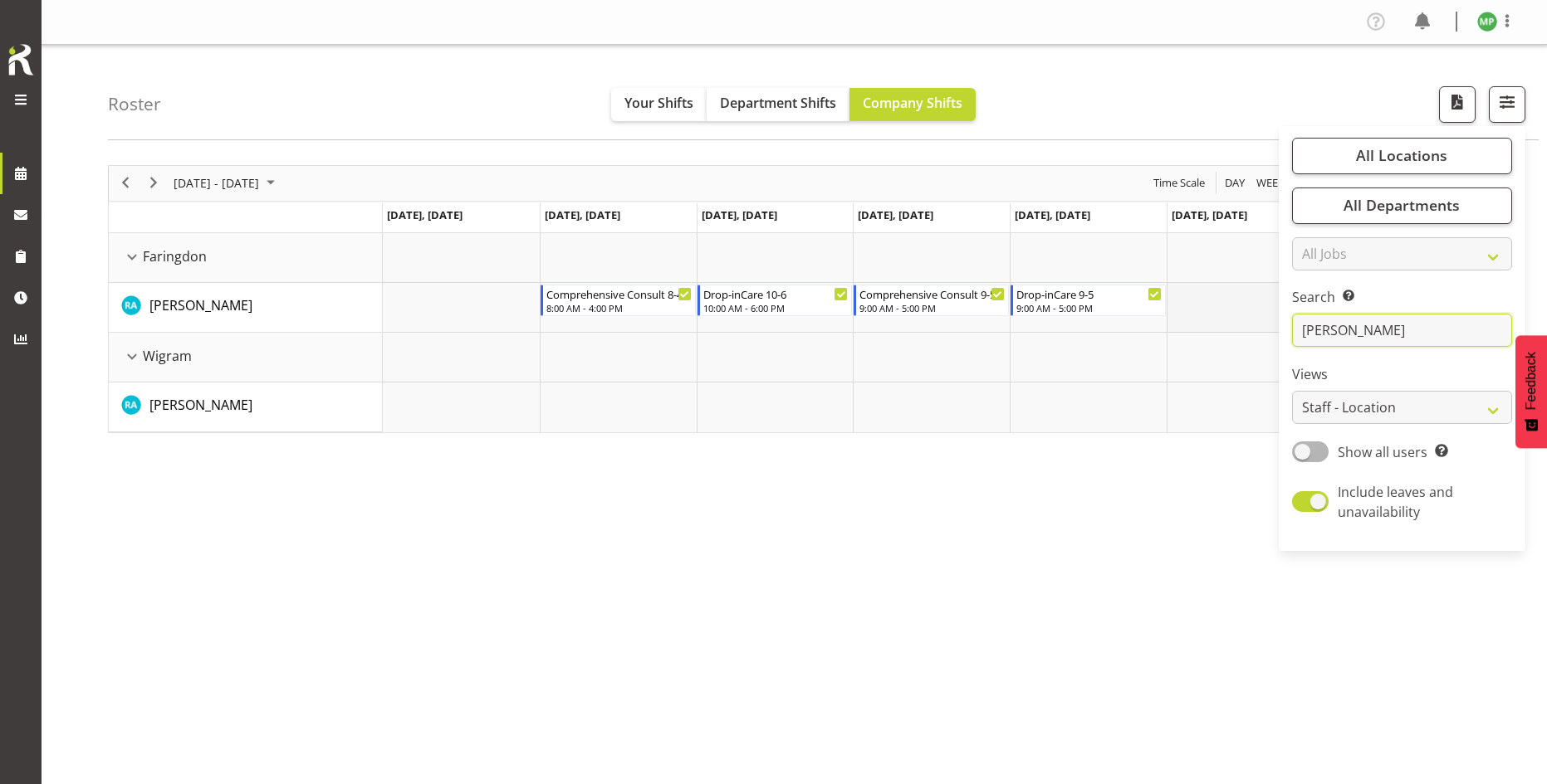
drag, startPoint x: 1353, startPoint y: 333, endPoint x: 1207, endPoint y: 298, distance: 150.1
click at [1215, 313] on div "Roster Your Shifts Department Shifts Company Shifts All Locations Clear Busines…" at bounding box center [794, 430] width 1505 height 772
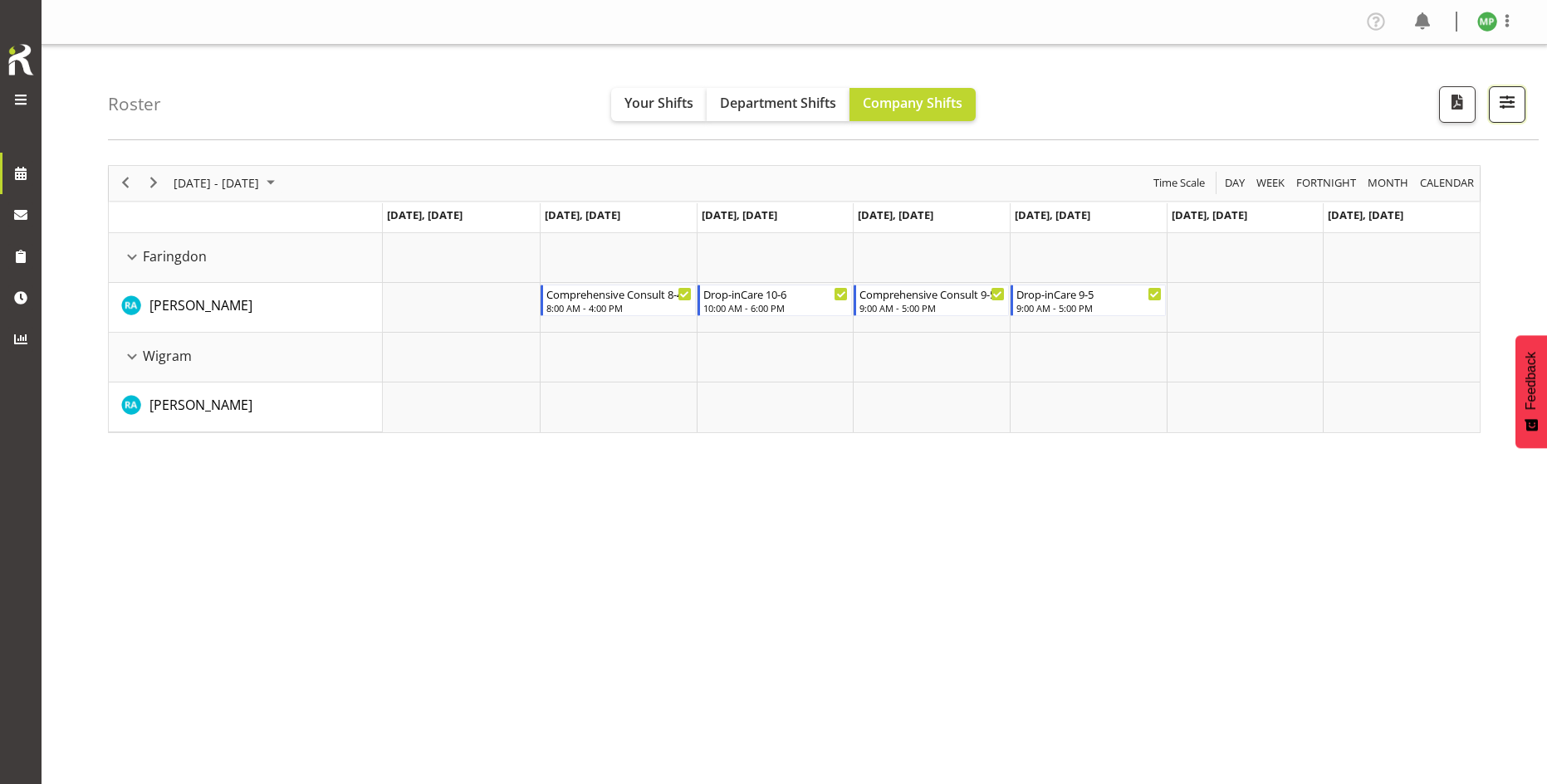
click at [1491, 105] on button "button" at bounding box center [1507, 105] width 37 height 37
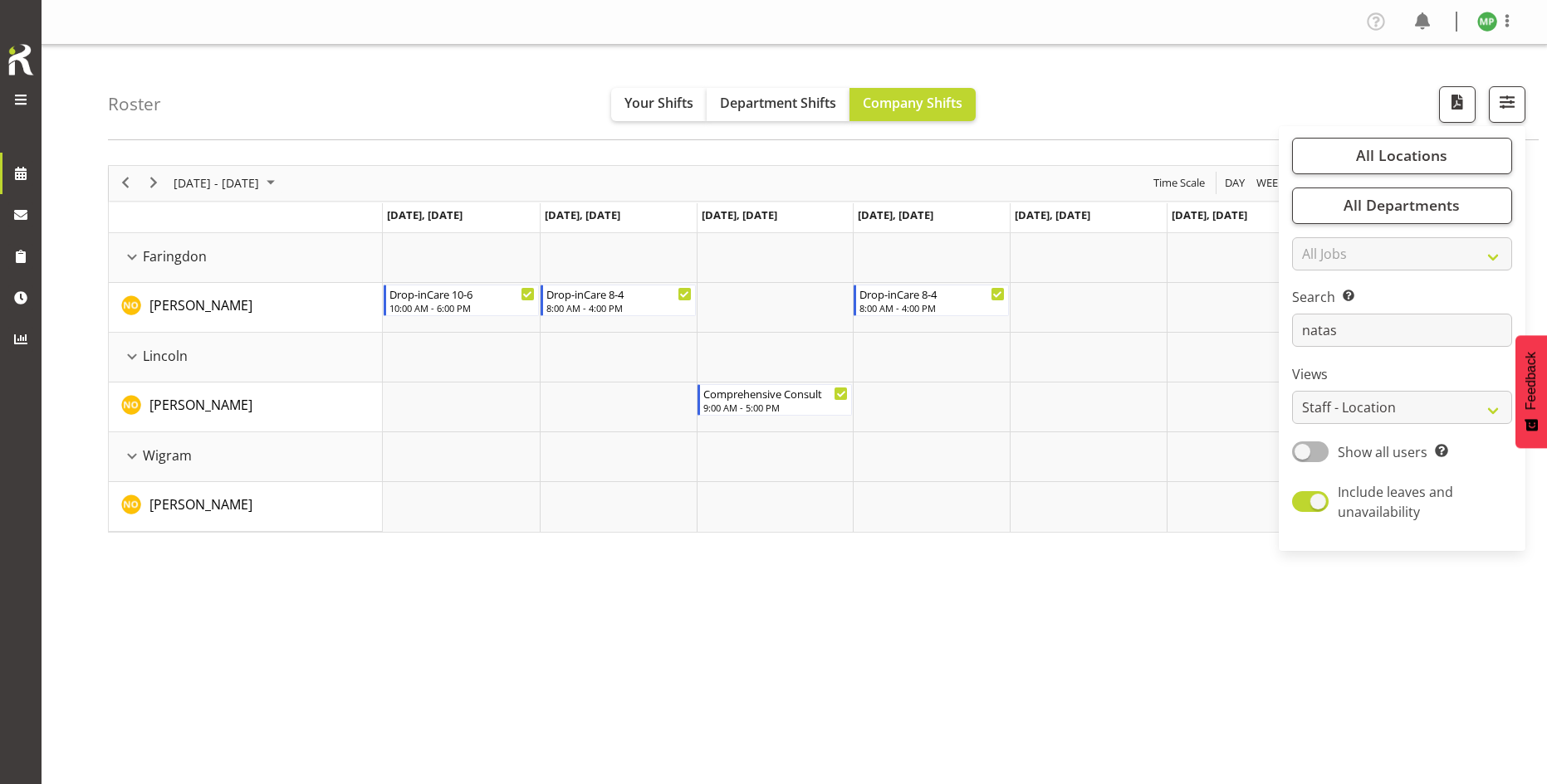
click at [623, 603] on div "[DATE] - [DATE] [DATE] Day Week Fortnight Month calendar Month Agenda Time Scal…" at bounding box center [827, 485] width 1439 height 664
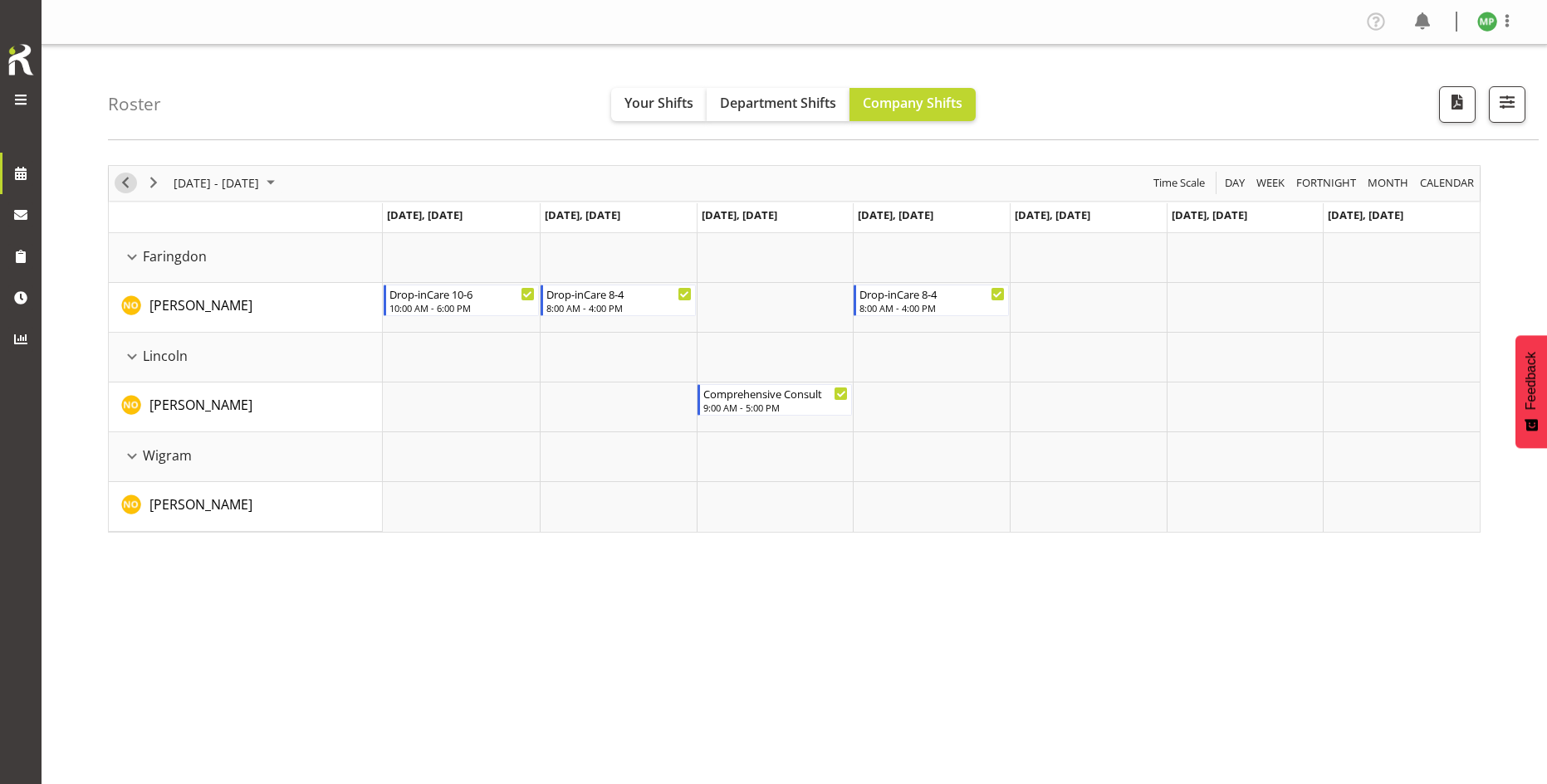
click at [125, 181] on span "Previous" at bounding box center [125, 183] width 20 height 21
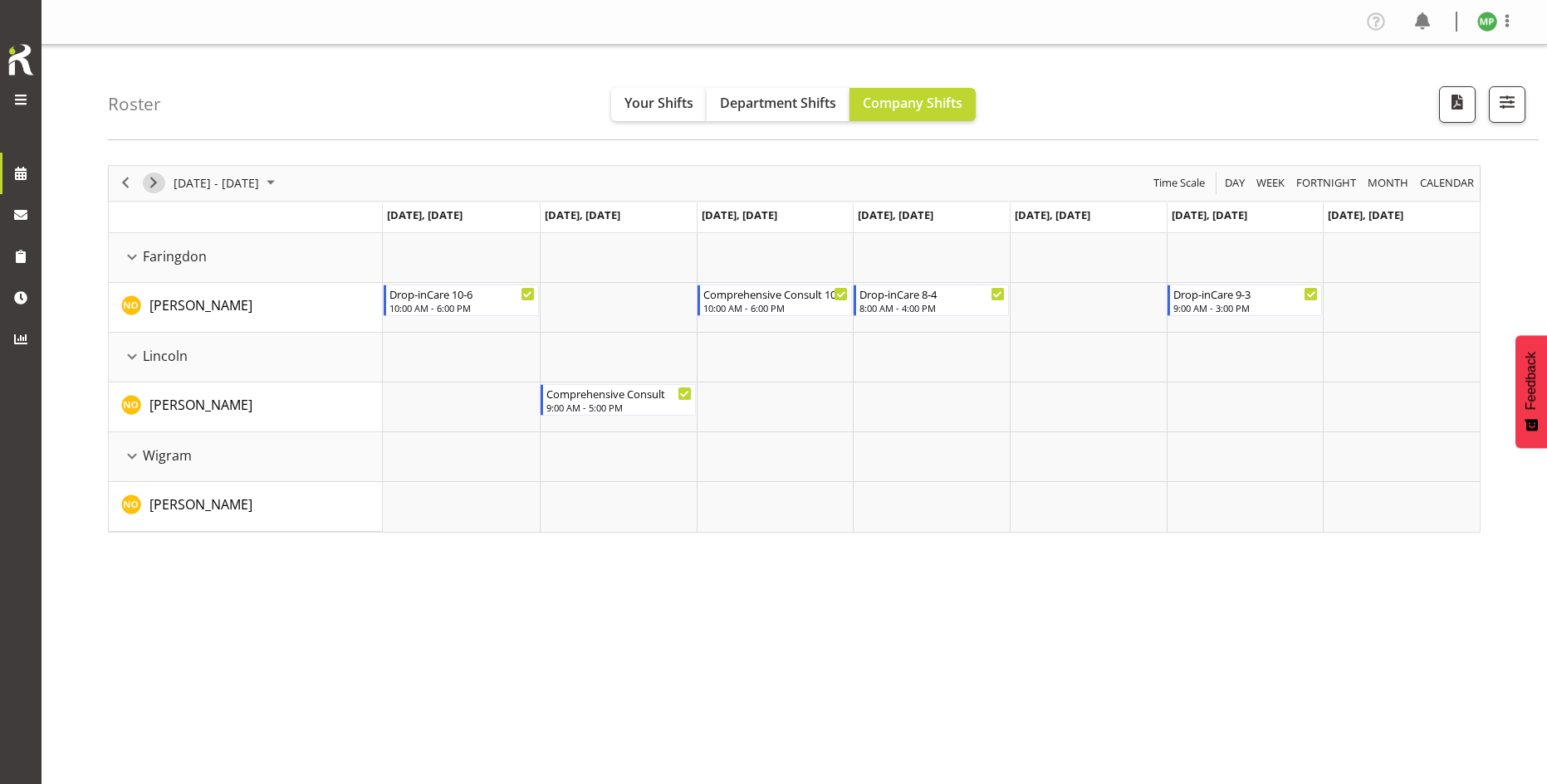
click at [162, 184] on span "Next" at bounding box center [153, 183] width 20 height 21
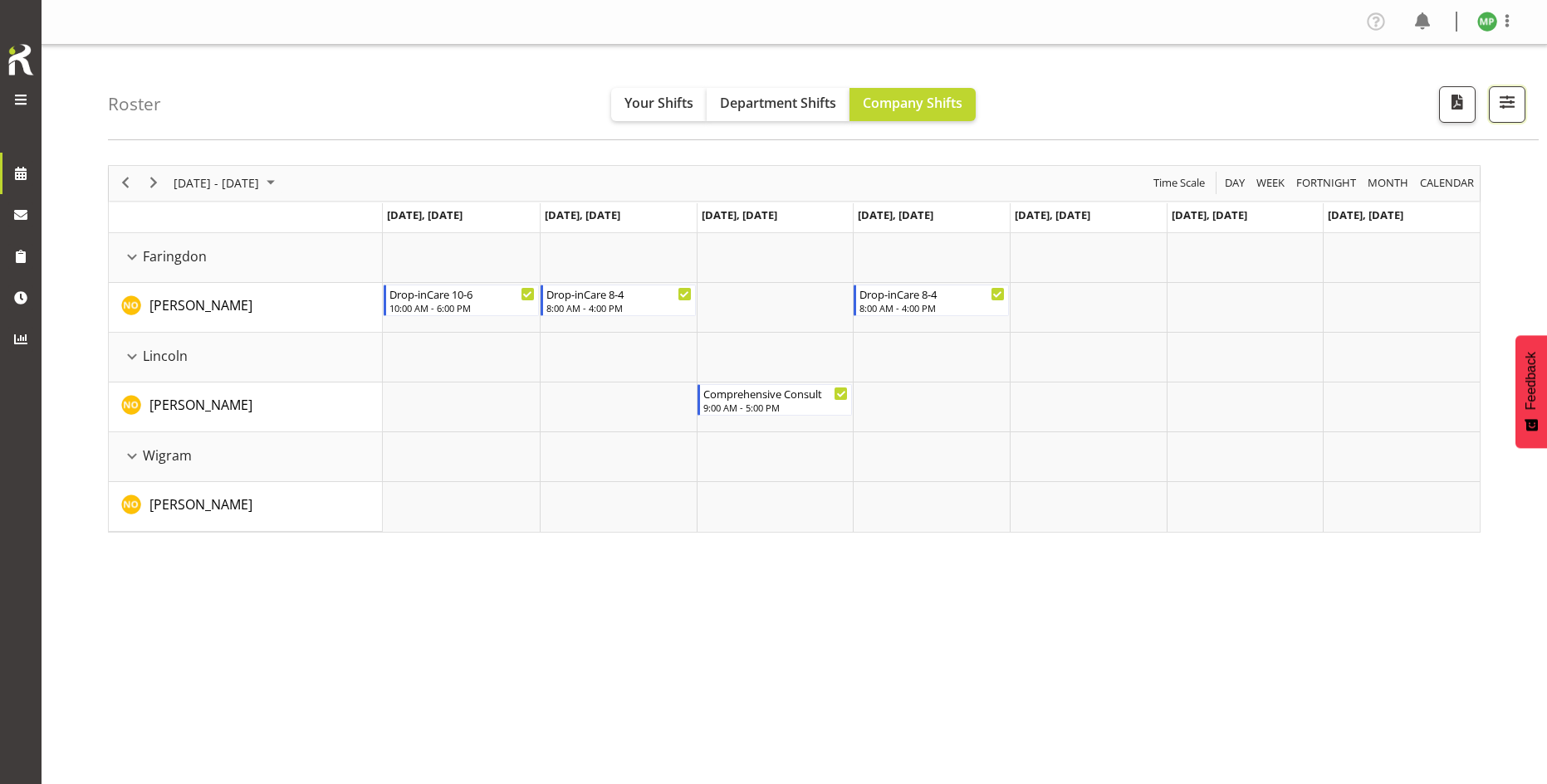
drag, startPoint x: 1506, startPoint y: 108, endPoint x: 1295, endPoint y: 294, distance: 281.3
click at [1506, 107] on span "button" at bounding box center [1507, 102] width 22 height 22
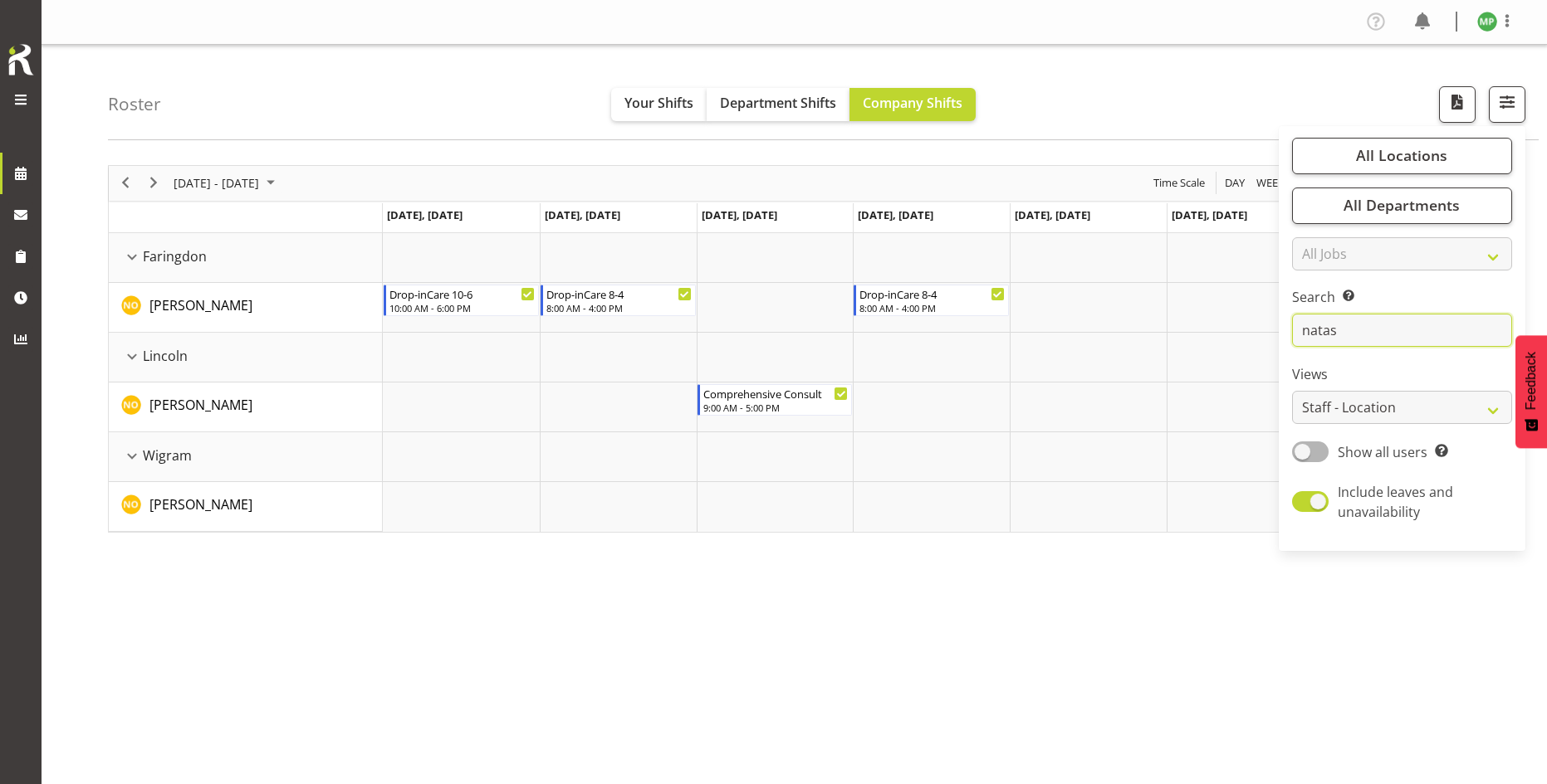
drag, startPoint x: 1355, startPoint y: 324, endPoint x: 1248, endPoint y: 334, distance: 107.5
click at [1248, 334] on div "Roster Your Shifts Department Shifts Company Shifts All Locations Clear Busines…" at bounding box center [794, 430] width 1505 height 772
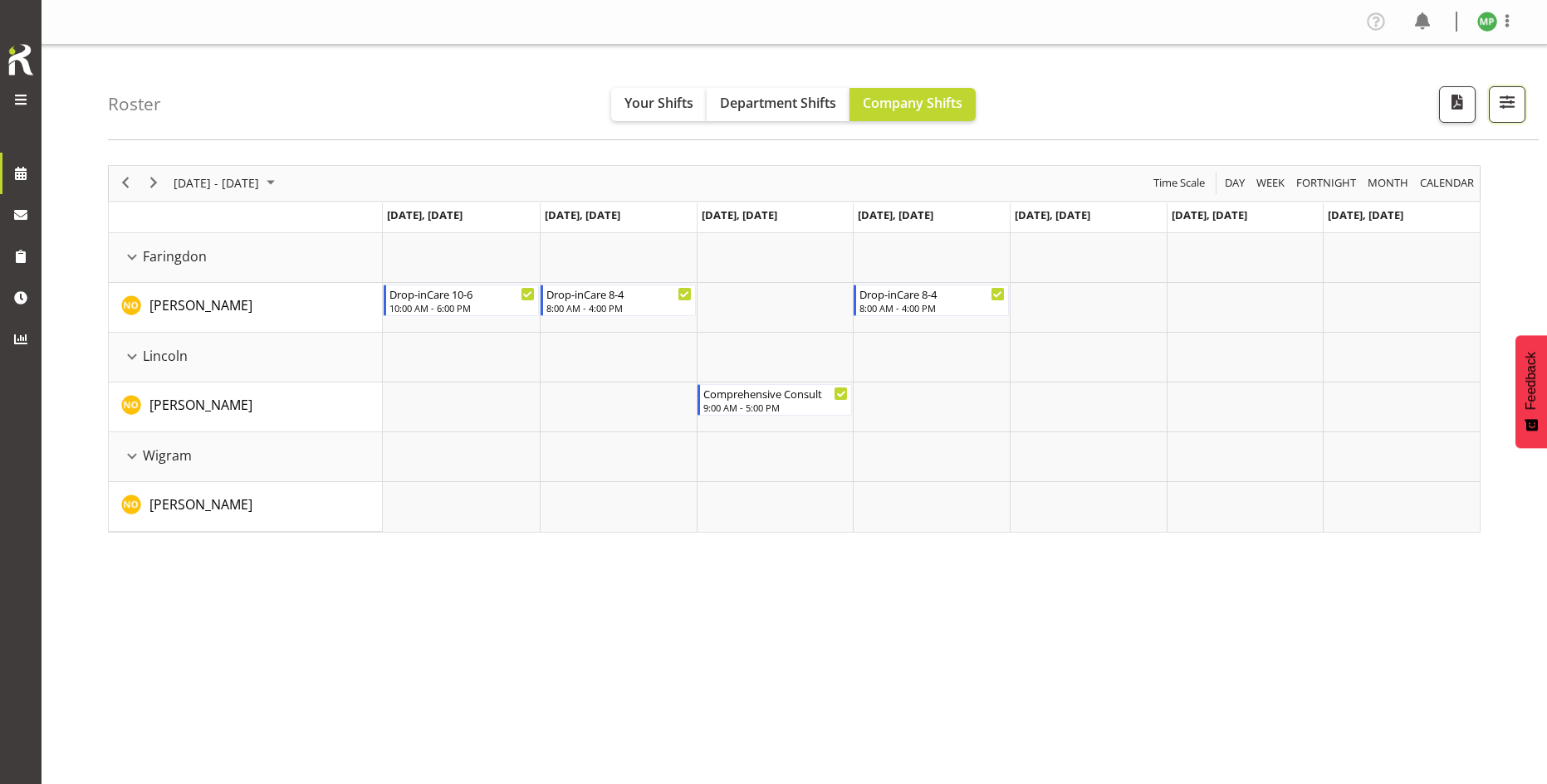
drag, startPoint x: 1509, startPoint y: 97, endPoint x: 1483, endPoint y: 222, distance: 127.7
click at [1509, 98] on span "button" at bounding box center [1507, 102] width 22 height 22
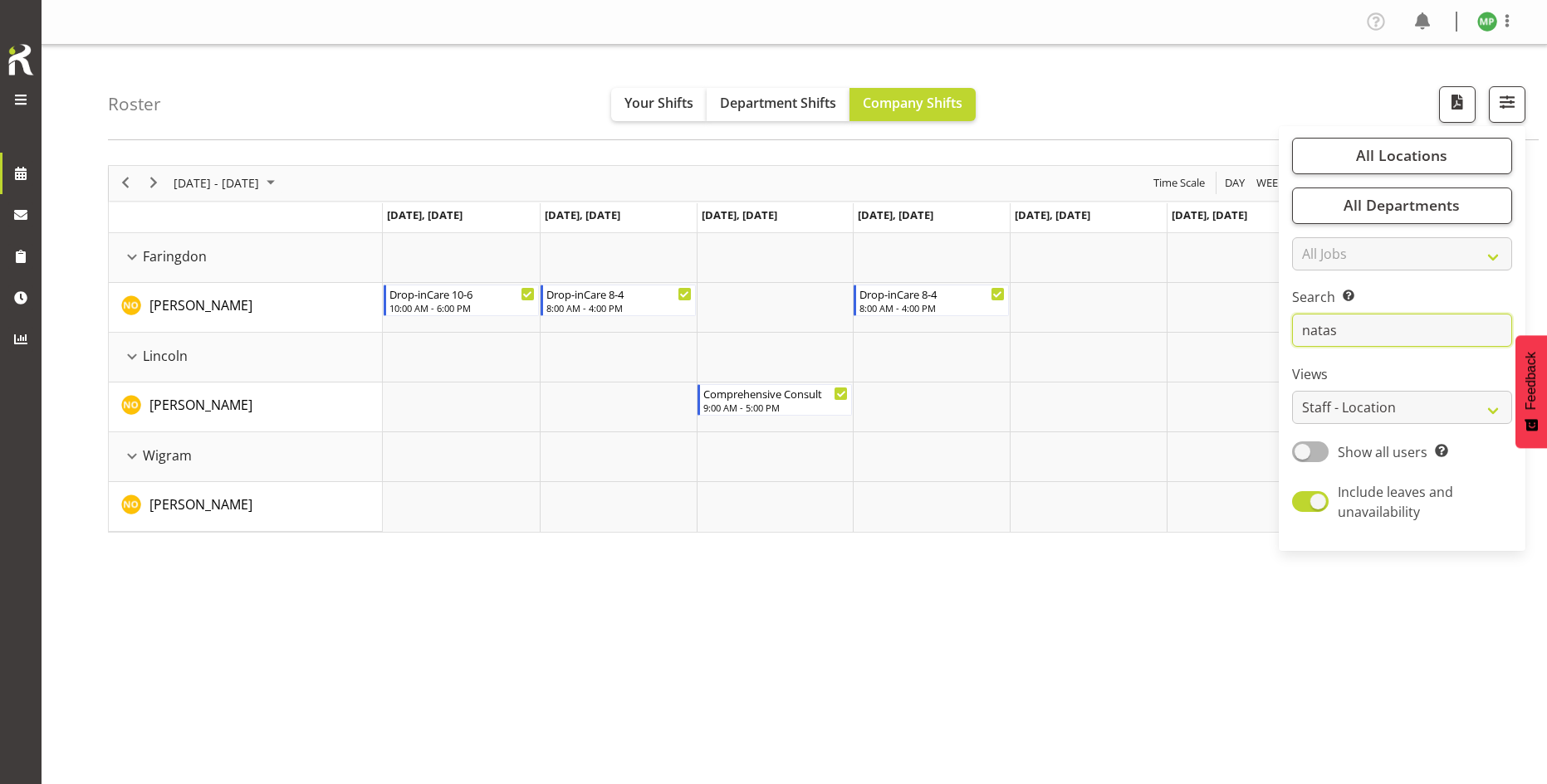
click at [1348, 329] on input "natas" at bounding box center [1402, 330] width 220 height 33
drag, startPoint x: 1347, startPoint y: 329, endPoint x: 1304, endPoint y: 331, distance: 43.0
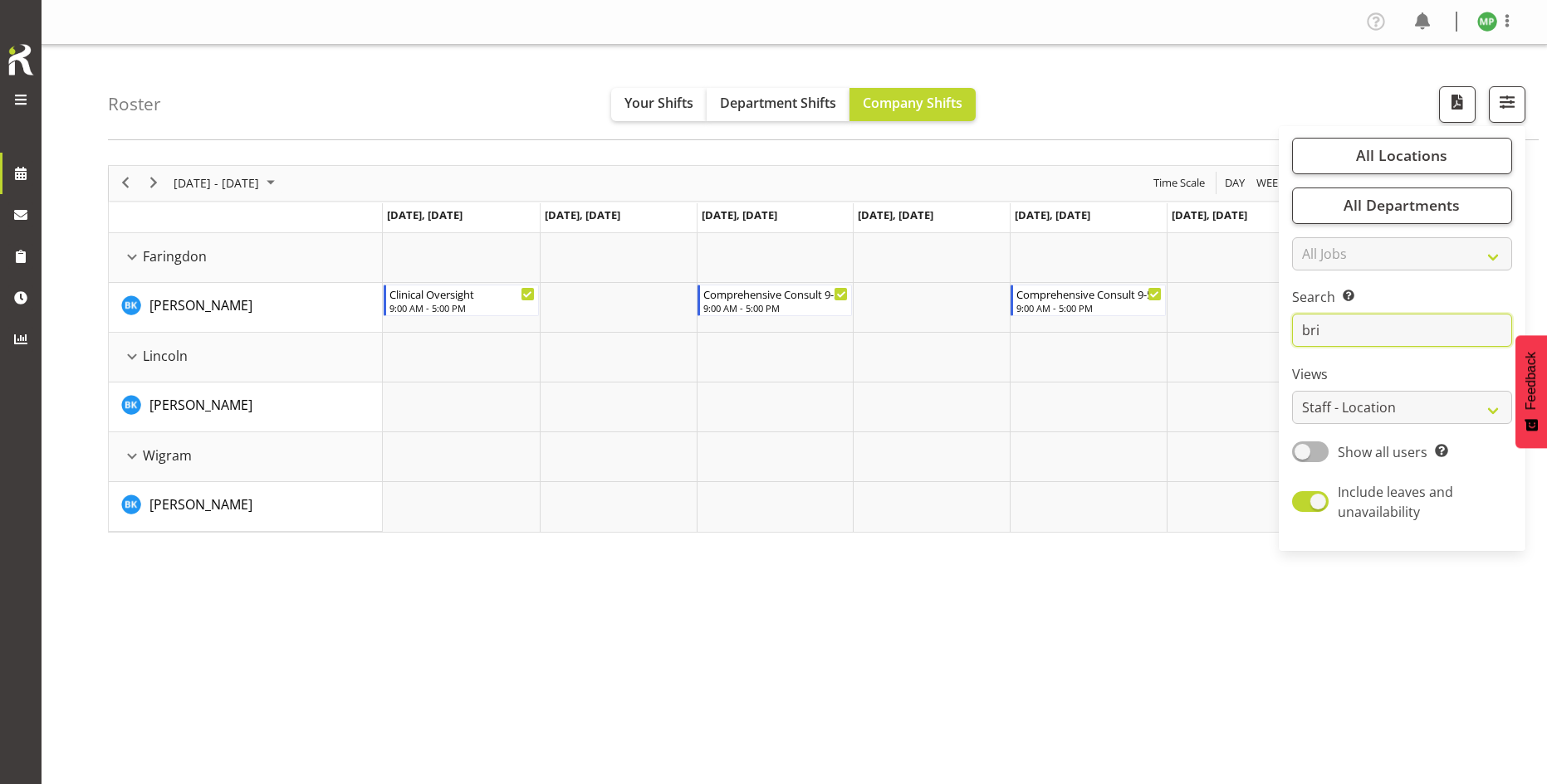
type input "bri"
click at [682, 621] on div "[DATE] - [DATE] [DATE] Day Week Fortnight Month calendar Month Agenda Time Scal…" at bounding box center [827, 485] width 1439 height 664
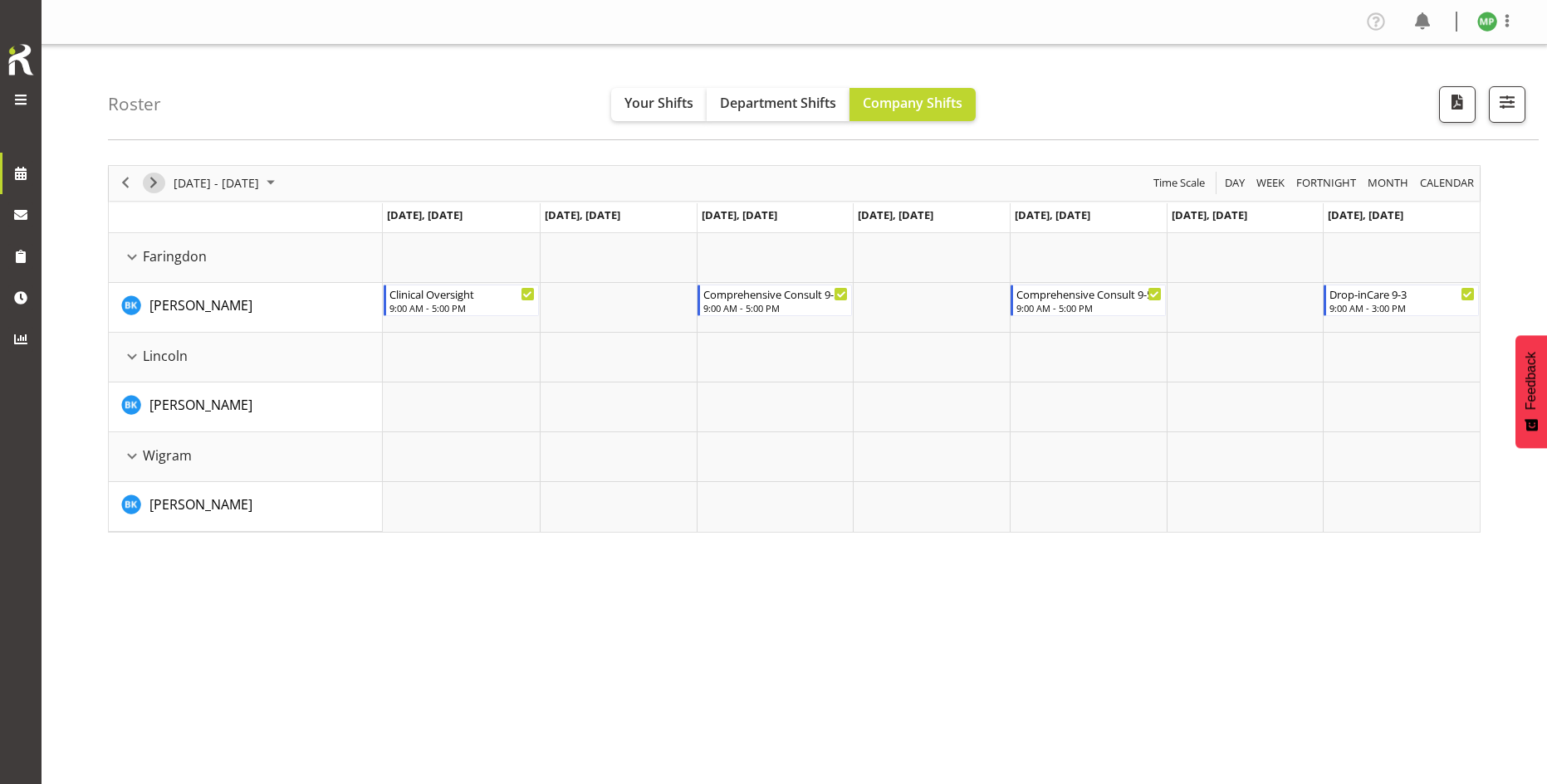
click at [156, 184] on span "Next" at bounding box center [153, 183] width 20 height 21
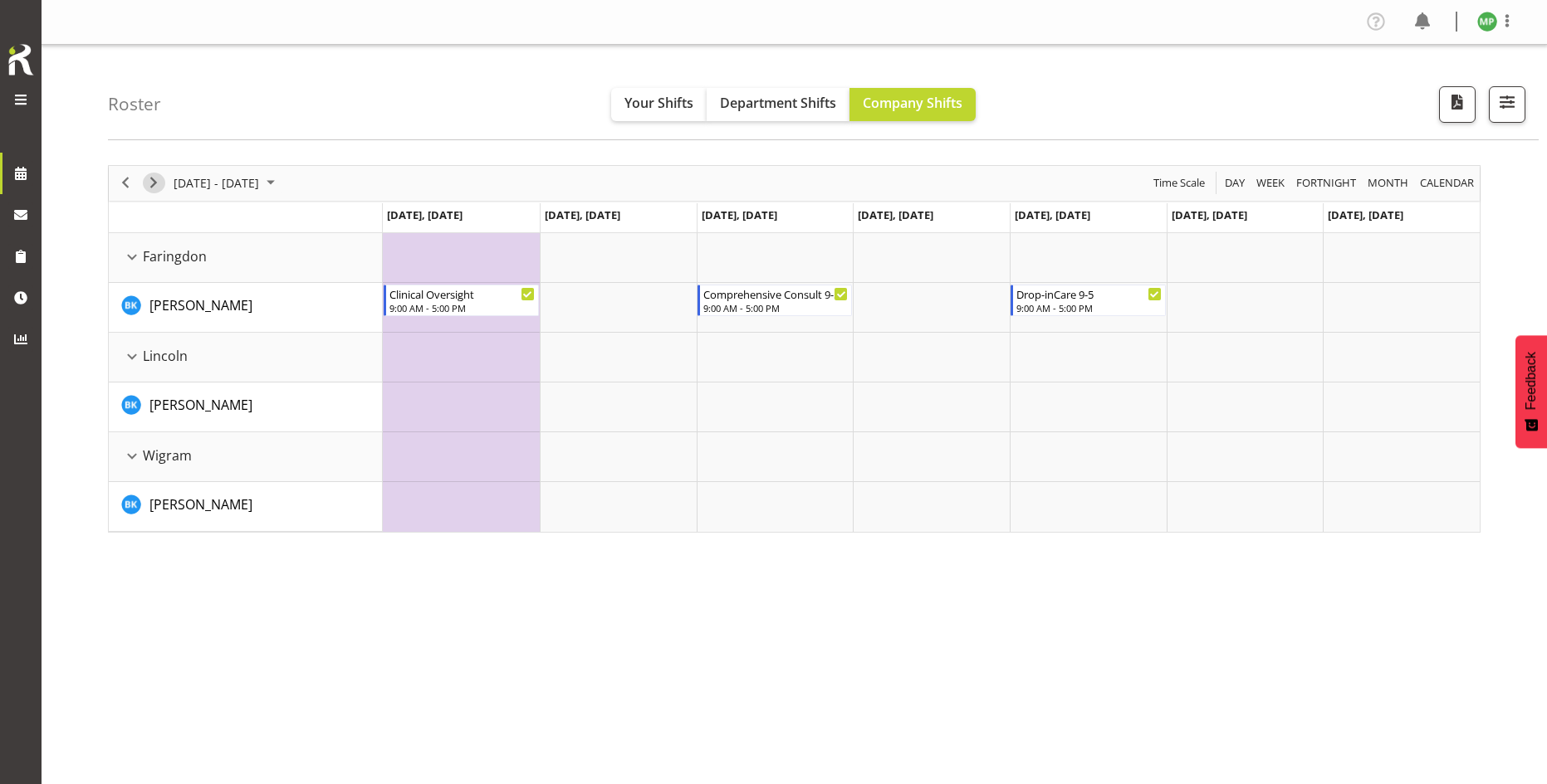
click at [163, 178] on button "Next" at bounding box center [155, 183] width 23 height 21
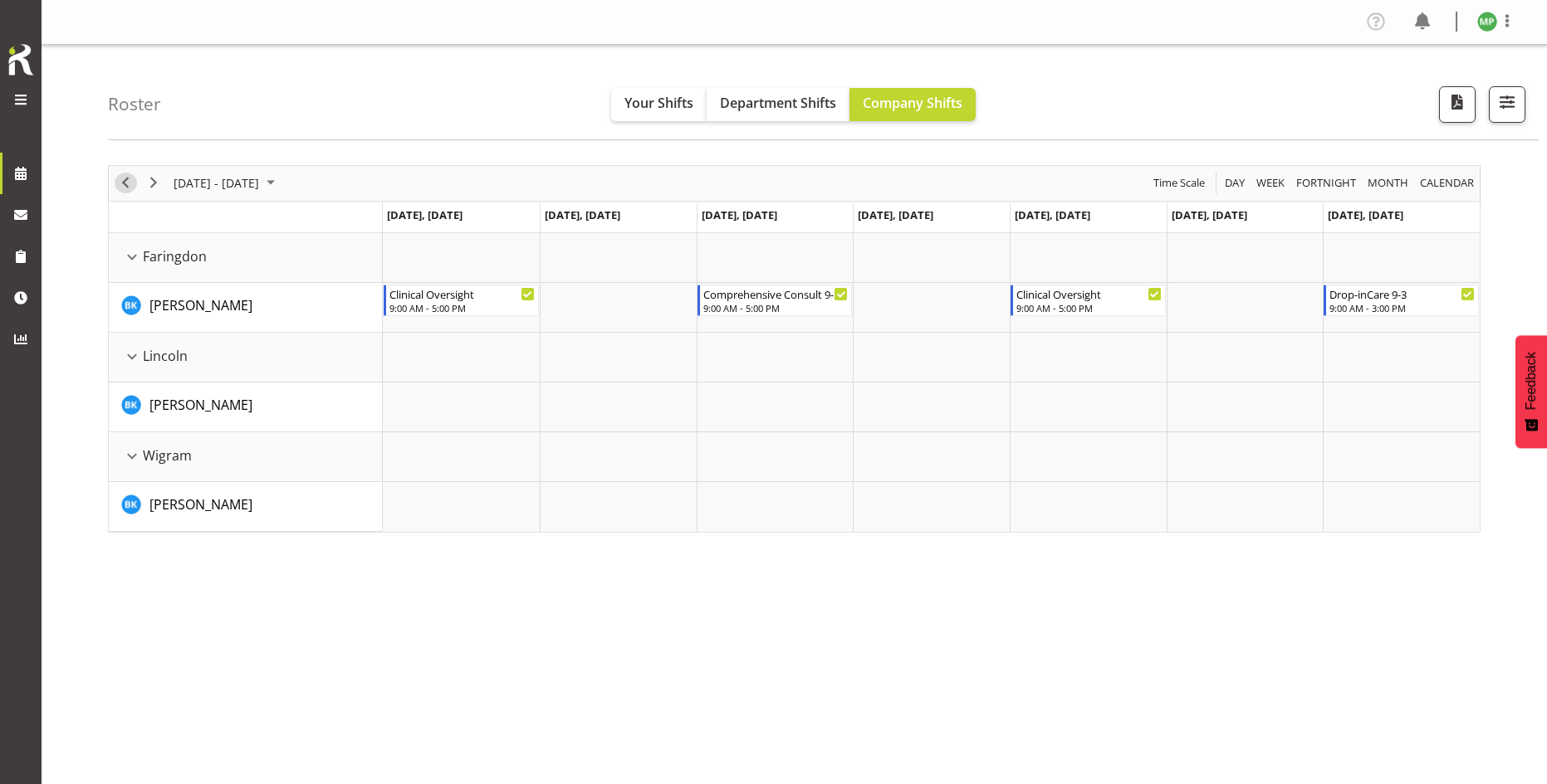
click at [130, 182] on span "Previous" at bounding box center [125, 183] width 20 height 21
